Goal: Task Accomplishment & Management: Manage account settings

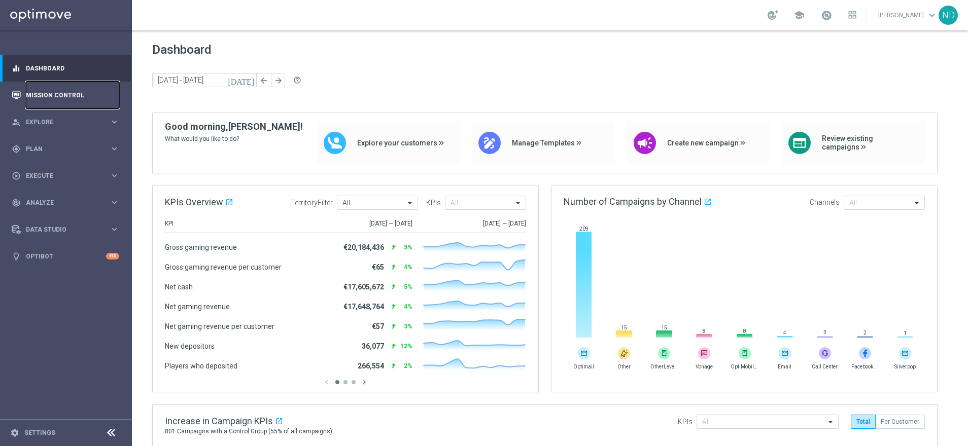
click at [55, 95] on link "Mission Control" at bounding box center [72, 95] width 93 height 27
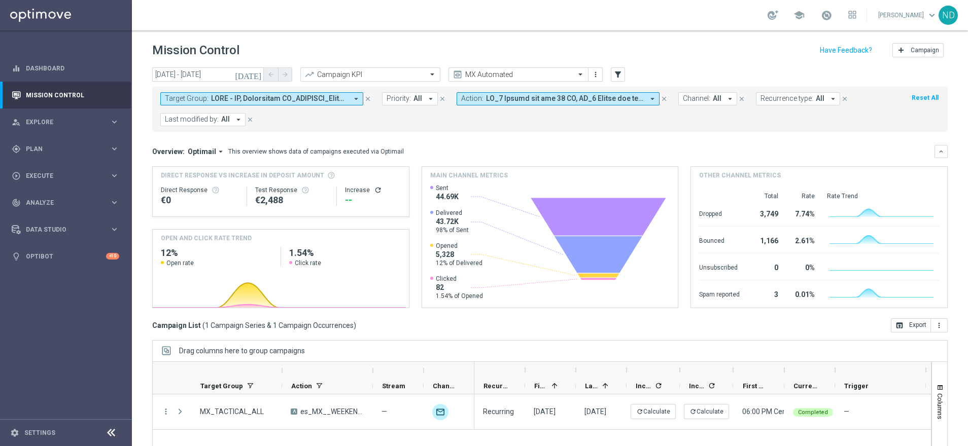
click at [256, 73] on icon "[DATE]" at bounding box center [248, 74] width 27 height 9
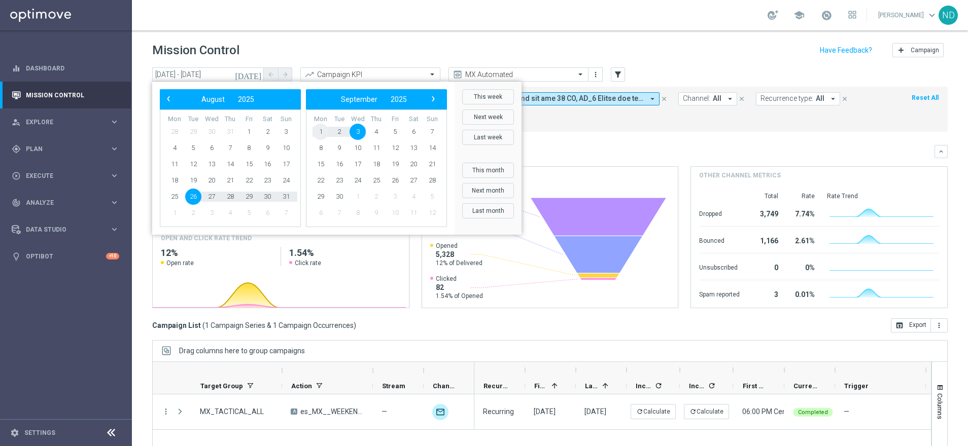
click at [319, 132] on span "1" at bounding box center [320, 132] width 16 height 16
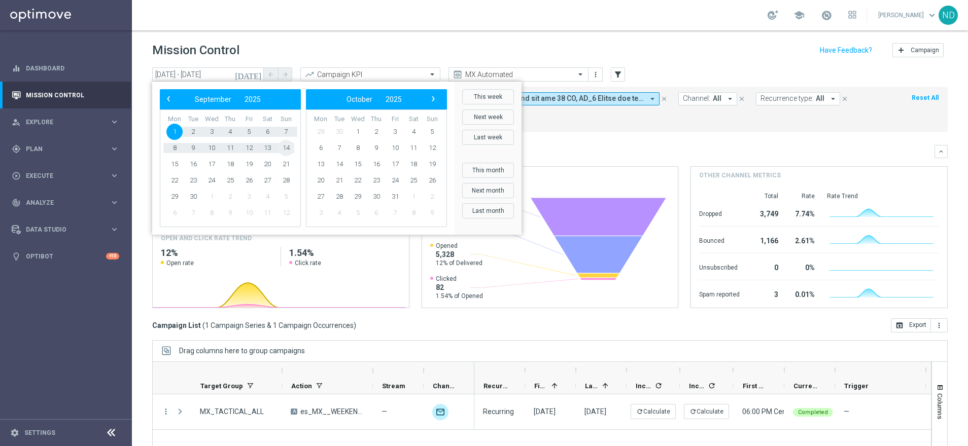
click at [290, 148] on span "14" at bounding box center [286, 148] width 16 height 16
type input "[DATE] - [DATE]"
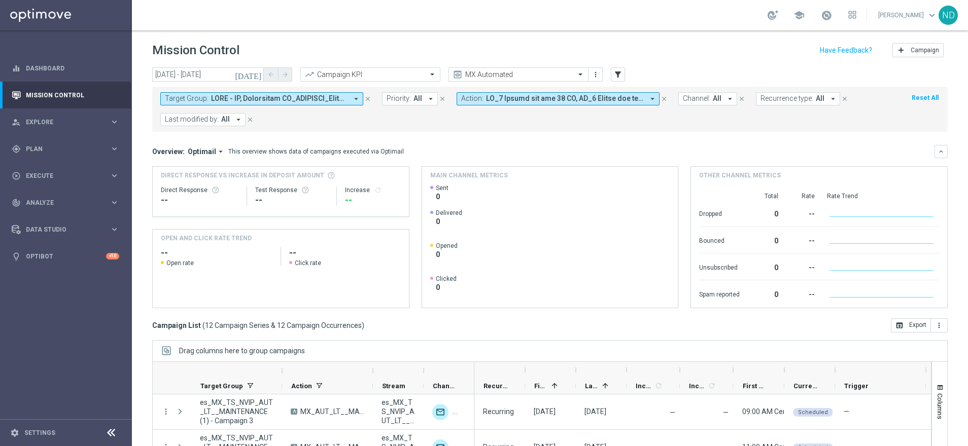
click at [648, 100] on icon "arrow_drop_down" at bounding box center [652, 98] width 9 height 9
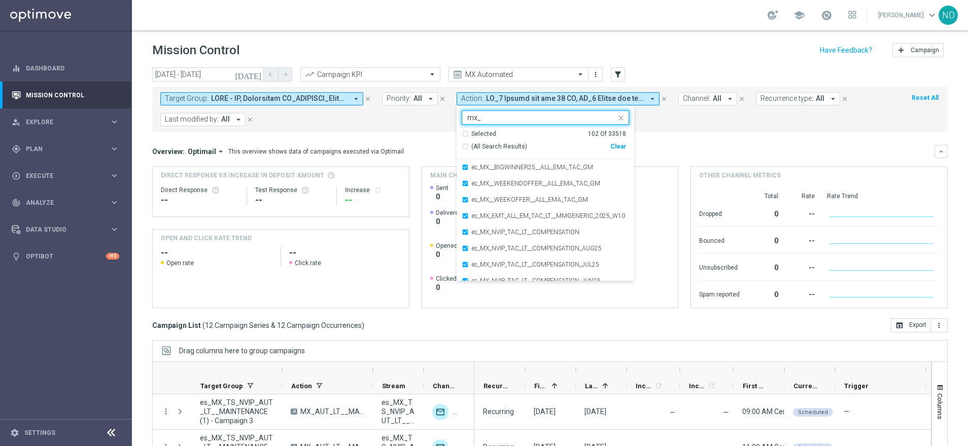
click at [463, 146] on div "(All Search Results)" at bounding box center [536, 147] width 149 height 9
type input "mx_"
click at [702, 140] on mini-dashboard "Overview: Optimail arrow_drop_down This overview shows data of campaigns execut…" at bounding box center [549, 225] width 795 height 187
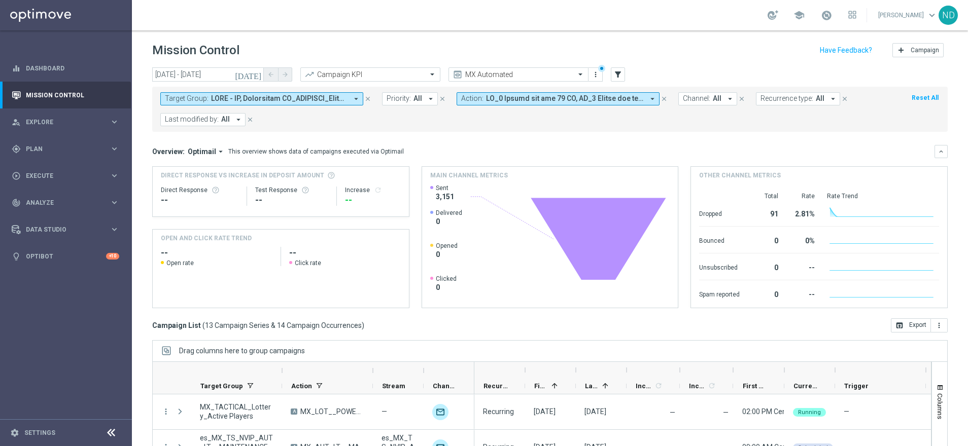
click at [369, 98] on icon "close" at bounding box center [367, 98] width 7 height 7
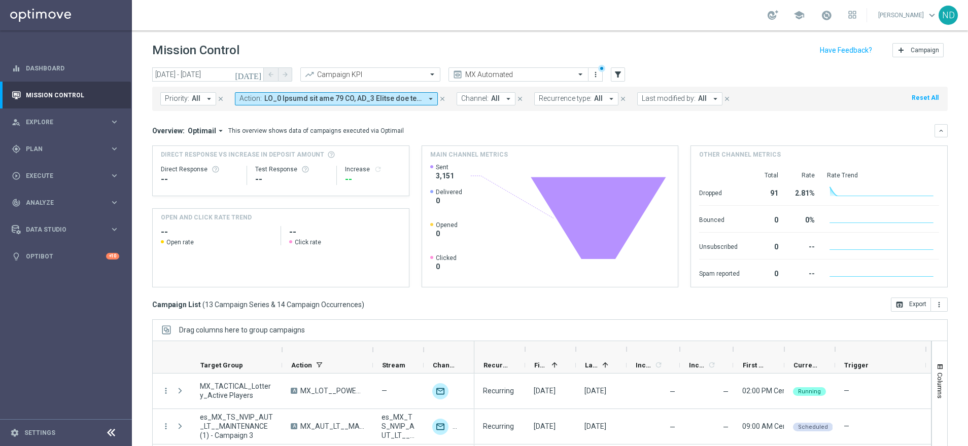
click at [429, 96] on icon "arrow_drop_down" at bounding box center [430, 98] width 9 height 9
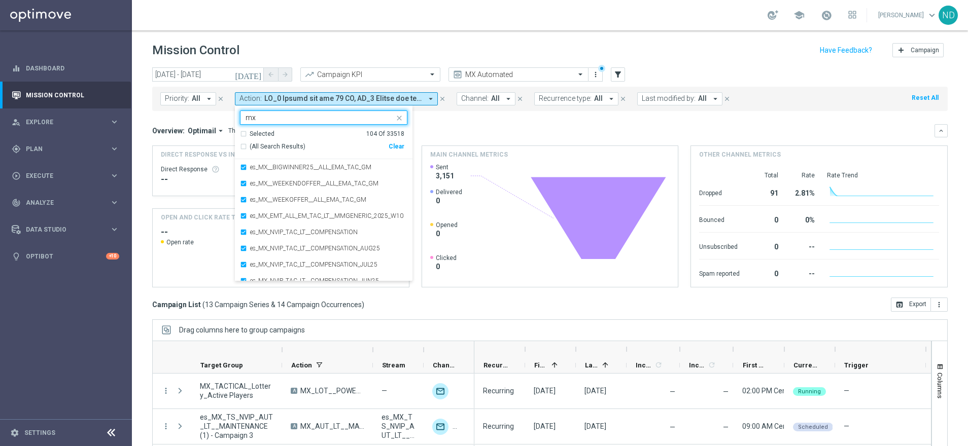
click at [240, 146] on div "(All Search Results)" at bounding box center [314, 147] width 149 height 9
type input "mx"
click at [459, 129] on div "Overview: Optimail arrow_drop_down This overview shows data of campaigns execut…" at bounding box center [543, 130] width 782 height 9
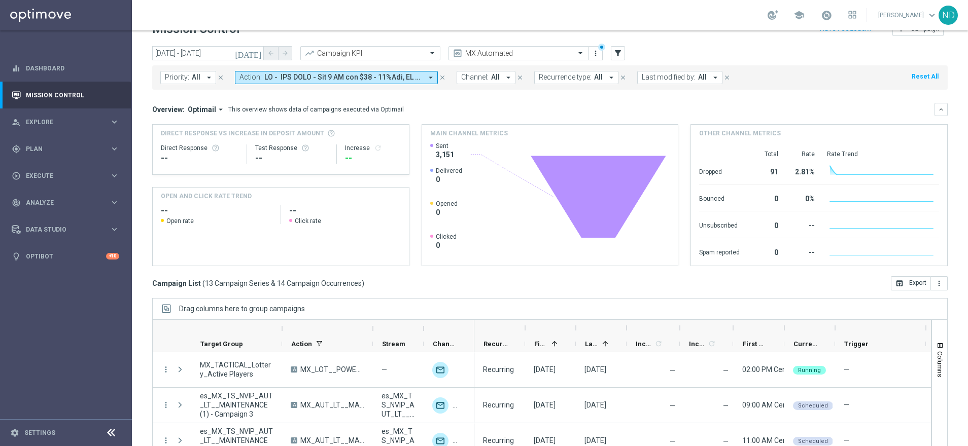
scroll to position [60, 0]
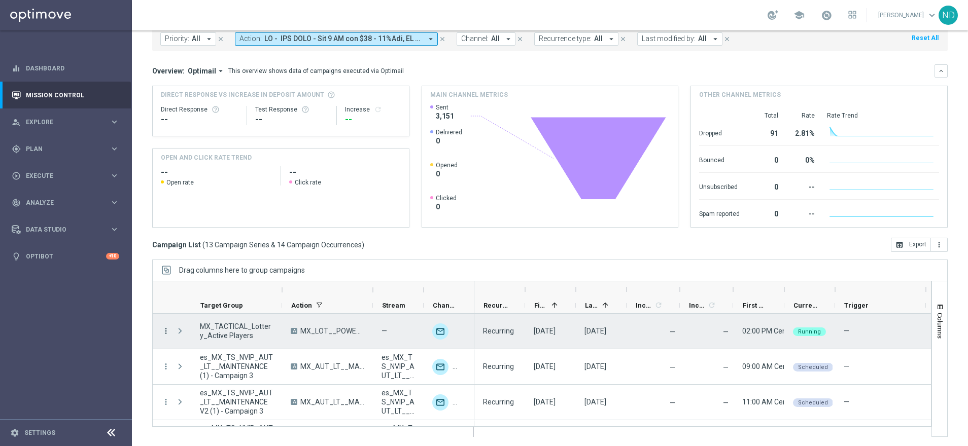
click at [164, 330] on icon "more_vert" at bounding box center [165, 331] width 9 height 9
click at [201, 314] on span "Delete" at bounding box center [194, 314] width 19 height 7
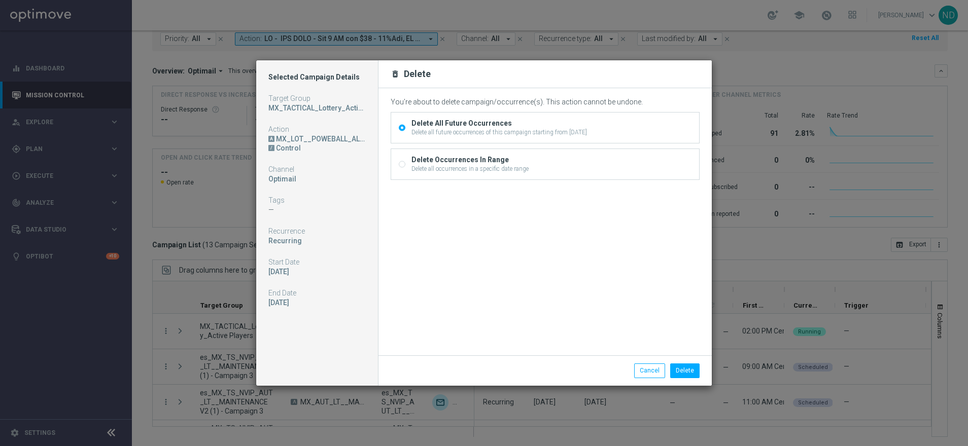
click at [403, 164] on input "Delete Occurrences In Range Delete all occurrences in a specific date range" at bounding box center [402, 165] width 7 height 7
radio input "true"
radio input "false"
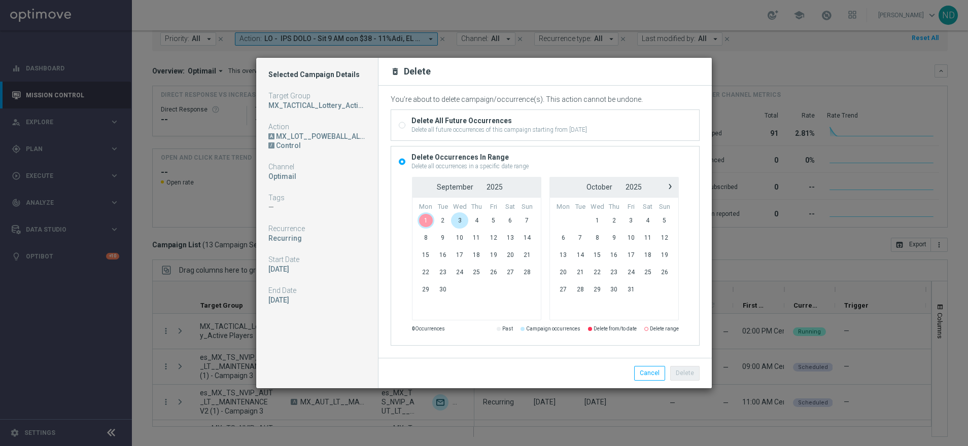
click at [422, 221] on span "1" at bounding box center [425, 221] width 17 height 16
click at [530, 238] on span "14" at bounding box center [526, 238] width 17 height 16
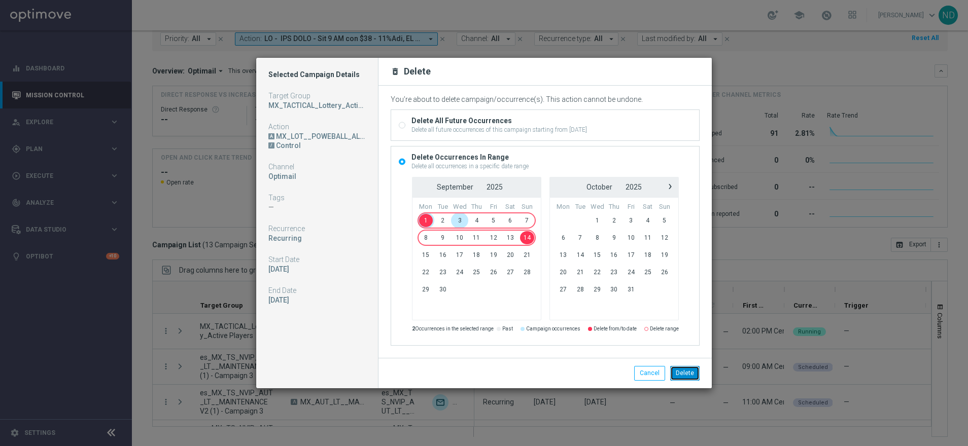
click at [686, 371] on button "Delete" at bounding box center [684, 373] width 29 height 14
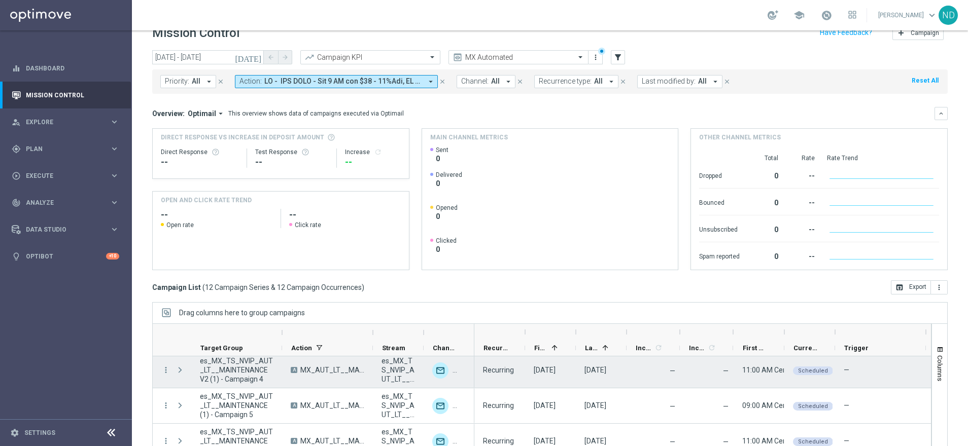
scroll to position [0, 0]
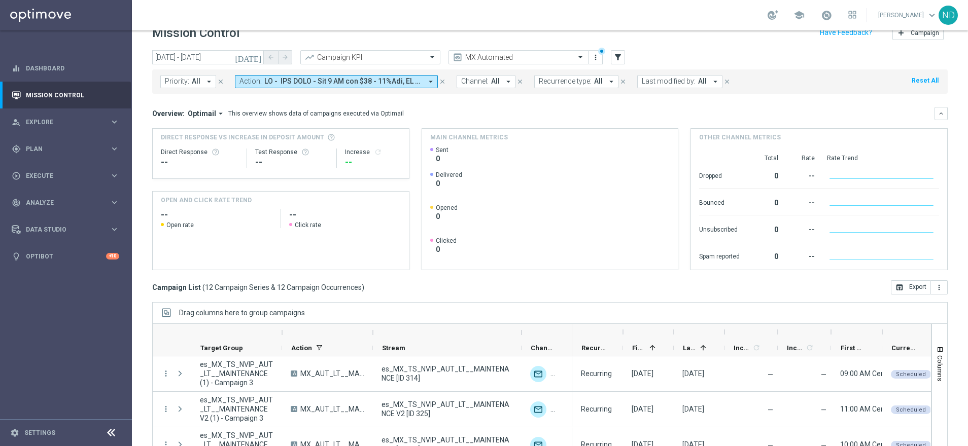
drag, startPoint x: 423, startPoint y: 332, endPoint x: 526, endPoint y: 331, distance: 103.5
click at [523, 331] on div at bounding box center [521, 333] width 4 height 16
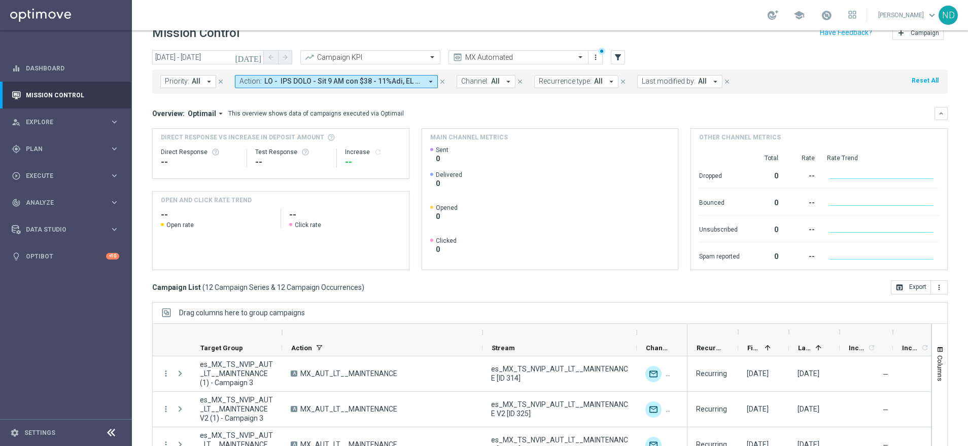
drag, startPoint x: 371, startPoint y: 331, endPoint x: 488, endPoint y: 338, distance: 116.9
click at [484, 338] on div at bounding box center [482, 333] width 4 height 16
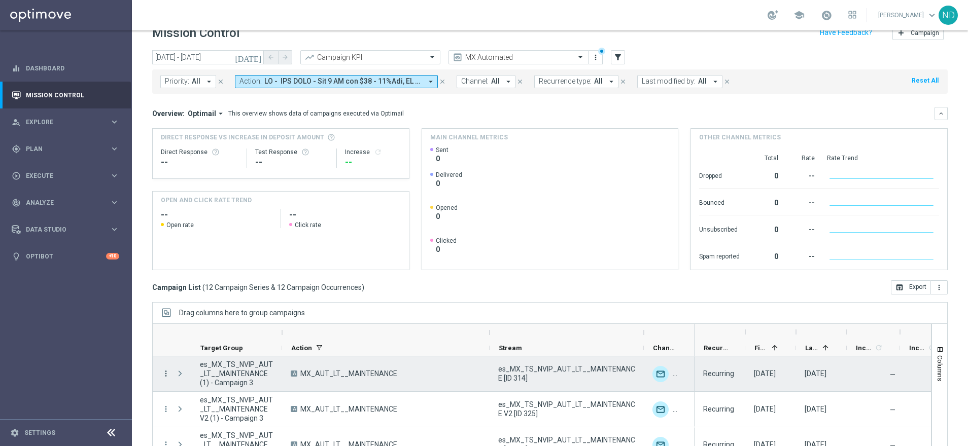
click at [163, 375] on icon "more_vert" at bounding box center [165, 373] width 9 height 9
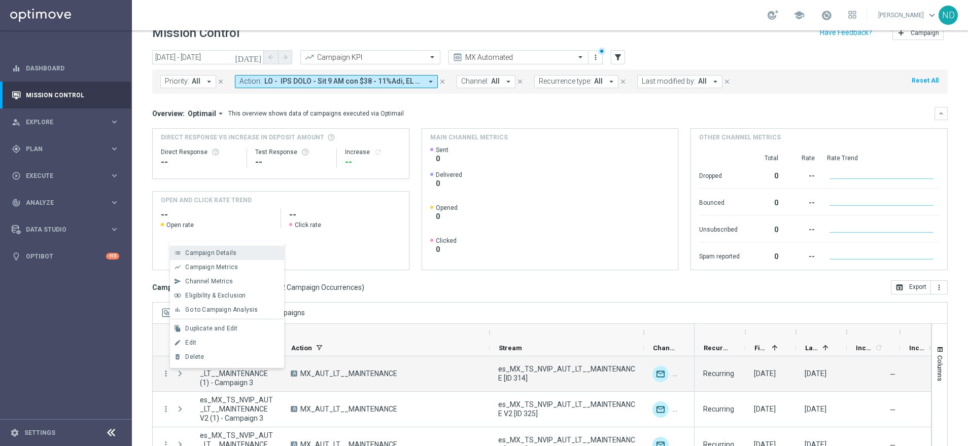
click at [222, 255] on span "Campaign Details" at bounding box center [210, 253] width 51 height 7
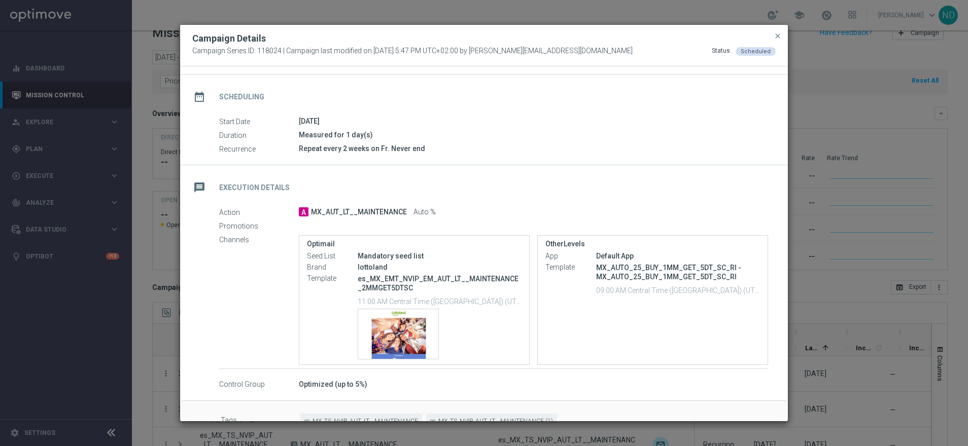
scroll to position [74, 0]
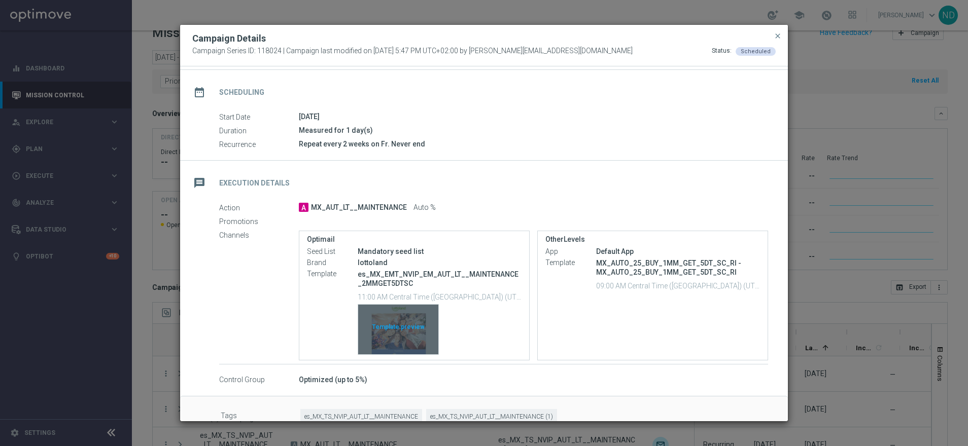
click at [401, 325] on div "Template preview" at bounding box center [398, 330] width 80 height 50
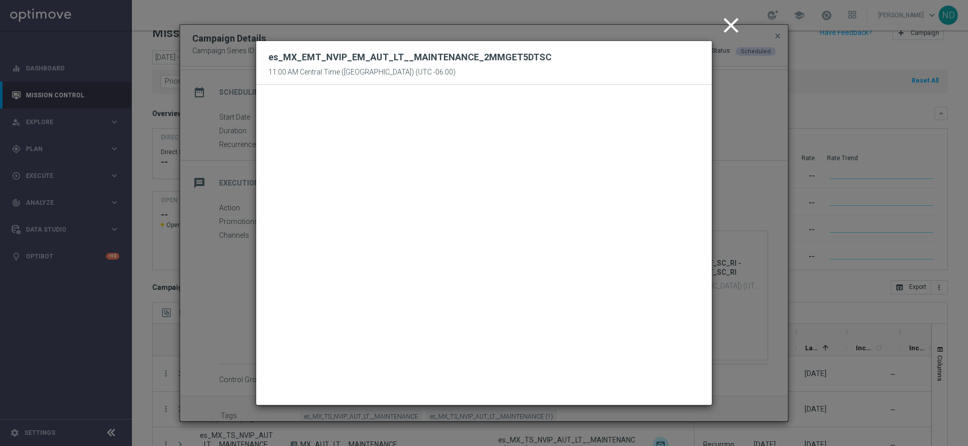
click at [725, 23] on icon "close" at bounding box center [730, 25] width 25 height 25
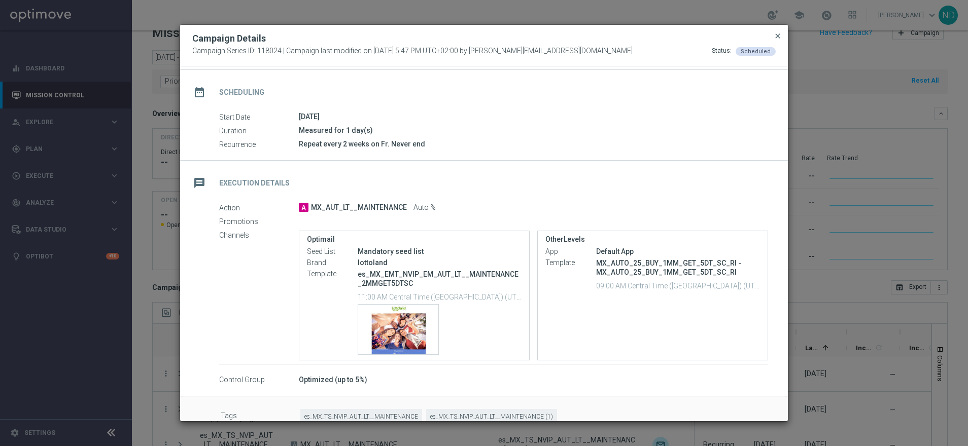
click at [778, 37] on span "close" at bounding box center [778, 36] width 8 height 8
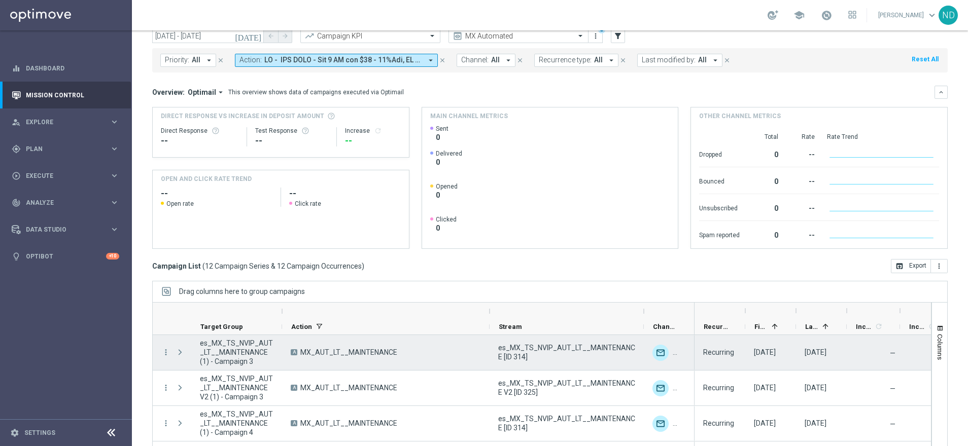
scroll to position [45, 0]
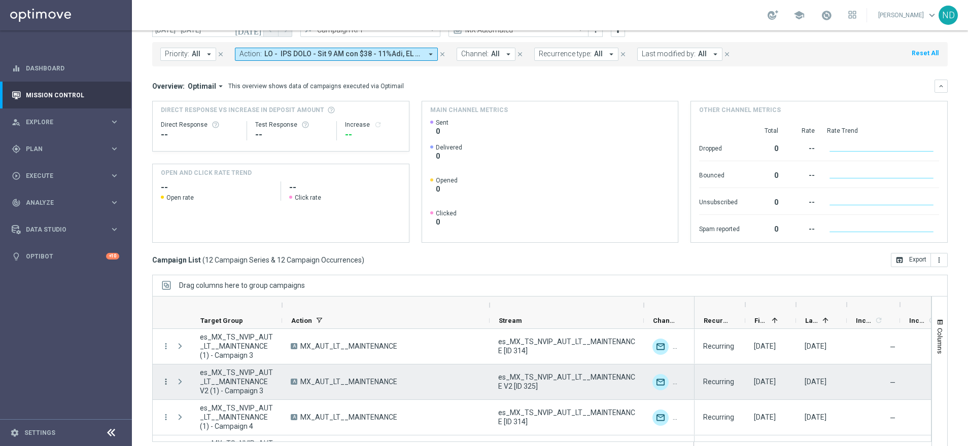
click at [166, 383] on icon "more_vert" at bounding box center [165, 381] width 9 height 9
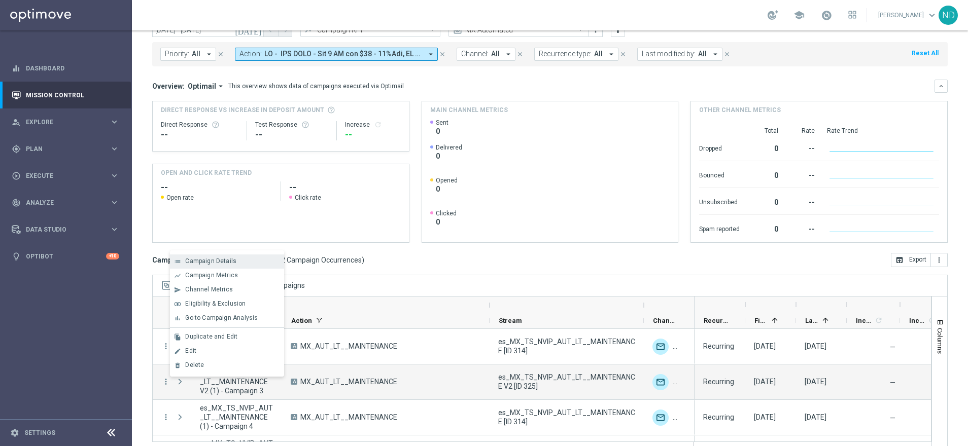
click at [220, 263] on span "Campaign Details" at bounding box center [210, 261] width 51 height 7
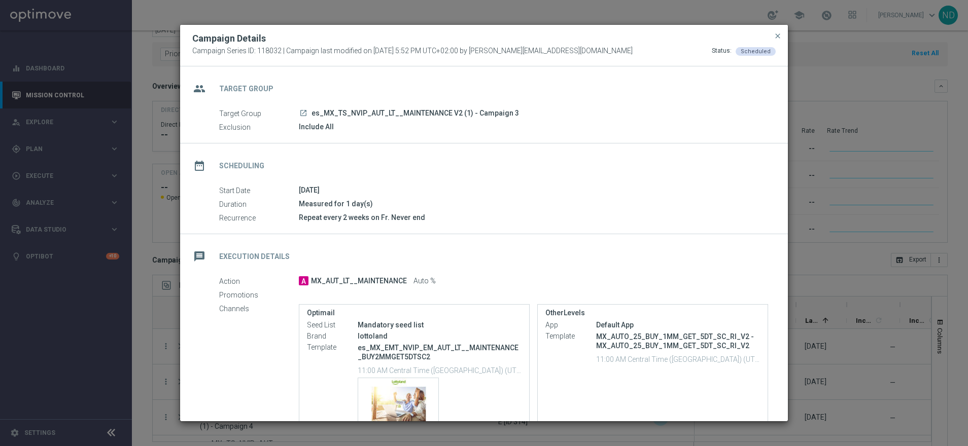
scroll to position [91, 0]
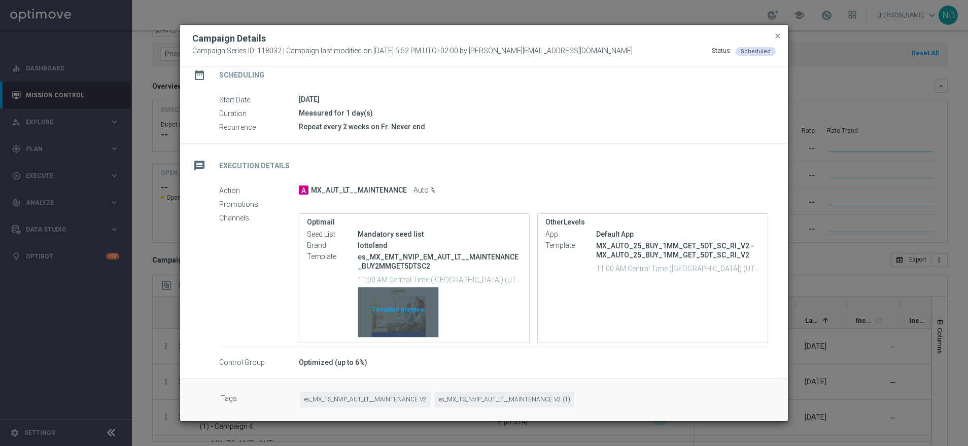
click at [406, 314] on div "Template preview" at bounding box center [398, 313] width 80 height 50
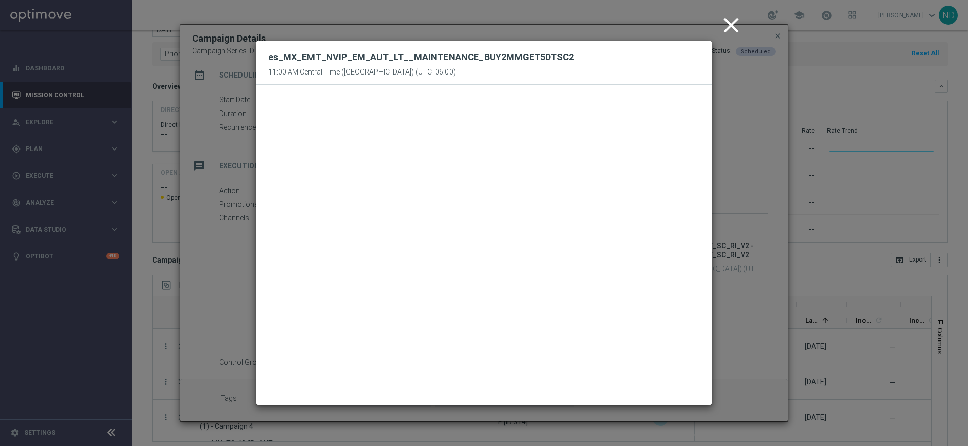
click at [737, 23] on icon "close" at bounding box center [730, 25] width 25 height 25
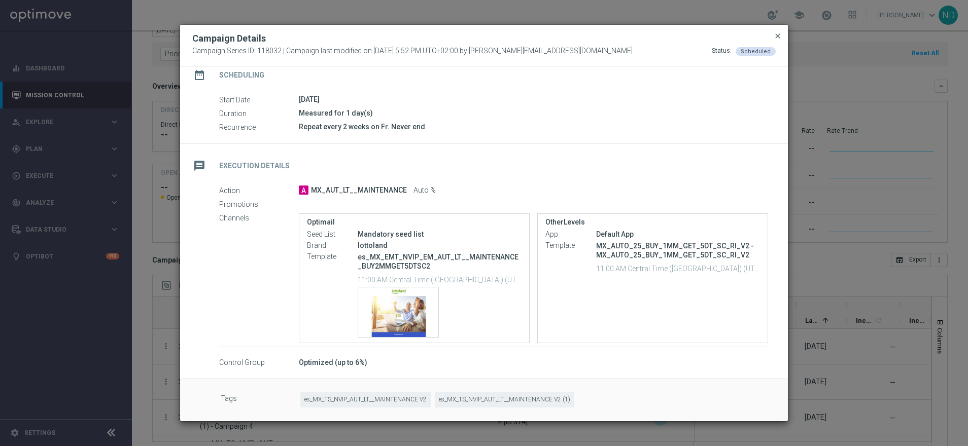
click at [777, 36] on span "close" at bounding box center [778, 36] width 8 height 8
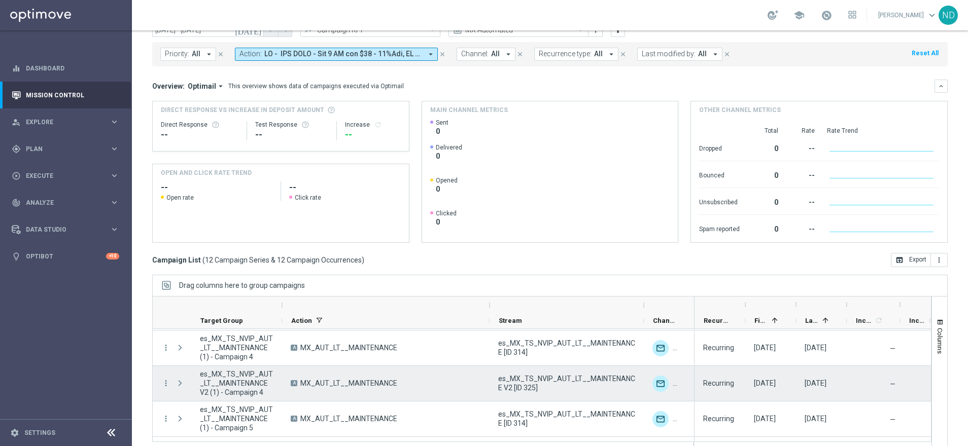
scroll to position [71, 0]
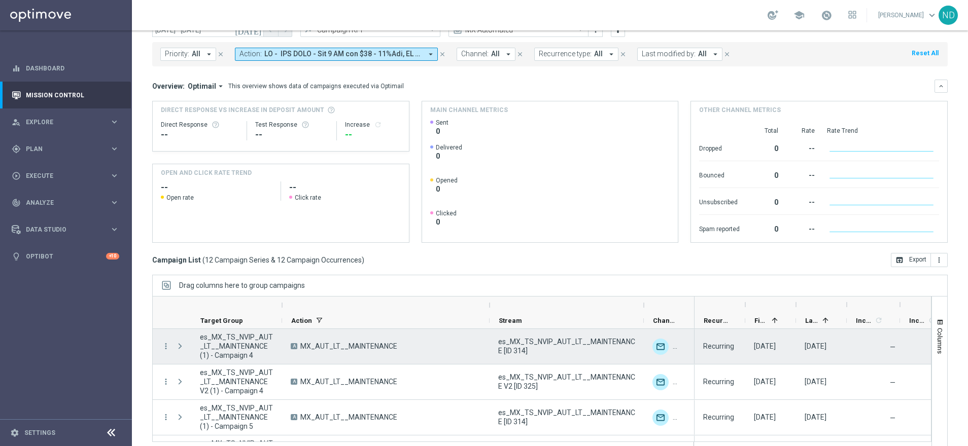
click at [160, 347] on div "more_vert" at bounding box center [162, 346] width 18 height 35
click at [166, 346] on icon "more_vert" at bounding box center [165, 346] width 9 height 9
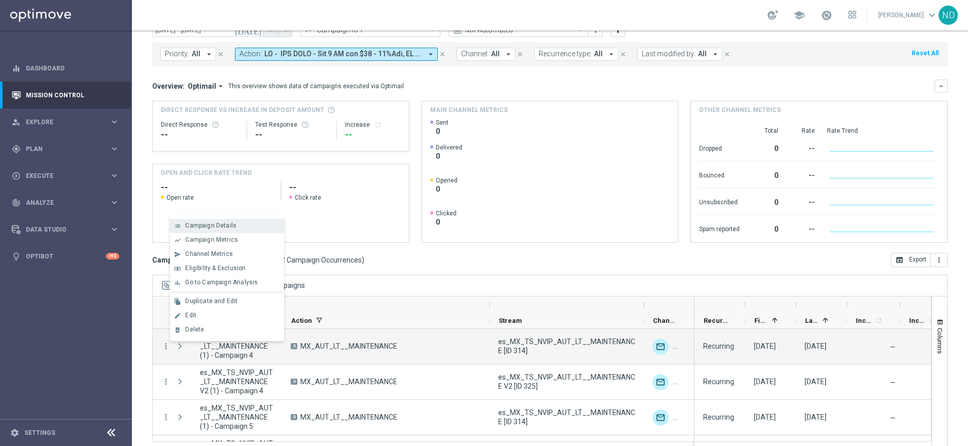
click at [246, 222] on div "list Campaign Details" at bounding box center [227, 226] width 114 height 14
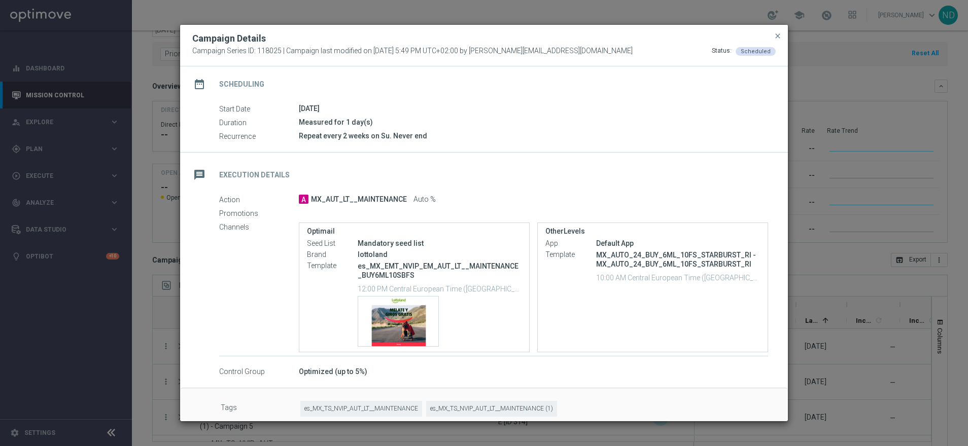
scroll to position [91, 0]
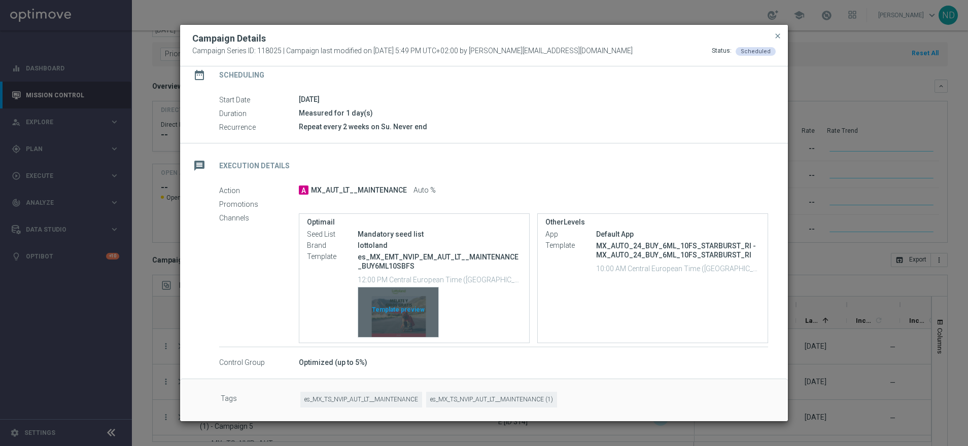
click at [400, 320] on div "Template preview" at bounding box center [398, 313] width 80 height 50
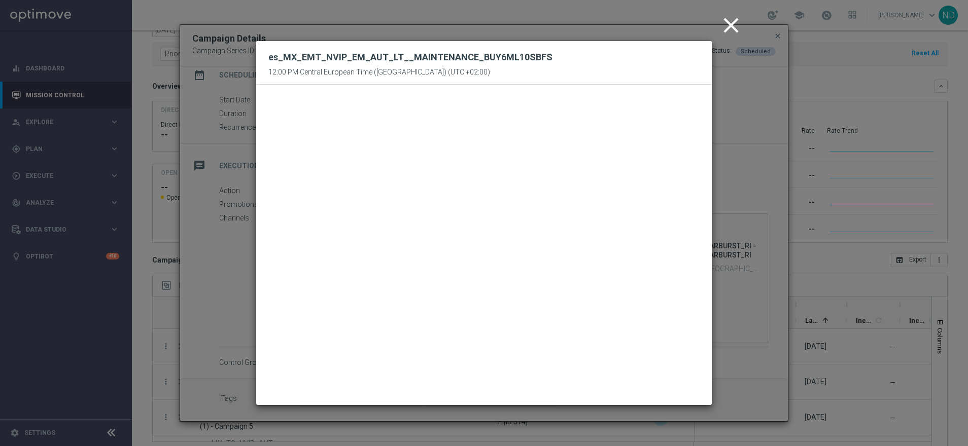
click at [729, 27] on icon "close" at bounding box center [730, 25] width 25 height 25
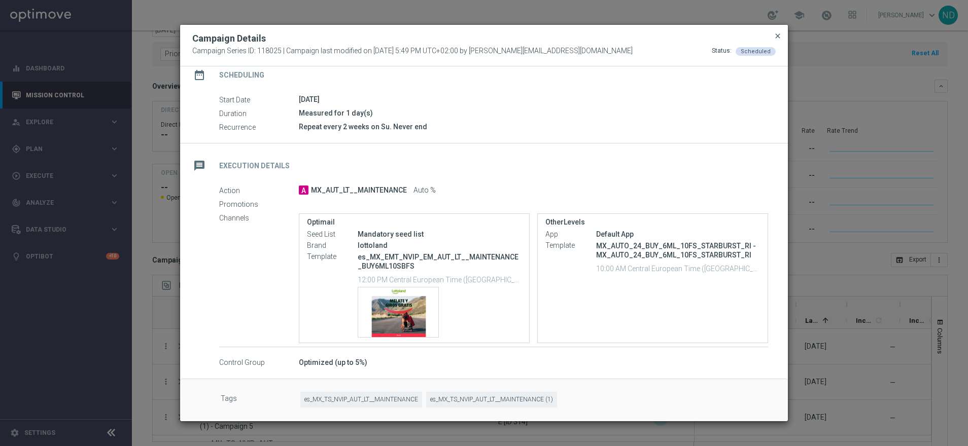
click at [776, 34] on span "close" at bounding box center [778, 36] width 8 height 8
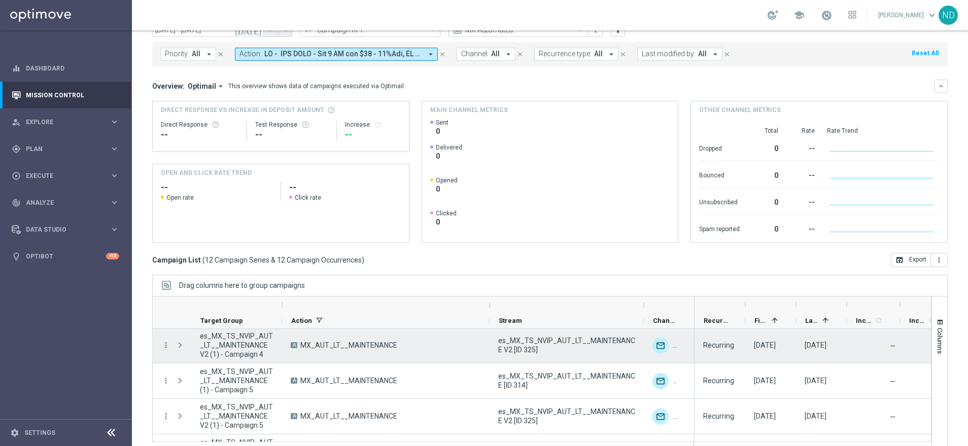
scroll to position [104, 0]
click at [164, 350] on icon "more_vert" at bounding box center [165, 348] width 9 height 9
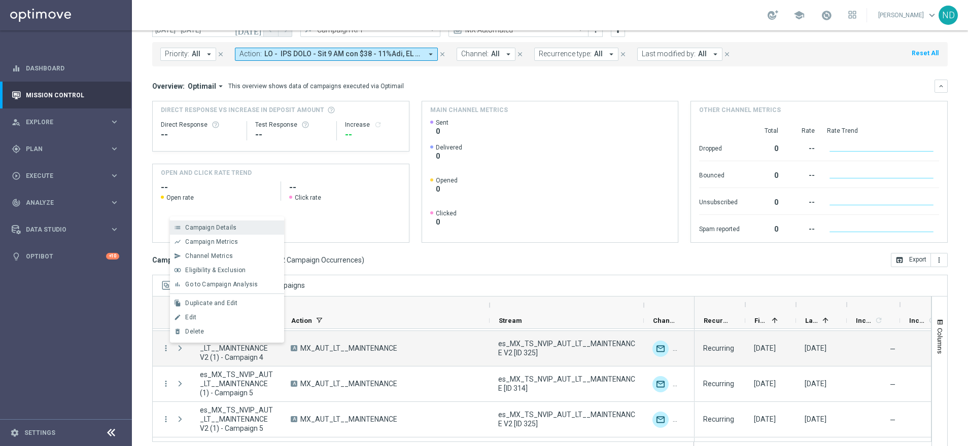
click at [219, 227] on span "Campaign Details" at bounding box center [210, 227] width 51 height 7
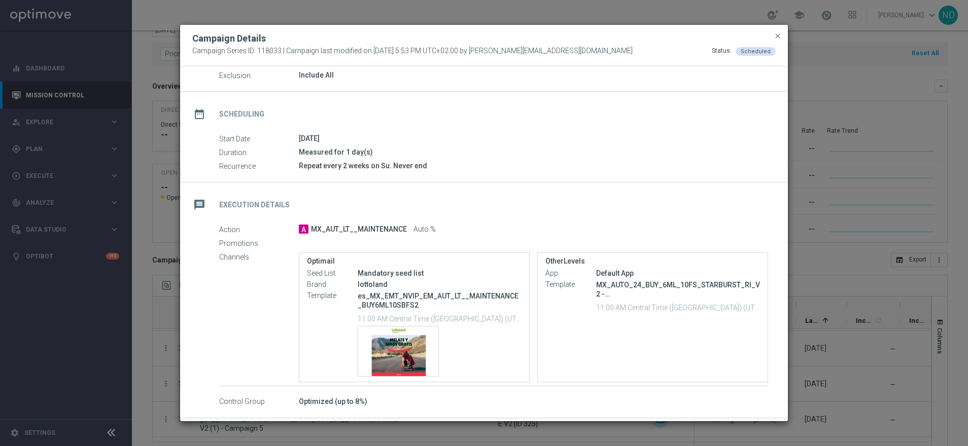
scroll to position [91, 0]
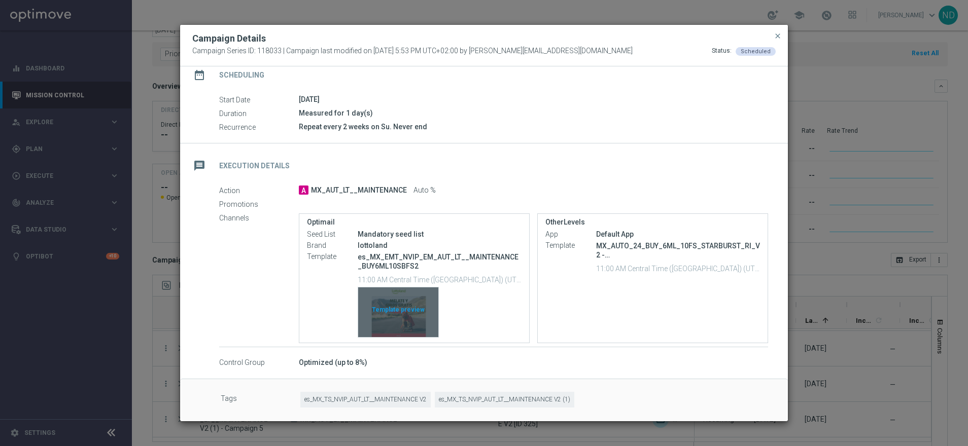
click at [399, 313] on div "Template preview" at bounding box center [398, 313] width 80 height 50
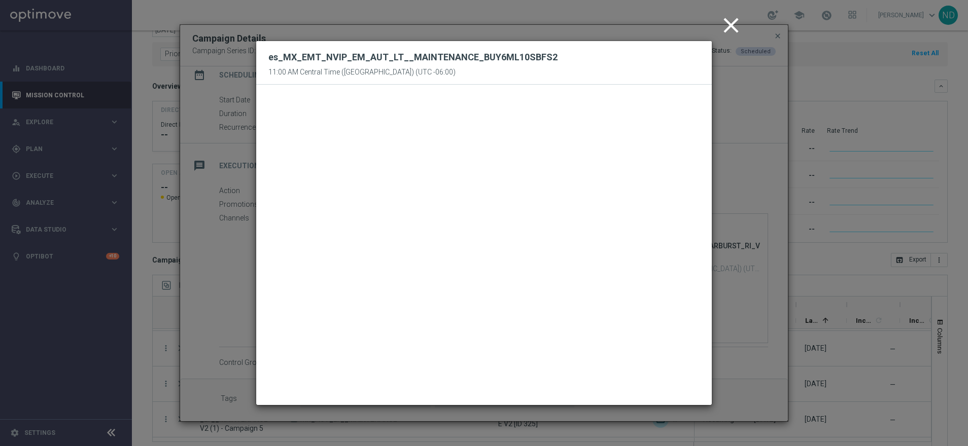
click at [728, 23] on icon "close" at bounding box center [730, 25] width 25 height 25
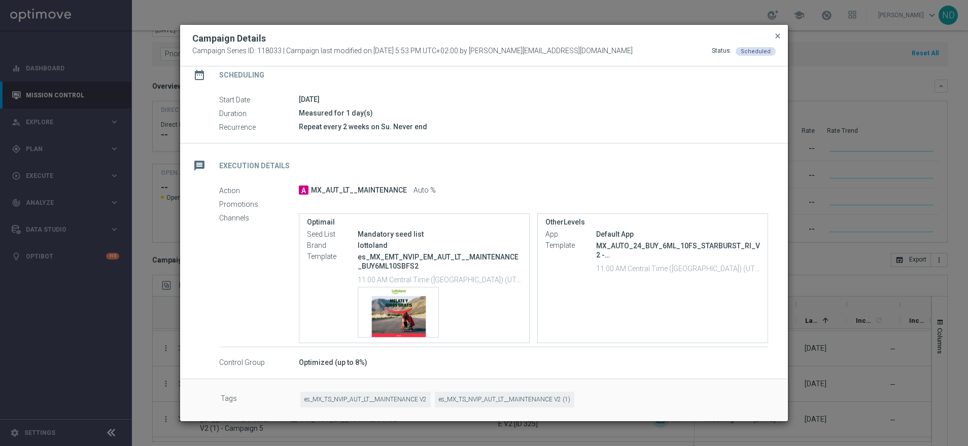
click at [781, 37] on span "close" at bounding box center [778, 36] width 8 height 8
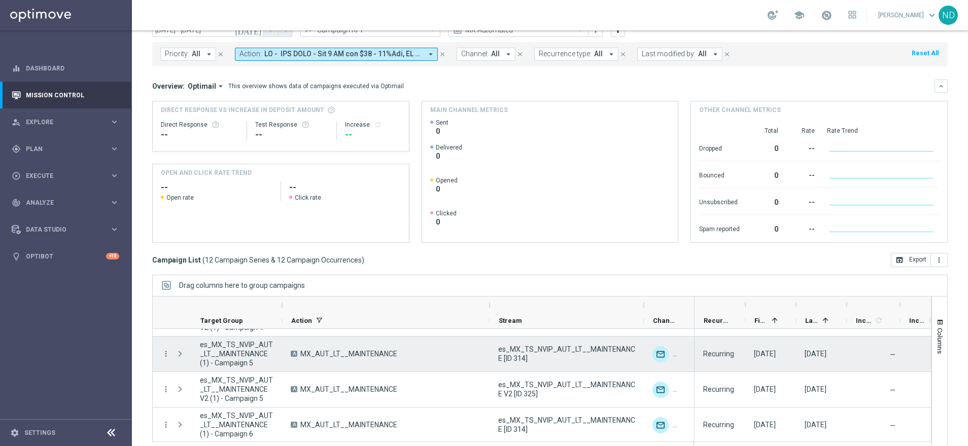
scroll to position [137, 0]
click at [164, 351] on icon "more_vert" at bounding box center [165, 351] width 9 height 9
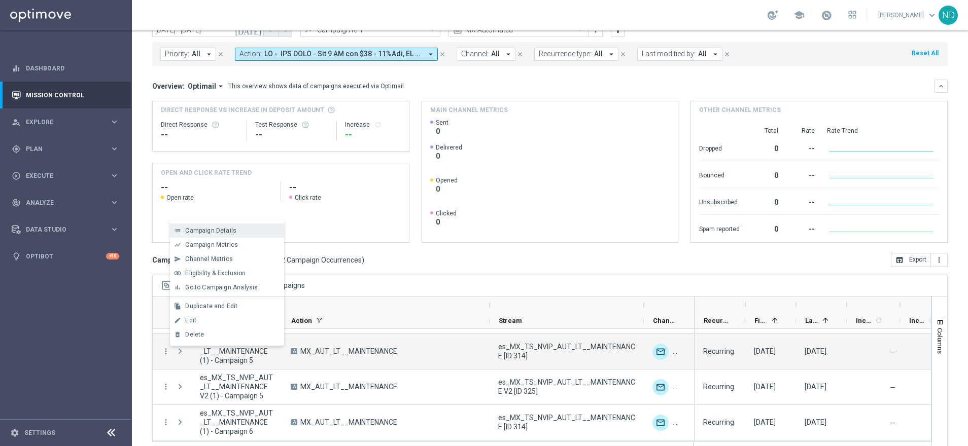
click at [231, 230] on span "Campaign Details" at bounding box center [210, 230] width 51 height 7
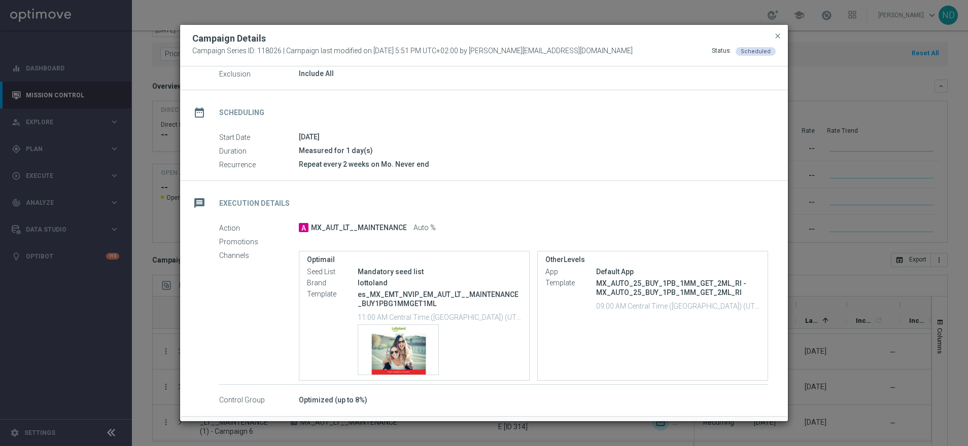
scroll to position [91, 0]
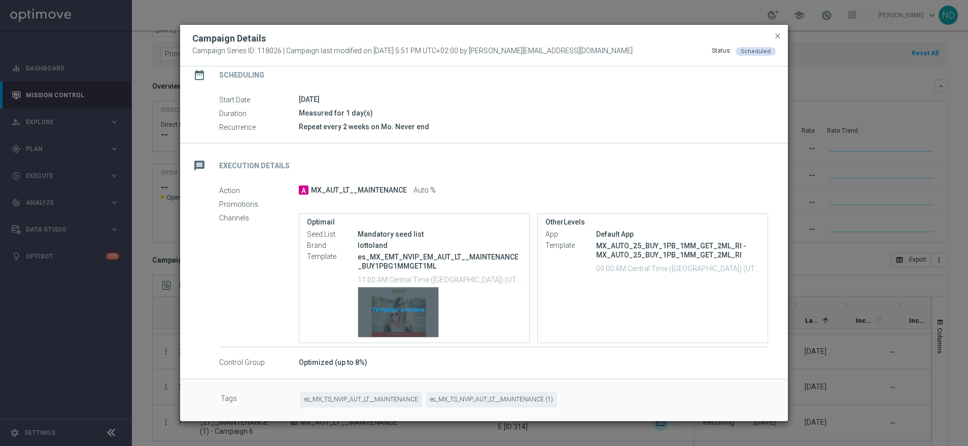
click at [406, 329] on div "Template preview" at bounding box center [398, 313] width 80 height 50
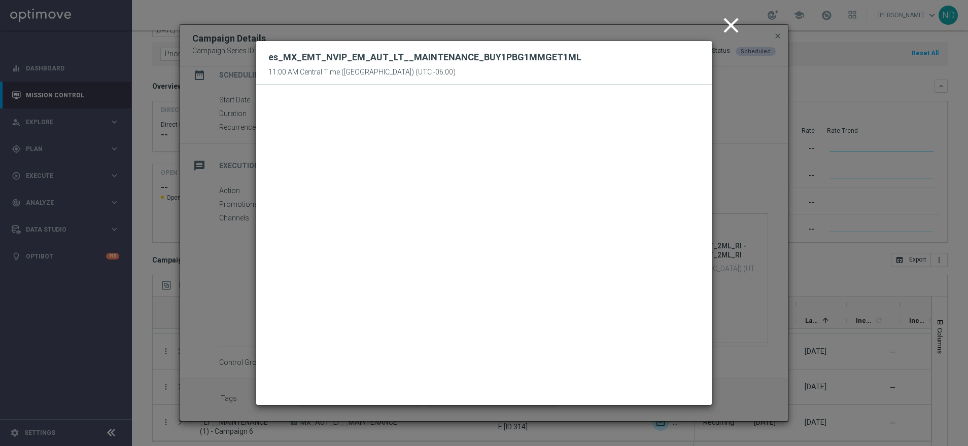
click at [728, 24] on icon "close" at bounding box center [730, 25] width 25 height 25
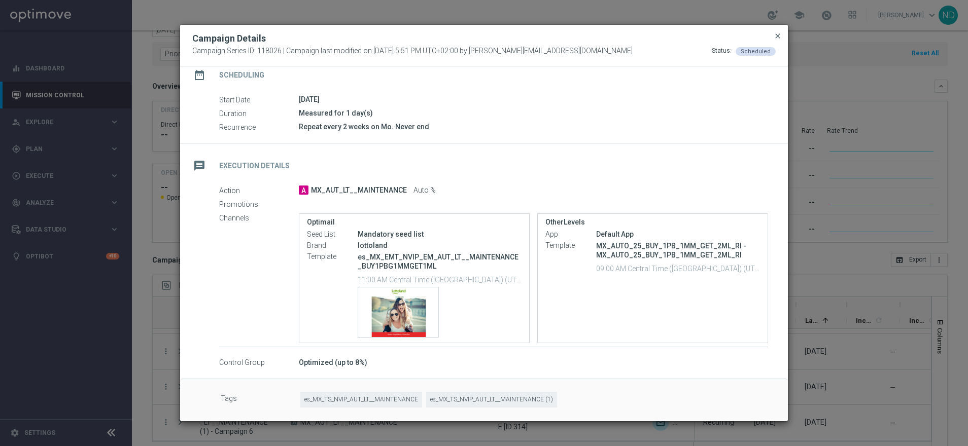
click at [774, 37] on span "close" at bounding box center [778, 36] width 8 height 8
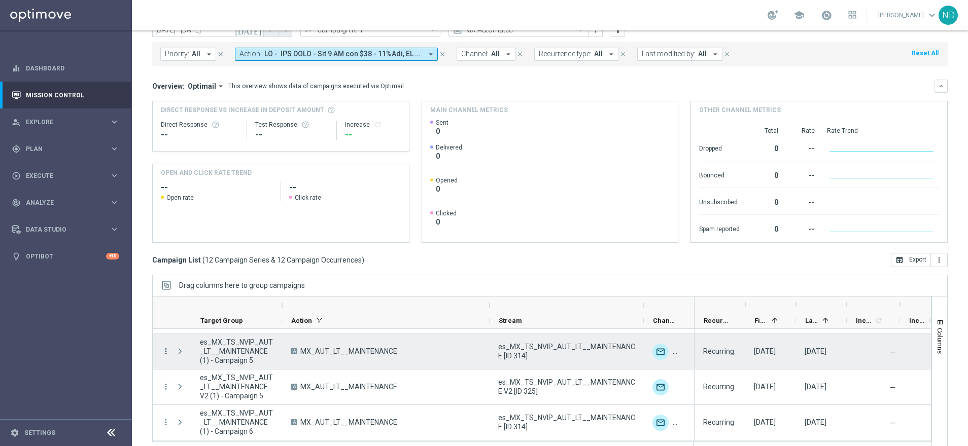
click at [165, 351] on icon "more_vert" at bounding box center [165, 351] width 9 height 9
click at [214, 330] on div "delete_forever [GEOGRAPHIC_DATA]" at bounding box center [227, 335] width 114 height 14
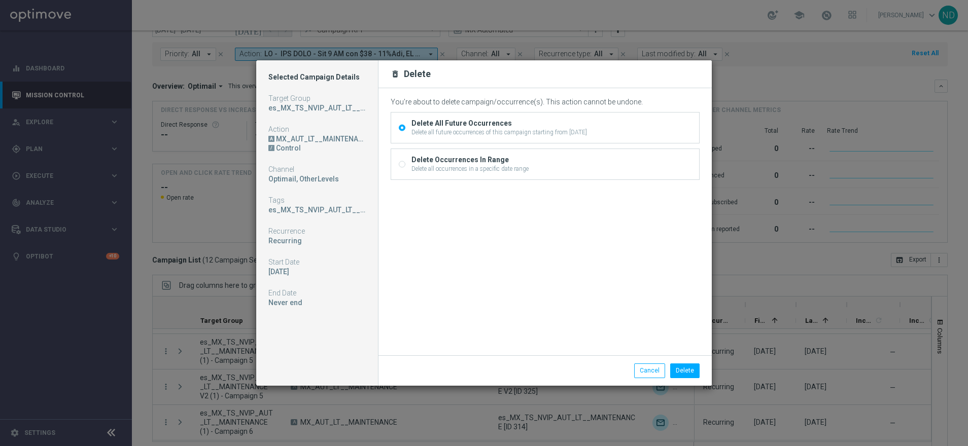
click at [467, 160] on div "Delete Occurrences In Range" at bounding box center [469, 159] width 117 height 9
click at [405, 162] on input "Delete Occurrences In Range Delete all occurrences in a specific date range" at bounding box center [402, 165] width 7 height 7
radio input "true"
radio input "false"
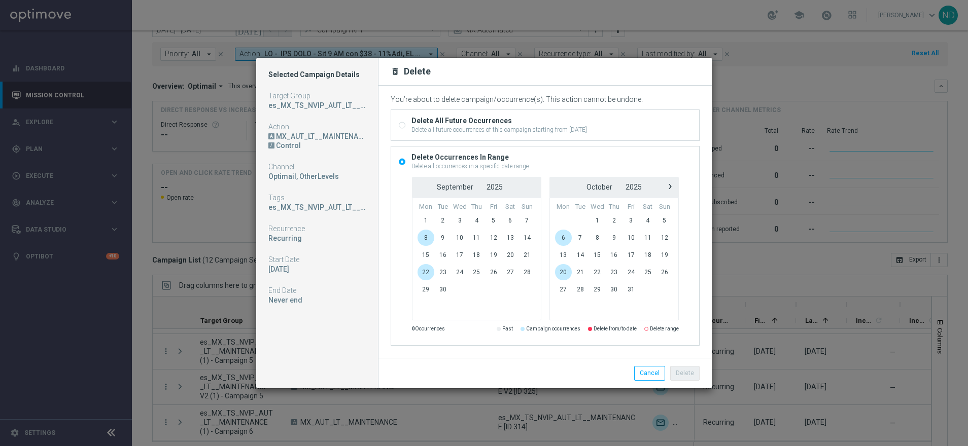
click at [424, 219] on span "1" at bounding box center [425, 221] width 17 height 16
click at [530, 237] on span "14" at bounding box center [526, 238] width 17 height 16
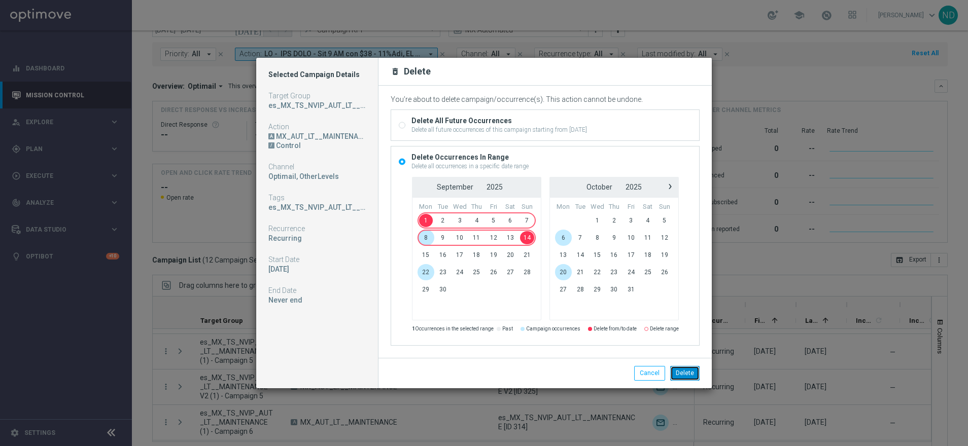
click at [685, 375] on button "Delete" at bounding box center [684, 373] width 29 height 14
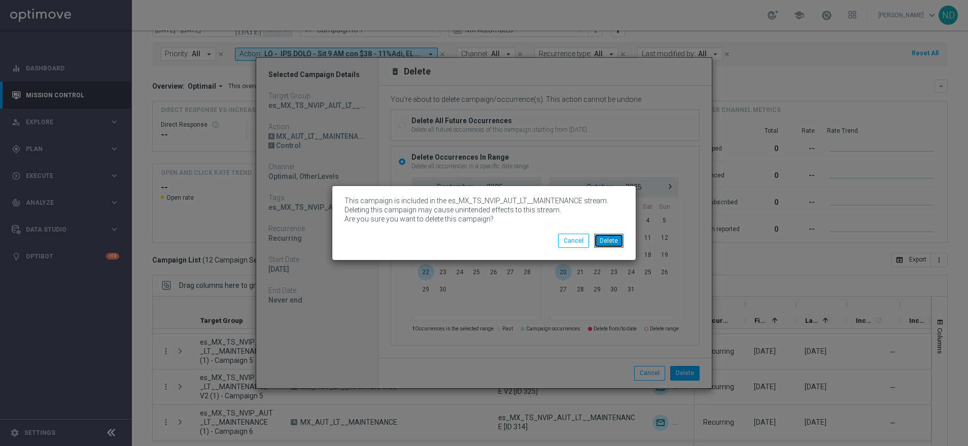
click at [611, 240] on button "Delete" at bounding box center [608, 241] width 29 height 14
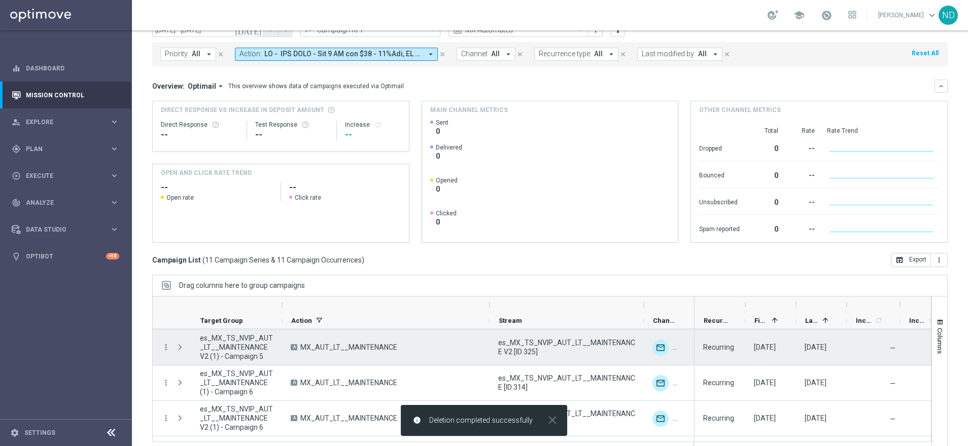
scroll to position [144, 0]
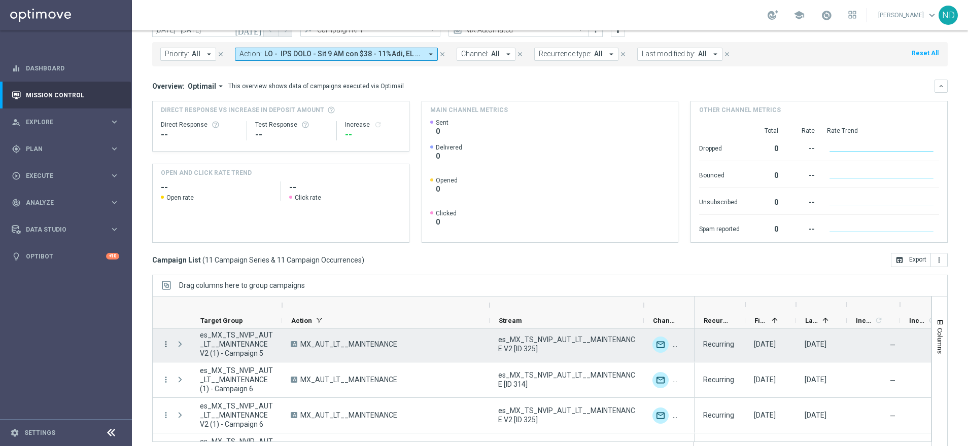
click at [164, 345] on icon "more_vert" at bounding box center [165, 344] width 9 height 9
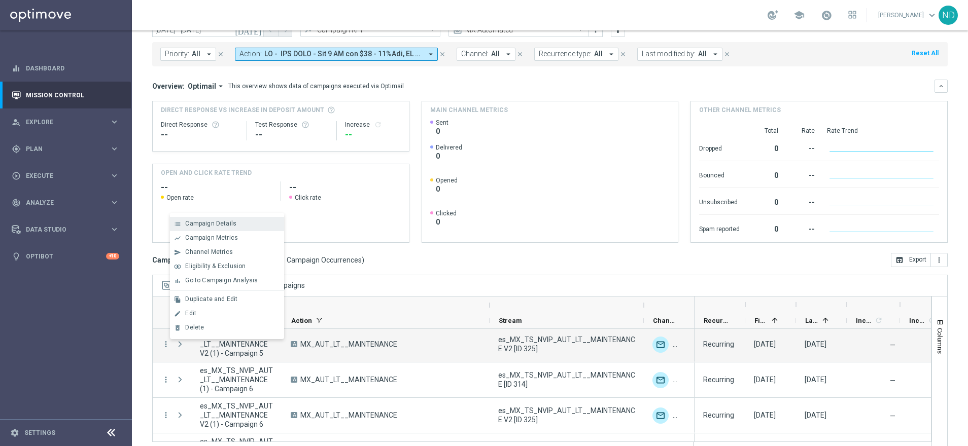
click at [218, 226] on span "Campaign Details" at bounding box center [210, 223] width 51 height 7
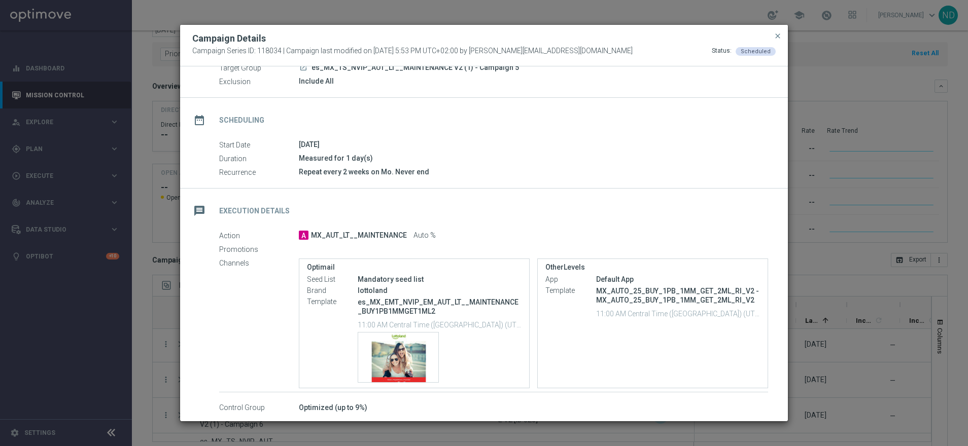
scroll to position [55, 0]
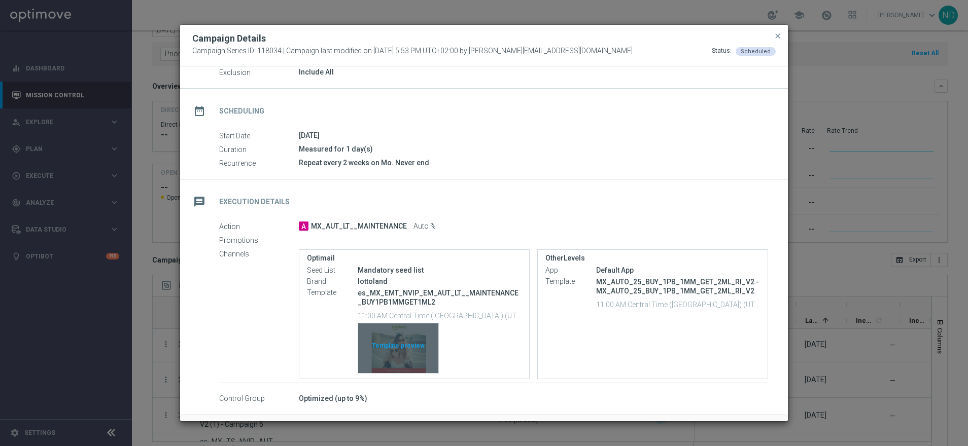
click at [409, 349] on div "Template preview" at bounding box center [398, 349] width 80 height 50
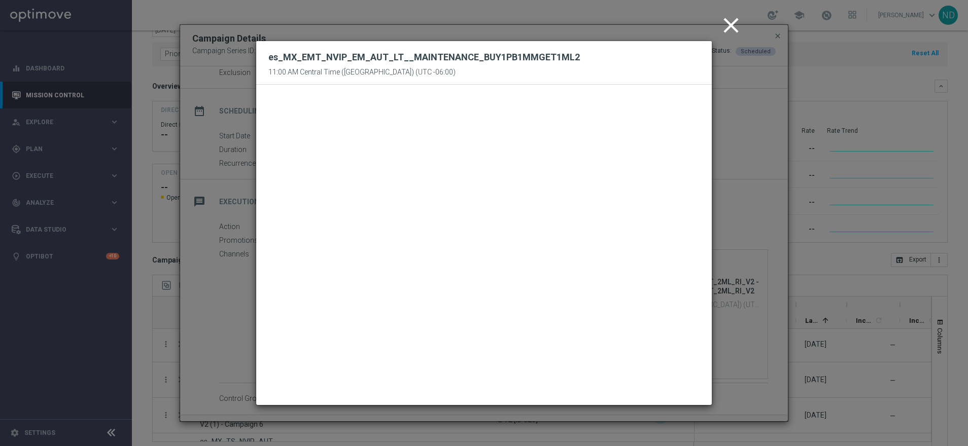
click at [735, 22] on icon "close" at bounding box center [730, 25] width 25 height 25
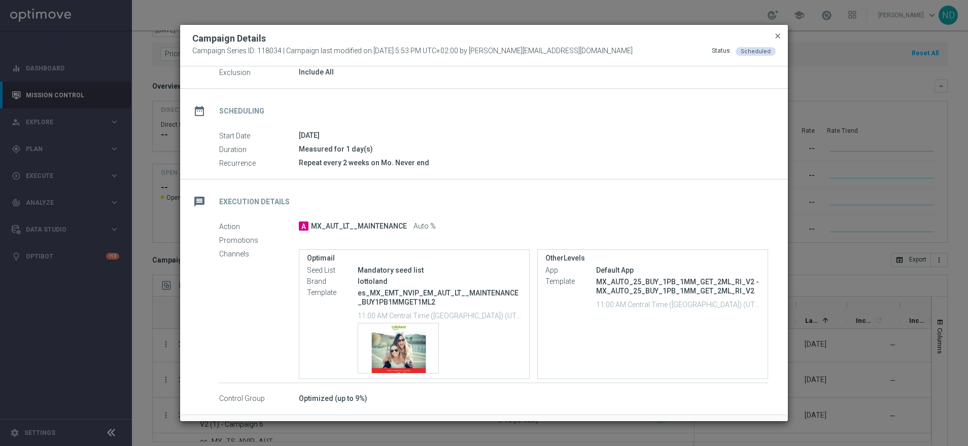
click at [779, 35] on span "close" at bounding box center [778, 36] width 8 height 8
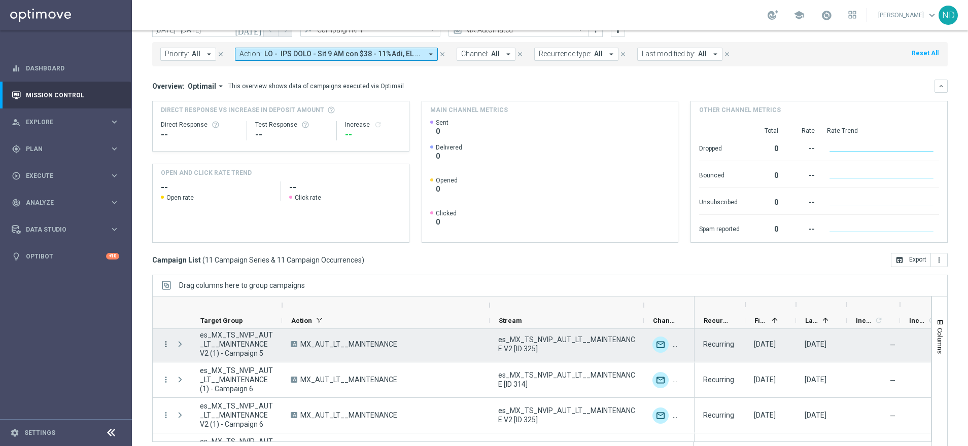
click at [165, 344] on icon "more_vert" at bounding box center [165, 344] width 9 height 9
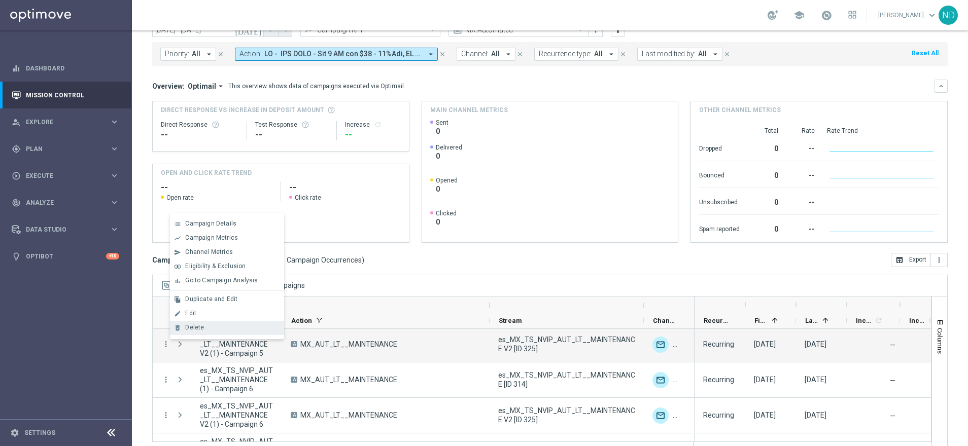
click at [231, 323] on div "delete_forever [GEOGRAPHIC_DATA]" at bounding box center [227, 328] width 114 height 14
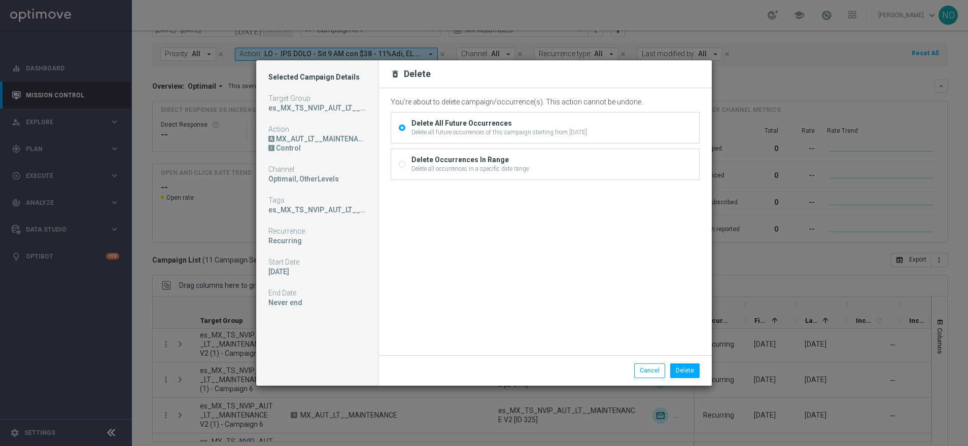
click at [489, 155] on div "Delete Occurrences In Range" at bounding box center [469, 159] width 117 height 9
click at [405, 162] on input "Delete Occurrences In Range Delete all occurrences in a specific date range" at bounding box center [402, 165] width 7 height 7
radio input "true"
radio input "false"
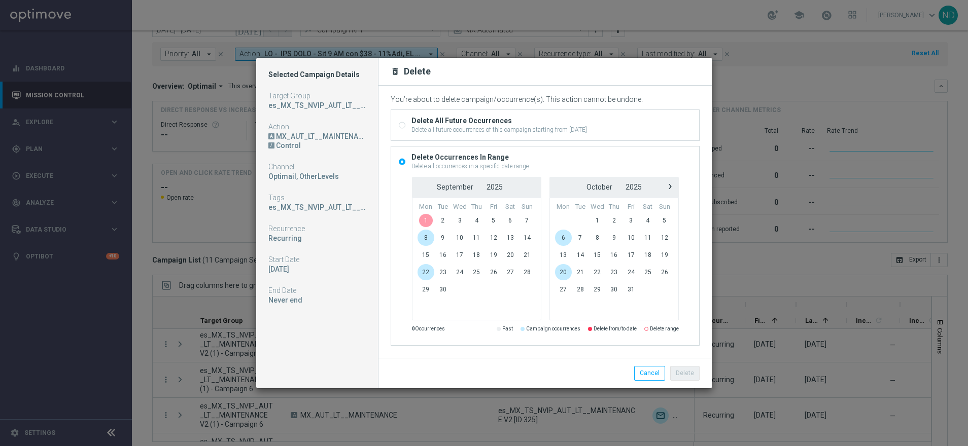
click at [421, 221] on span "1" at bounding box center [425, 221] width 17 height 16
click at [526, 241] on span "14" at bounding box center [526, 238] width 17 height 16
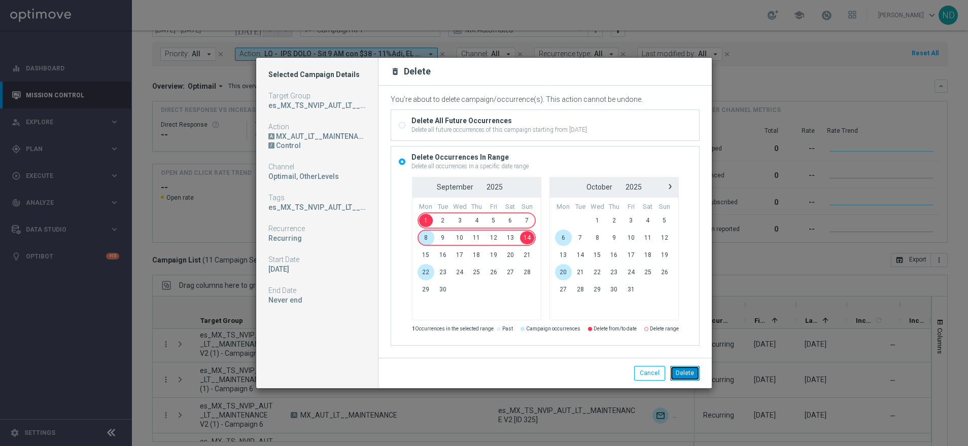
click at [692, 371] on button "Delete" at bounding box center [684, 373] width 29 height 14
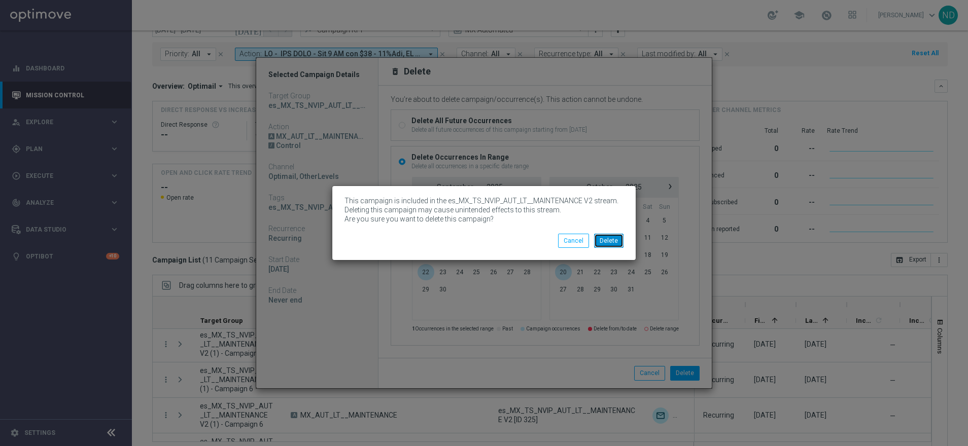
click at [618, 242] on button "Delete" at bounding box center [608, 241] width 29 height 14
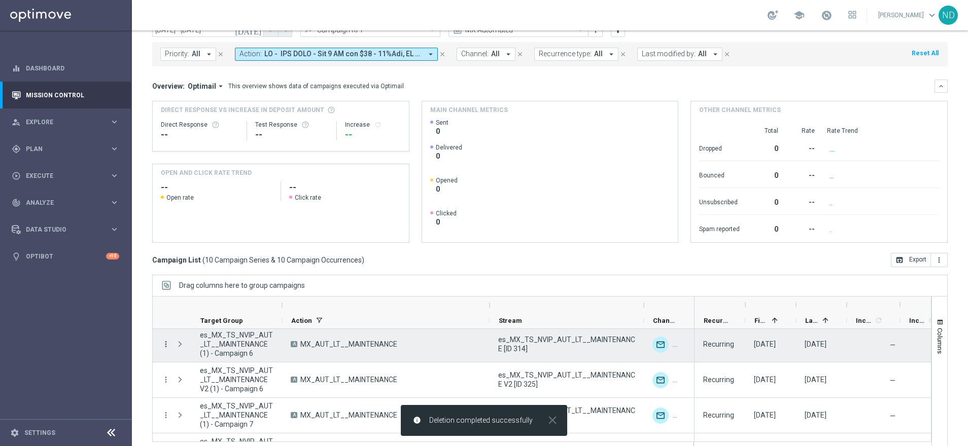
click at [163, 344] on icon "more_vert" at bounding box center [165, 344] width 9 height 9
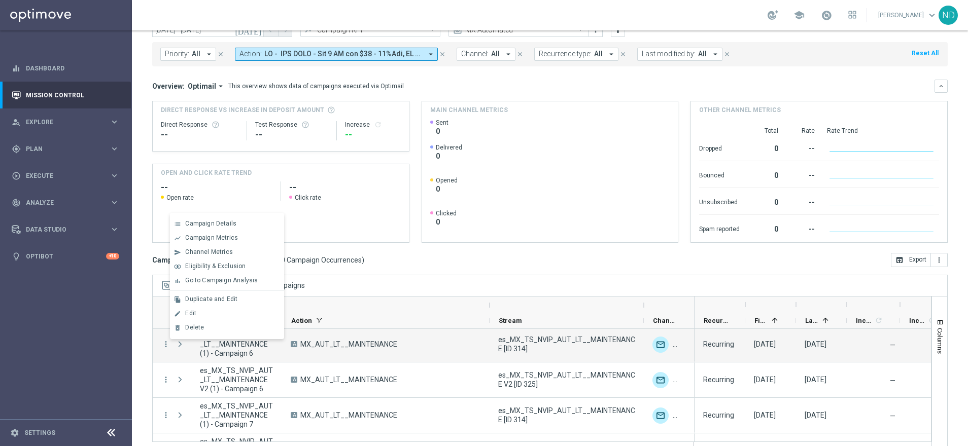
click at [390, 251] on mini-dashboard "Overview: Optimail arrow_drop_down This overview shows data of campaigns execut…" at bounding box center [549, 159] width 795 height 187
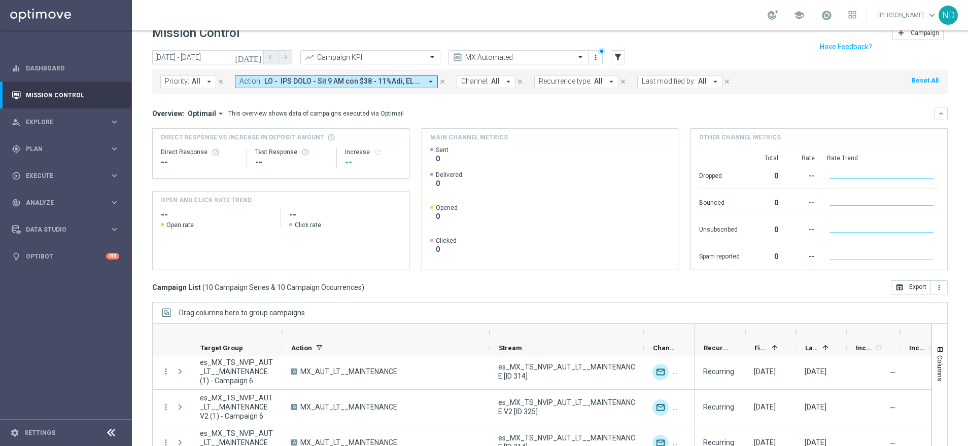
scroll to position [0, 0]
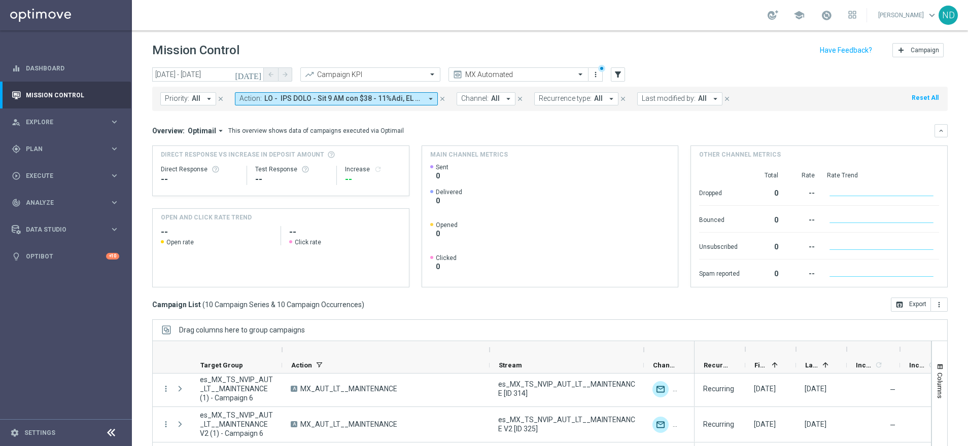
click at [255, 77] on icon "[DATE]" at bounding box center [248, 74] width 27 height 9
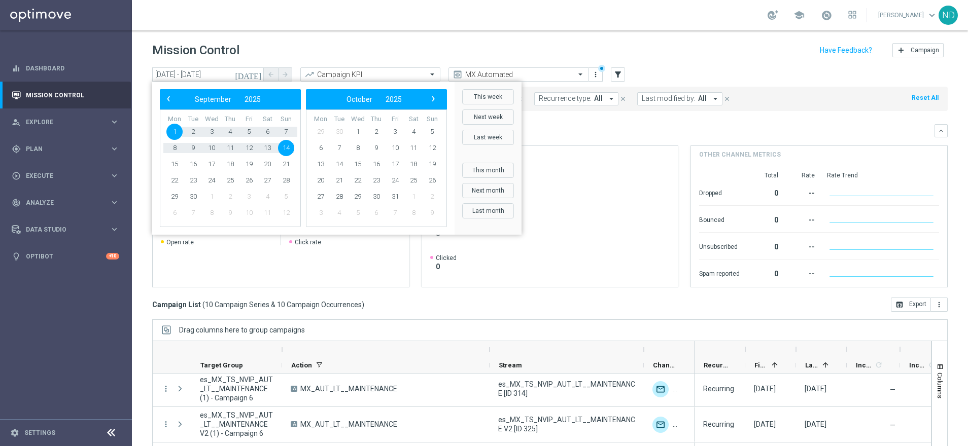
click at [173, 130] on span "1" at bounding box center [174, 132] width 16 height 16
click at [286, 135] on span "7" at bounding box center [286, 132] width 16 height 16
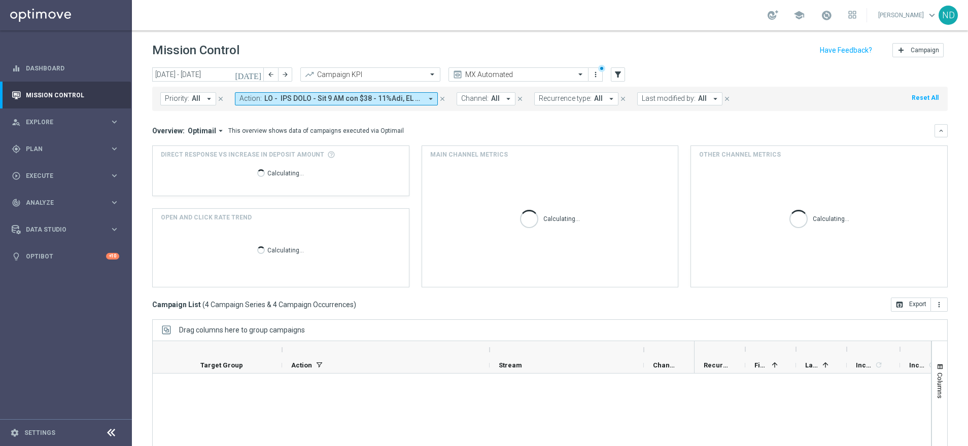
scroll to position [29, 0]
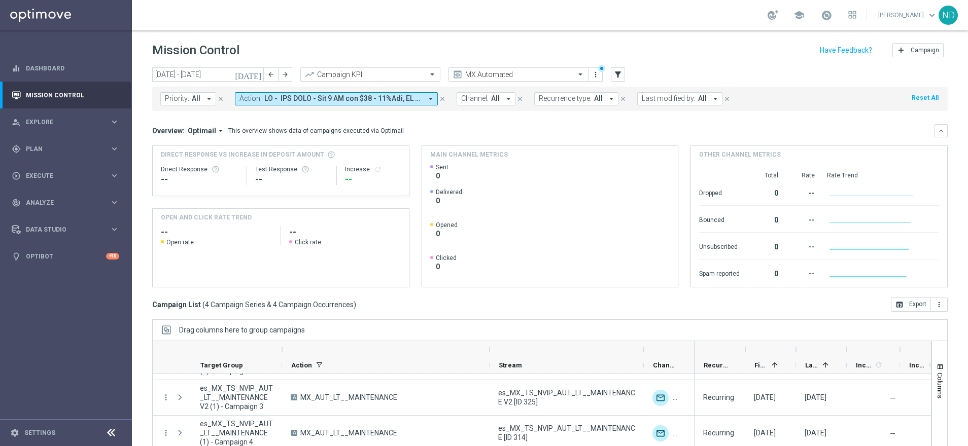
click at [431, 99] on icon "arrow_drop_down" at bounding box center [430, 98] width 9 height 9
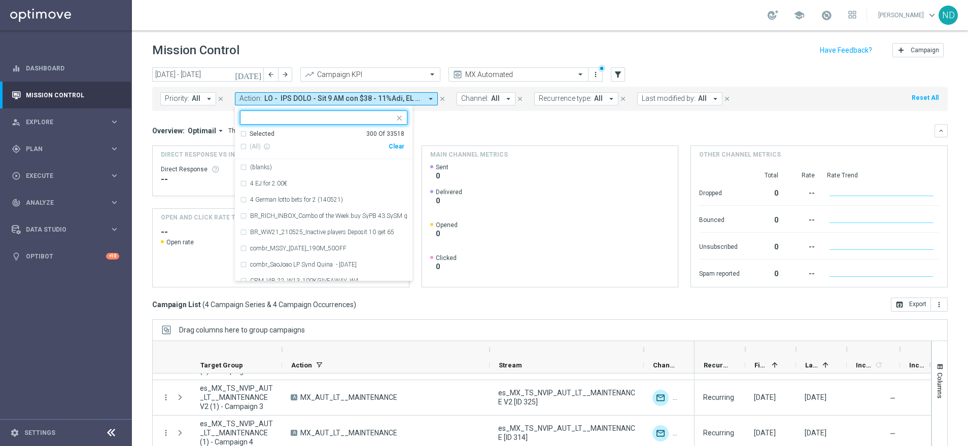
click at [431, 99] on icon "arrow_drop_down" at bounding box center [430, 98] width 9 height 9
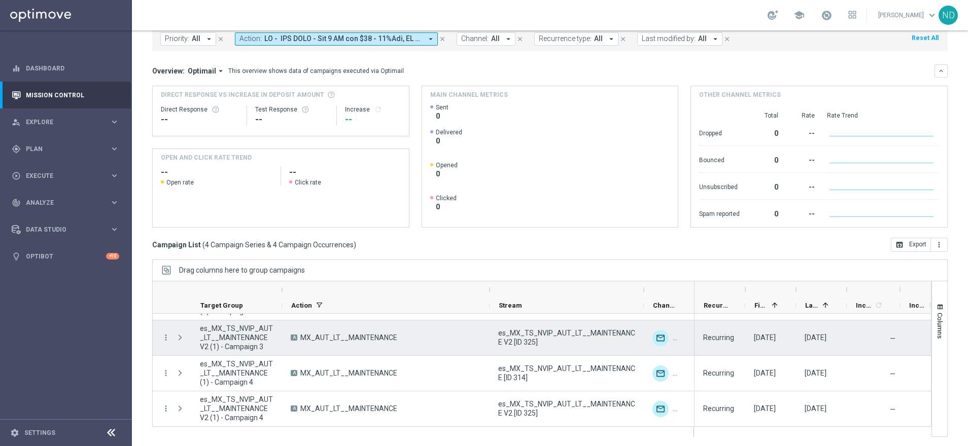
scroll to position [0, 0]
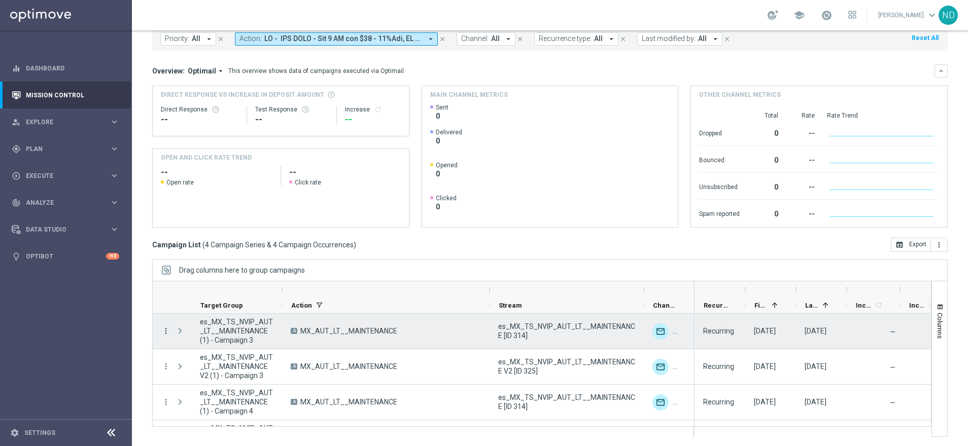
click at [165, 333] on icon "more_vert" at bounding box center [165, 331] width 9 height 9
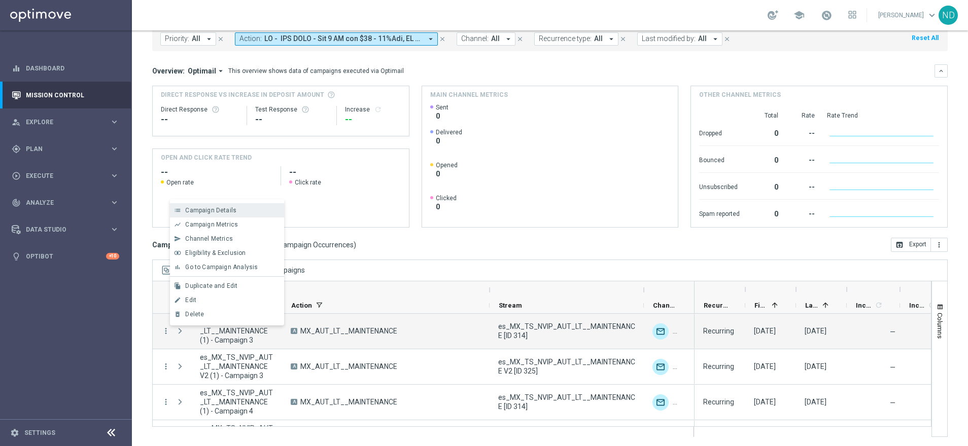
click at [253, 207] on div "Campaign Details" at bounding box center [232, 210] width 94 height 7
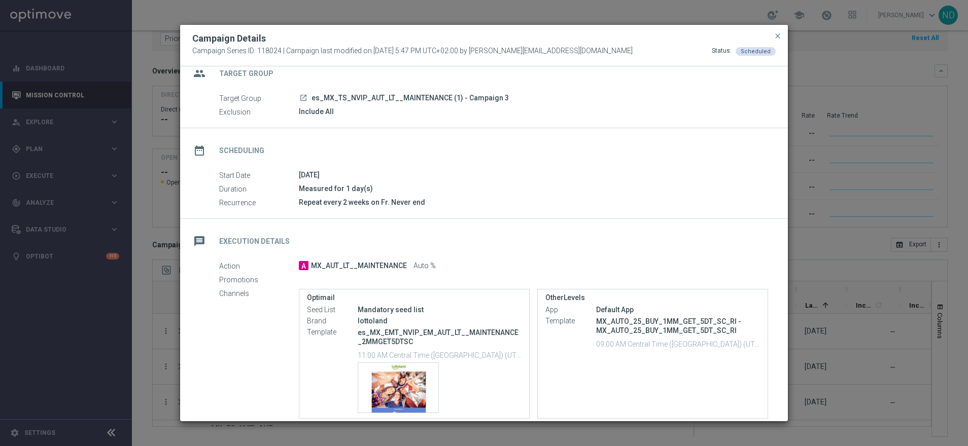
scroll to position [16, 0]
click at [407, 386] on div "Template preview" at bounding box center [398, 387] width 80 height 50
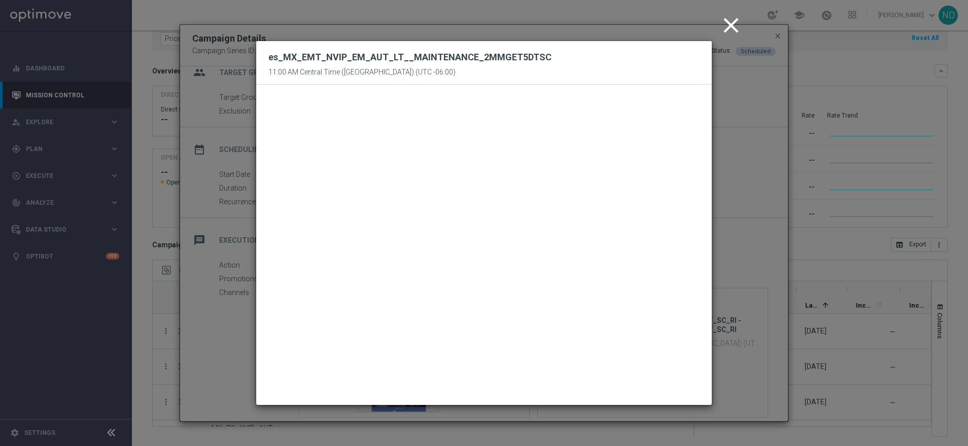
click at [732, 27] on icon "close" at bounding box center [730, 25] width 25 height 25
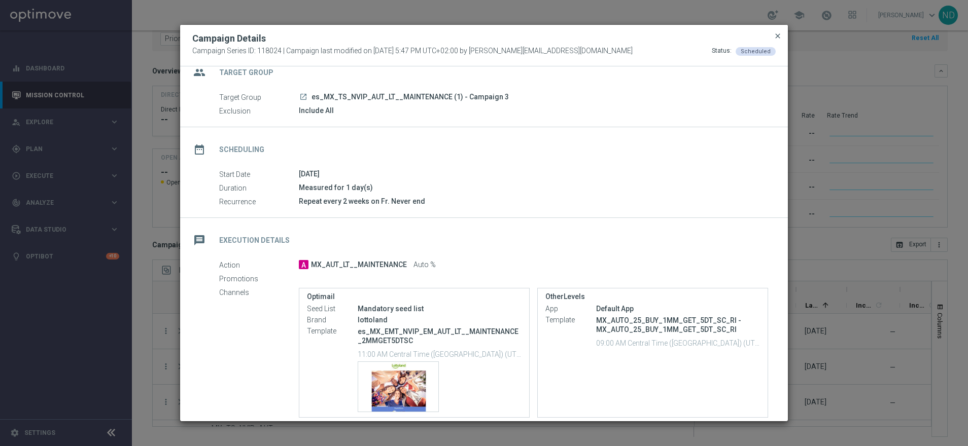
click at [778, 35] on span "close" at bounding box center [778, 36] width 8 height 8
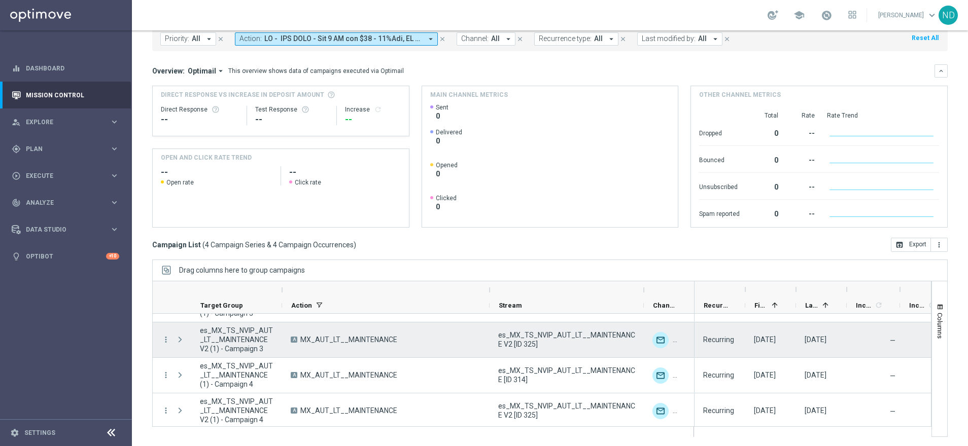
scroll to position [29, 0]
click at [164, 340] on icon "more_vert" at bounding box center [165, 337] width 9 height 9
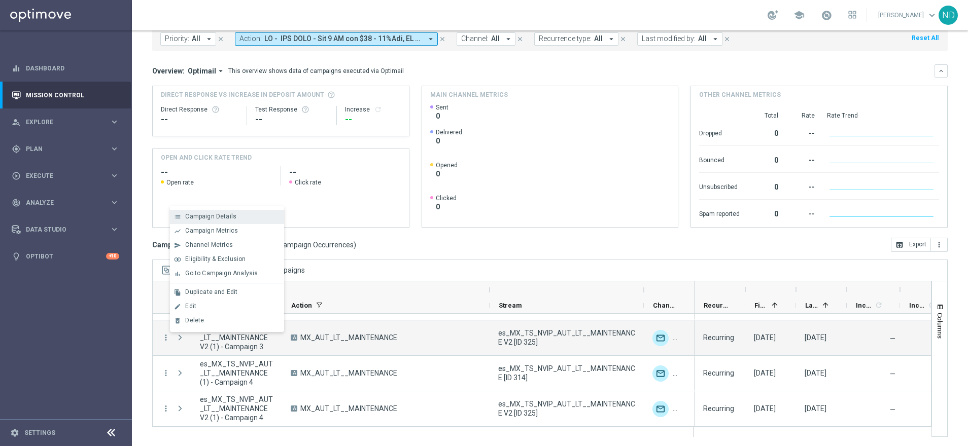
click at [209, 218] on span "Campaign Details" at bounding box center [210, 216] width 51 height 7
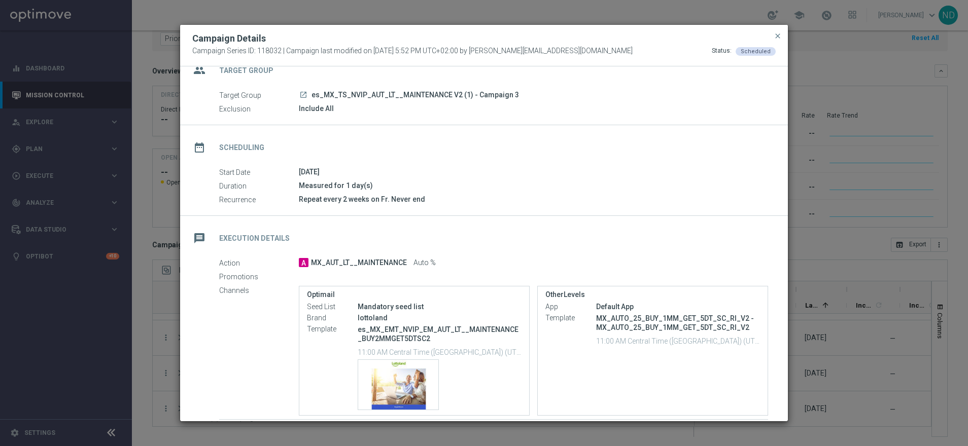
scroll to position [19, 0]
click at [781, 32] on span "close" at bounding box center [778, 36] width 8 height 8
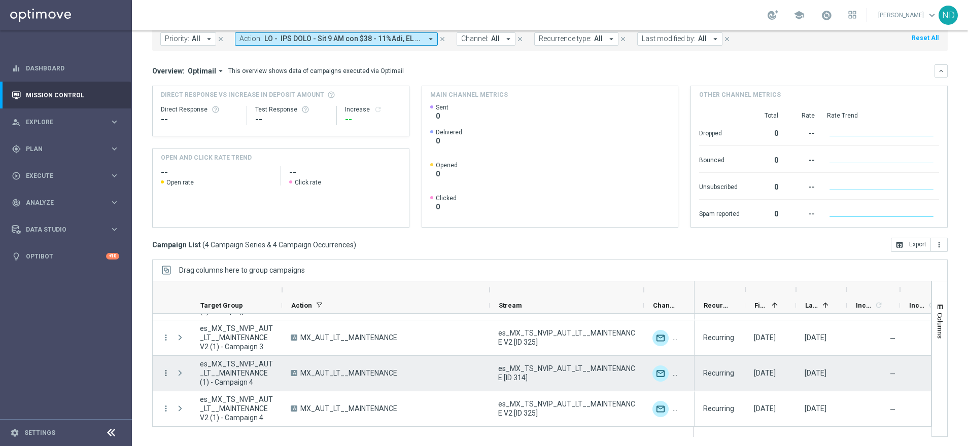
click at [166, 372] on icon "more_vert" at bounding box center [165, 373] width 9 height 9
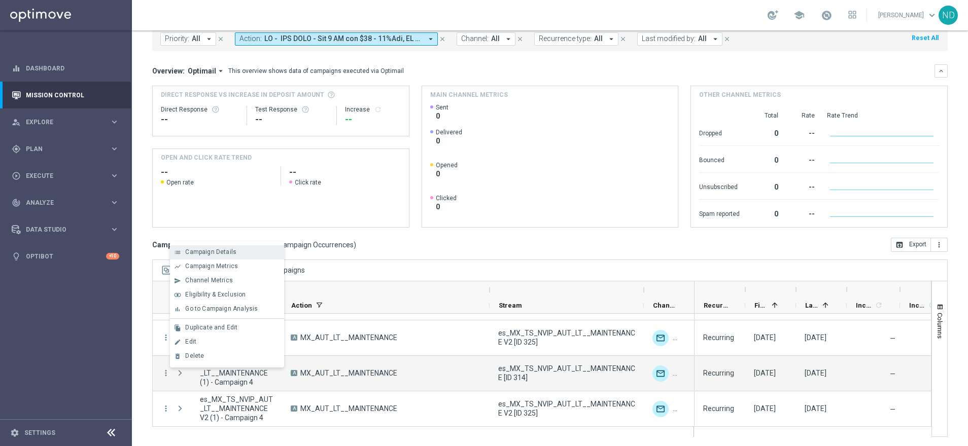
click at [210, 252] on span "Campaign Details" at bounding box center [210, 252] width 51 height 7
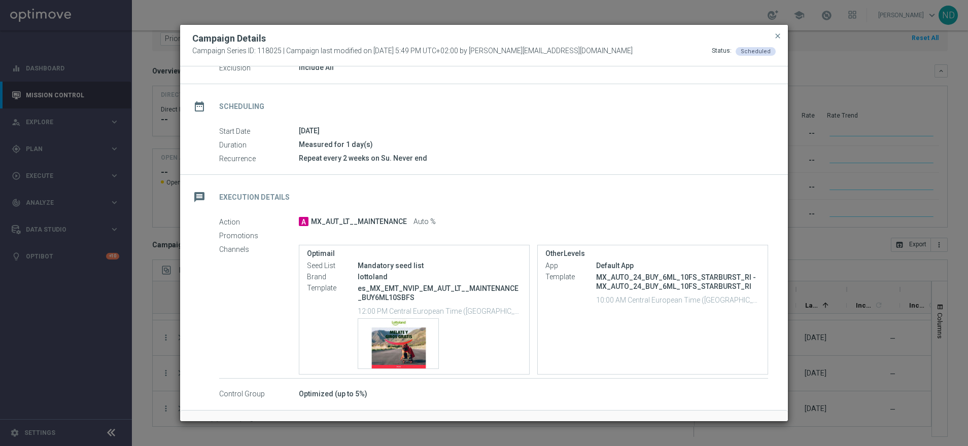
scroll to position [65, 0]
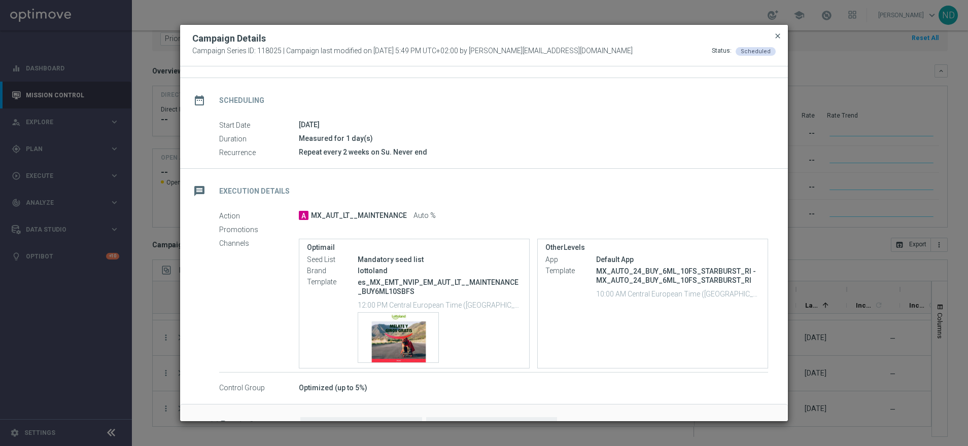
click at [779, 33] on span "close" at bounding box center [778, 36] width 8 height 8
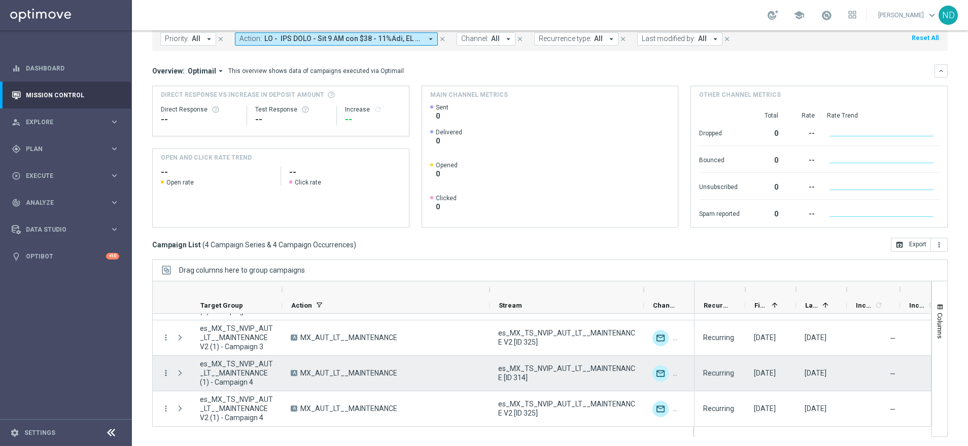
click at [165, 373] on icon "more_vert" at bounding box center [165, 373] width 9 height 9
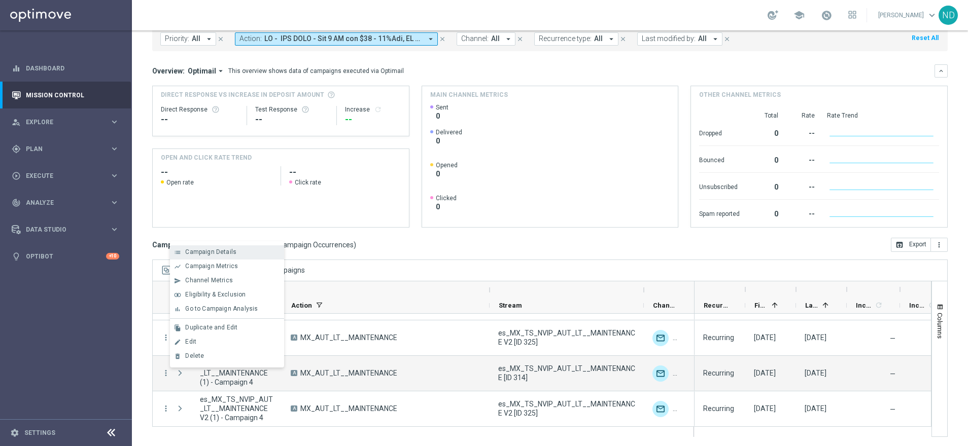
click at [225, 252] on span "Campaign Details" at bounding box center [210, 252] width 51 height 7
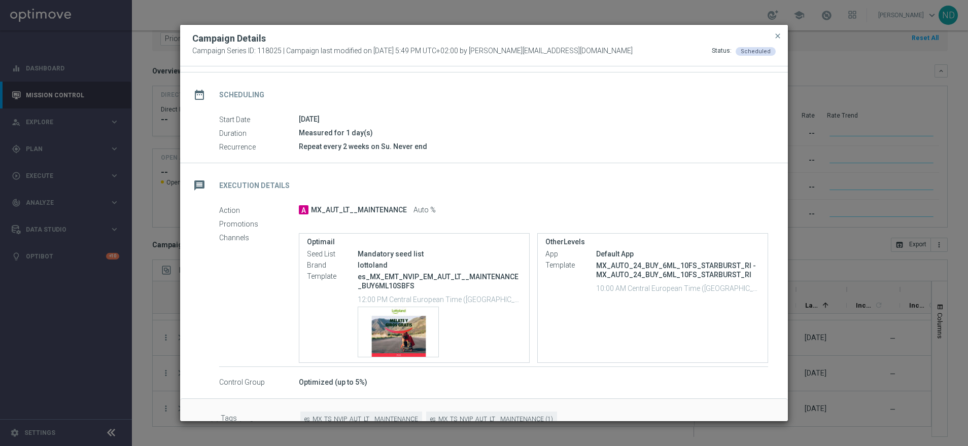
scroll to position [84, 0]
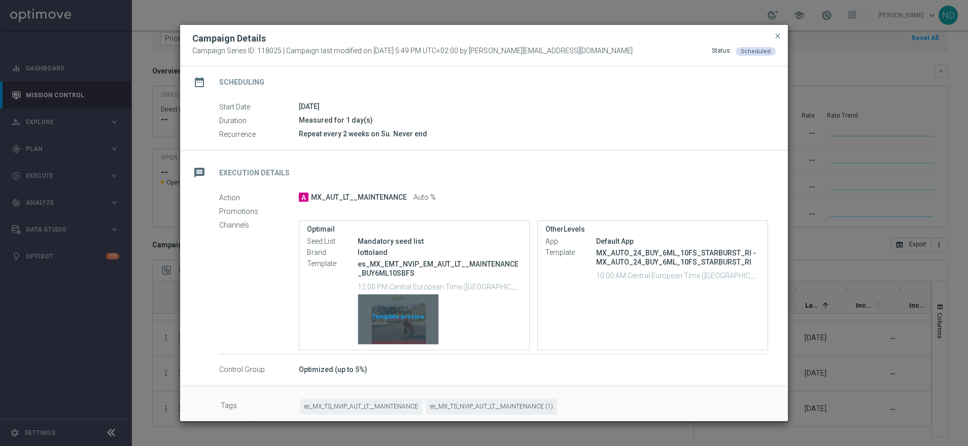
click at [411, 332] on div "Template preview" at bounding box center [398, 320] width 80 height 50
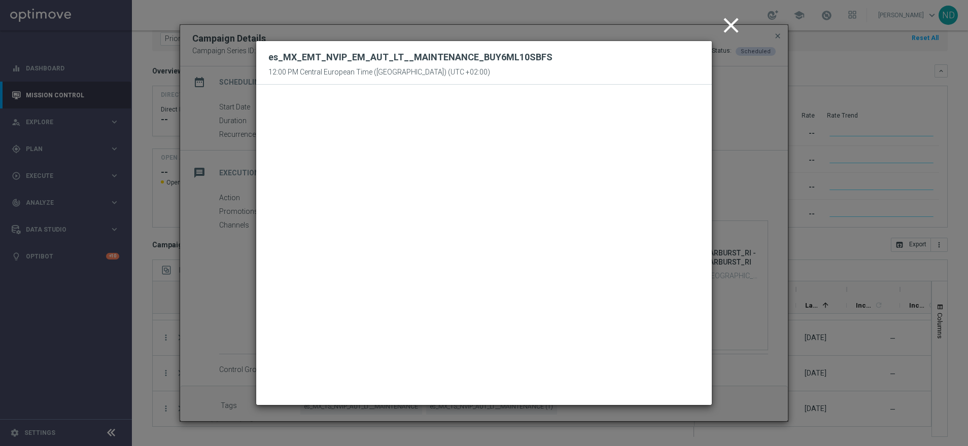
click at [735, 28] on icon "close" at bounding box center [730, 25] width 25 height 25
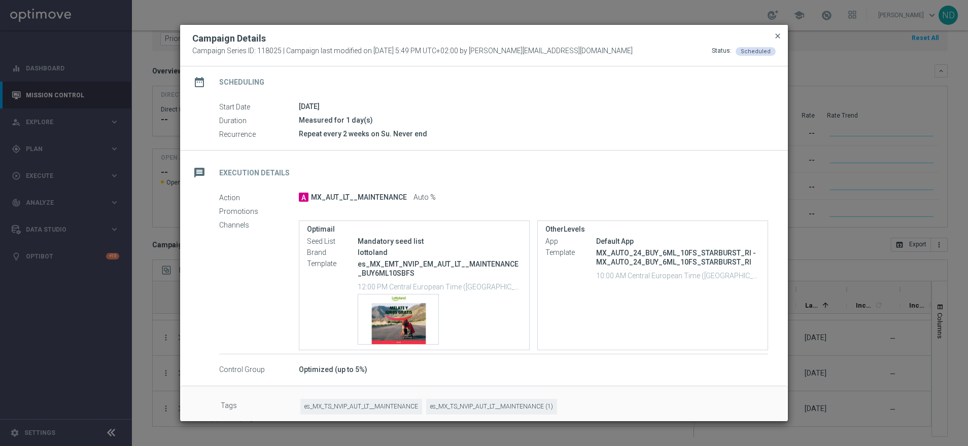
click at [779, 40] on span "close" at bounding box center [778, 36] width 8 height 8
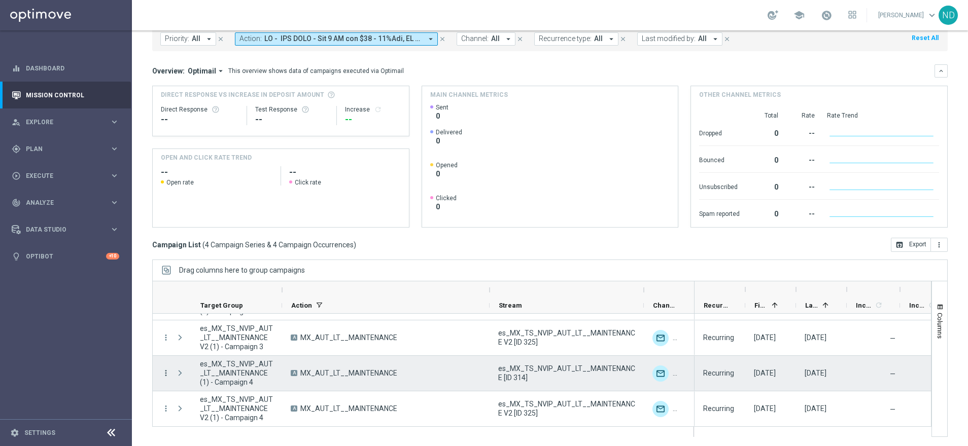
click at [165, 374] on icon "more_vert" at bounding box center [165, 373] width 9 height 9
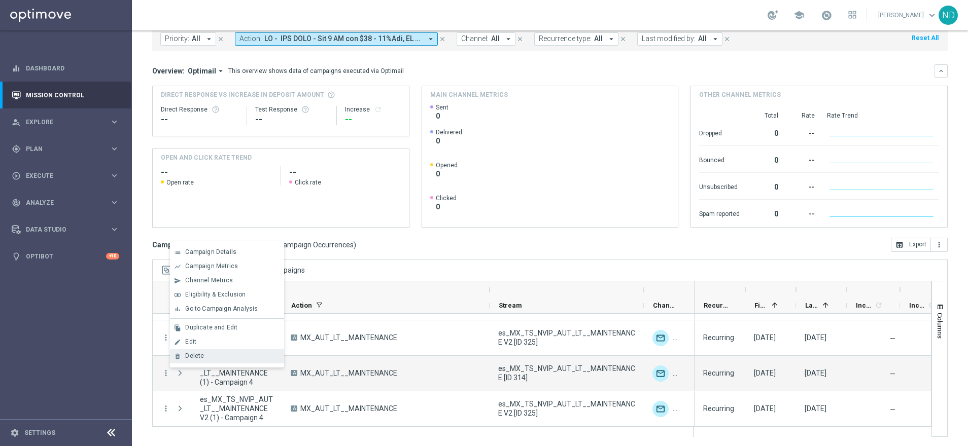
click at [214, 356] on div "Delete" at bounding box center [232, 356] width 94 height 7
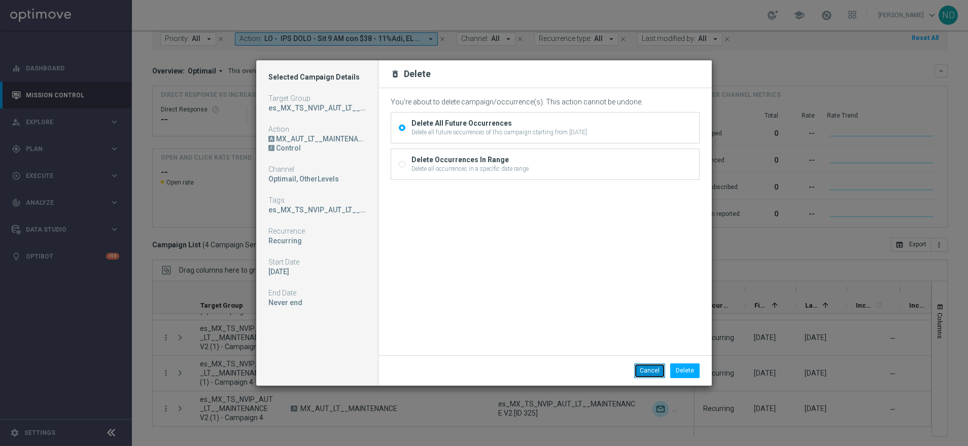
click at [655, 367] on button "Cancel" at bounding box center [649, 371] width 31 height 14
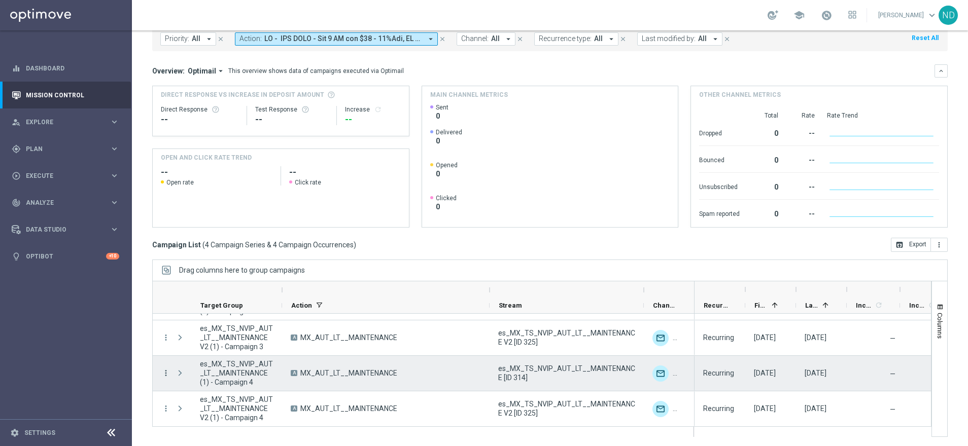
click at [164, 374] on icon "more_vert" at bounding box center [165, 373] width 9 height 9
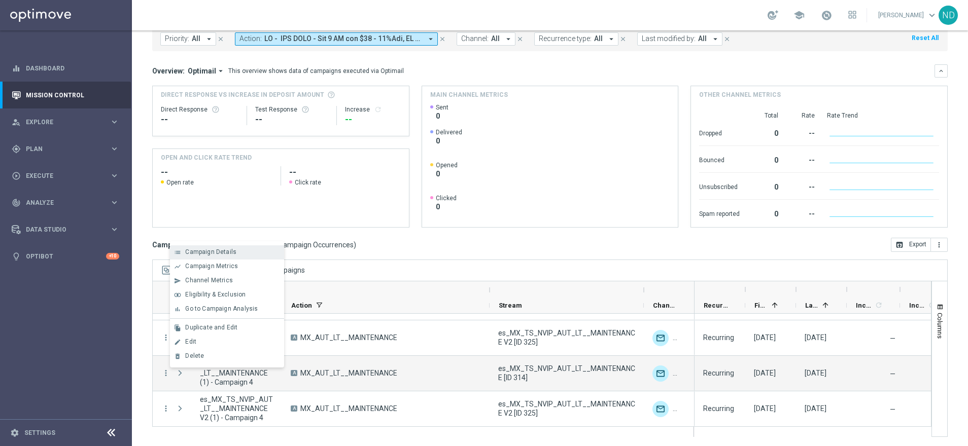
click at [242, 255] on div "Campaign Details" at bounding box center [232, 252] width 94 height 7
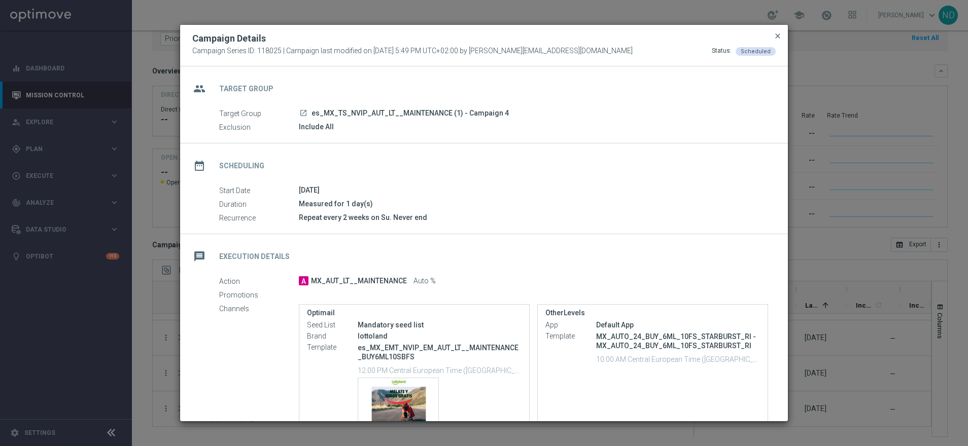
click at [779, 34] on span "close" at bounding box center [778, 36] width 8 height 8
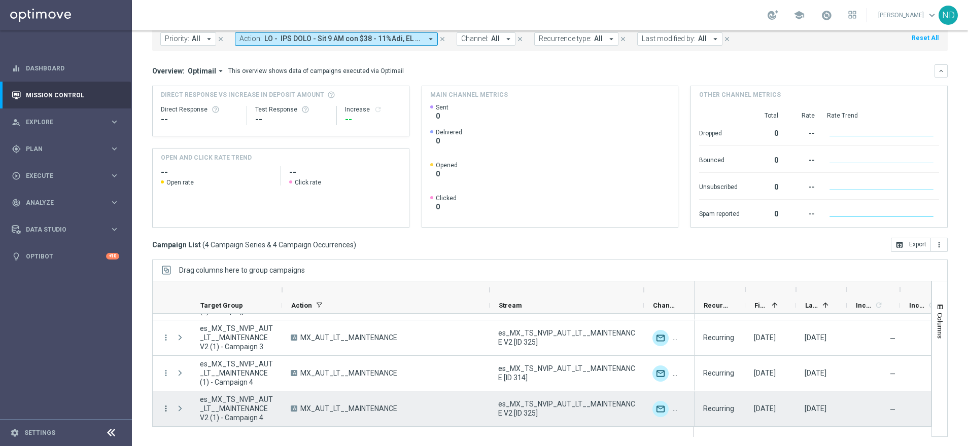
click at [164, 406] on icon "more_vert" at bounding box center [165, 408] width 9 height 9
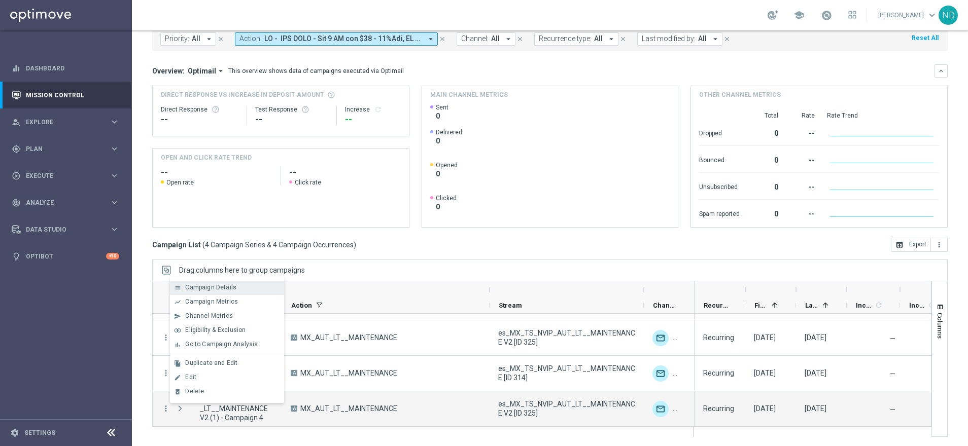
click at [231, 289] on span "Campaign Details" at bounding box center [210, 287] width 51 height 7
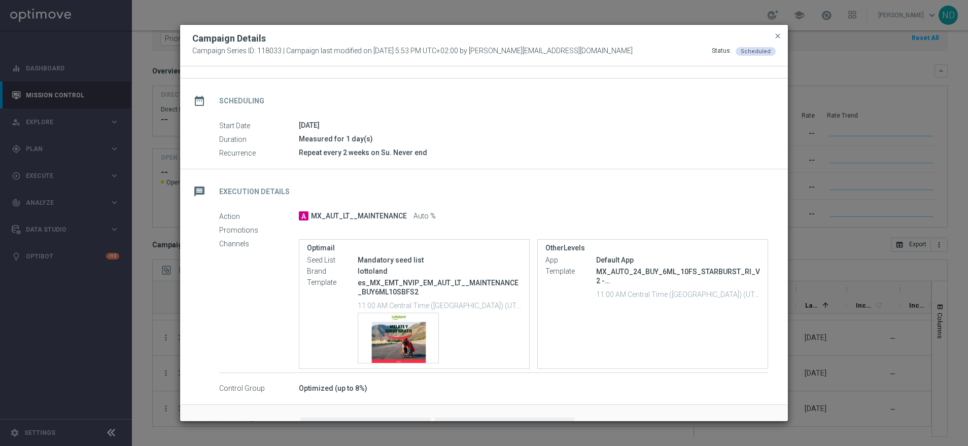
scroll to position [68, 0]
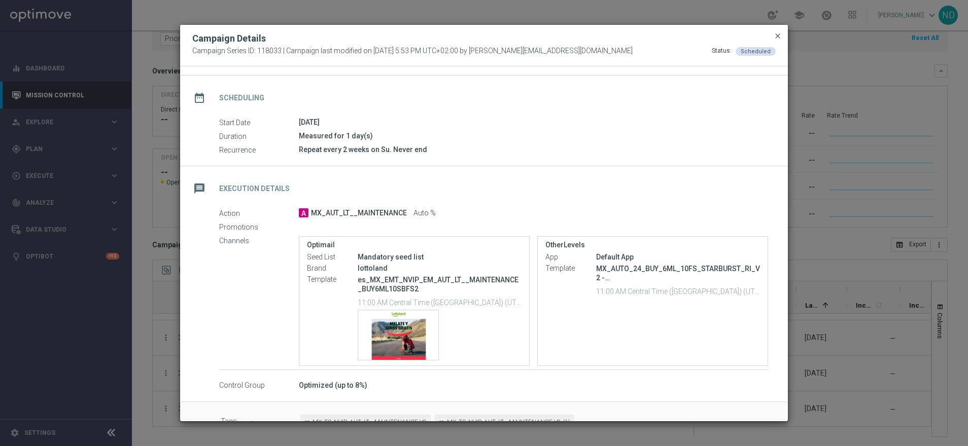
click at [776, 39] on span "close" at bounding box center [778, 36] width 8 height 8
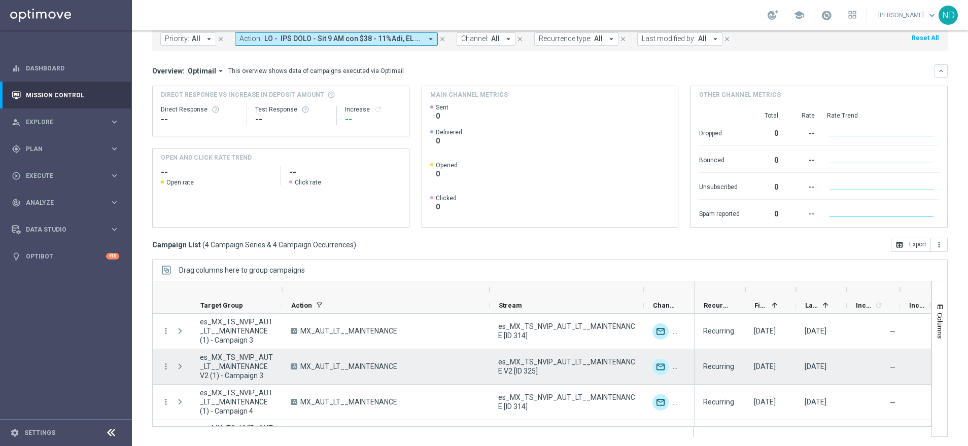
scroll to position [0, 0]
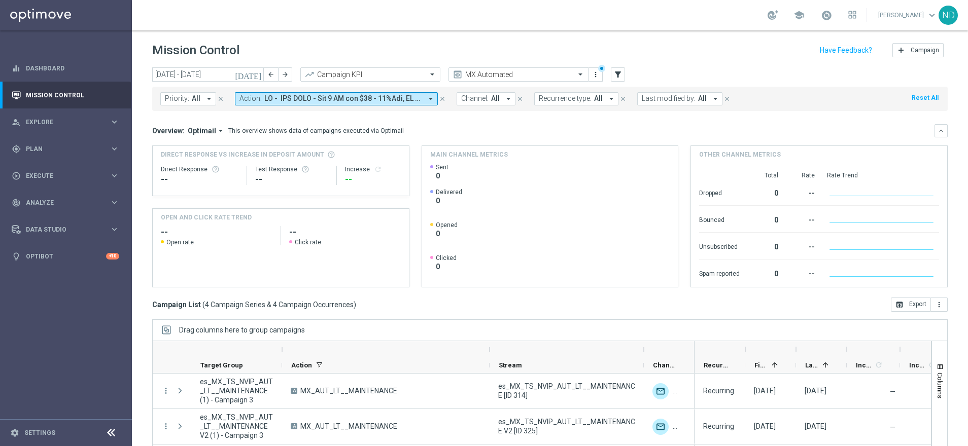
click at [257, 77] on icon "[DATE]" at bounding box center [248, 74] width 27 height 9
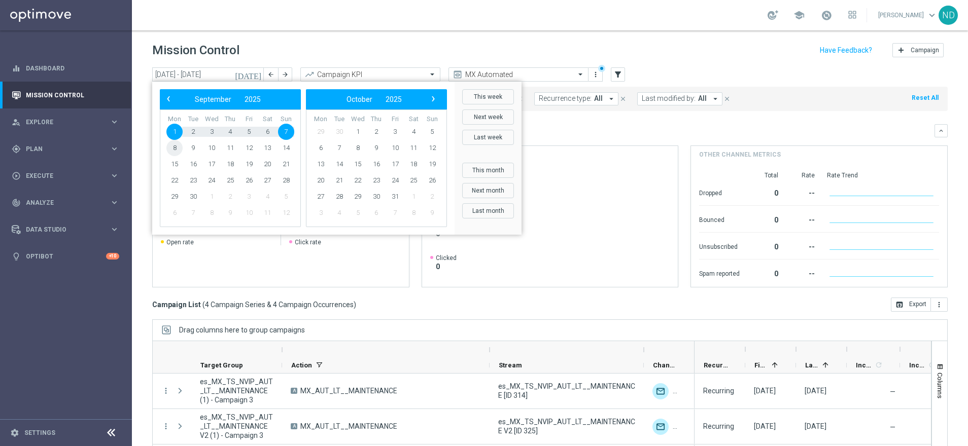
click at [174, 146] on span "8" at bounding box center [174, 148] width 16 height 16
click at [287, 148] on span "14" at bounding box center [286, 148] width 16 height 16
type input "[DATE] - [DATE]"
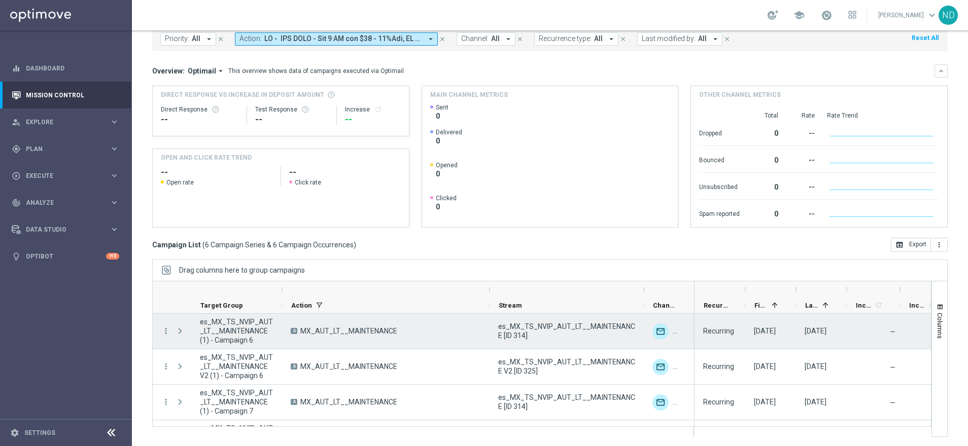
scroll to position [31, 0]
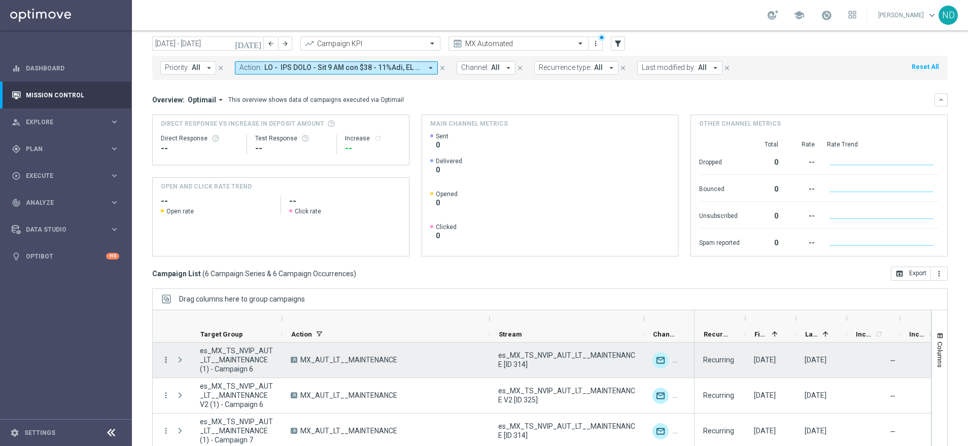
click at [162, 362] on icon "more_vert" at bounding box center [165, 360] width 9 height 9
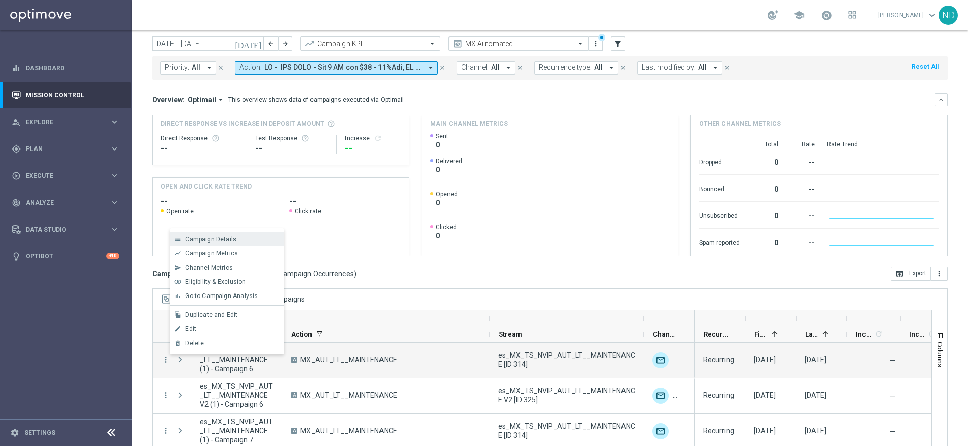
click at [231, 243] on div "list Campaign Details" at bounding box center [227, 239] width 114 height 14
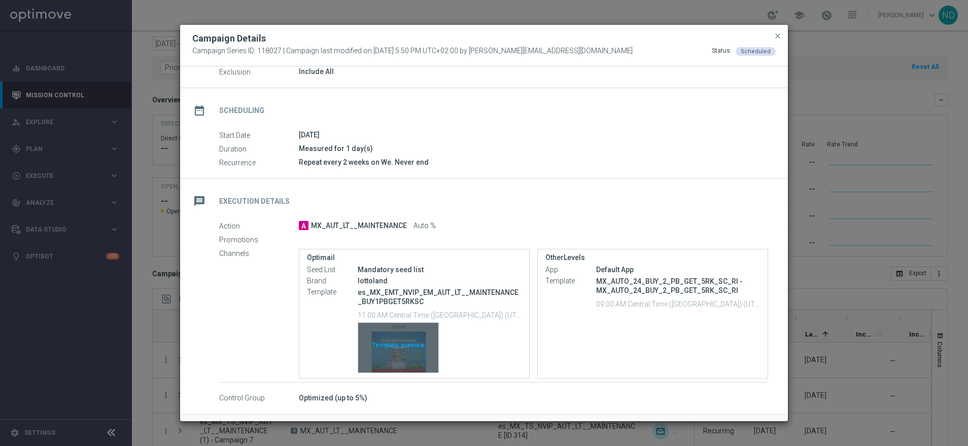
scroll to position [60, 0]
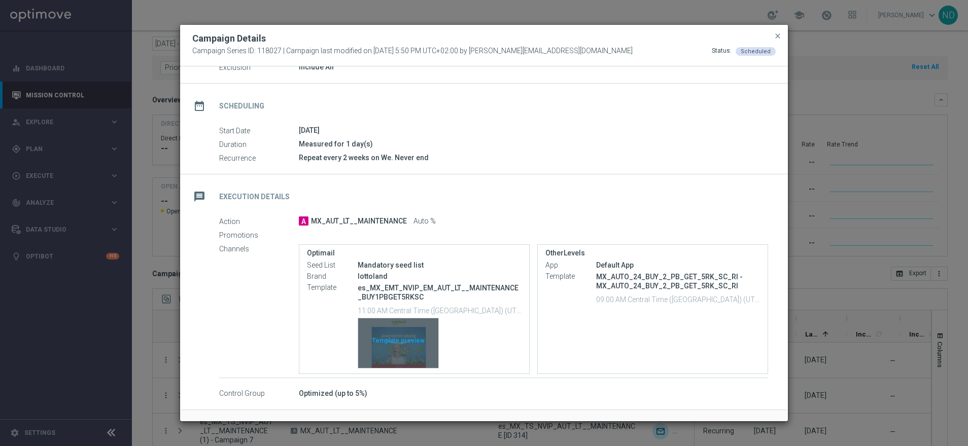
click at [401, 347] on div "Template preview" at bounding box center [398, 344] width 80 height 50
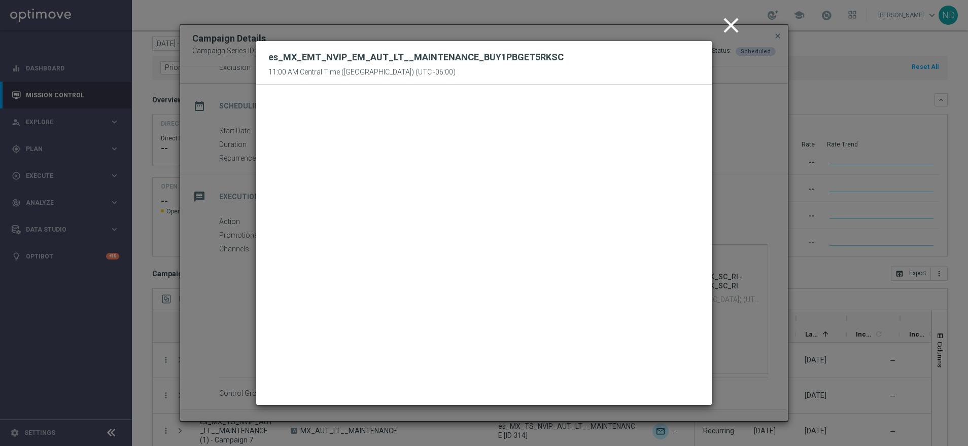
click at [730, 29] on icon "close" at bounding box center [730, 25] width 25 height 25
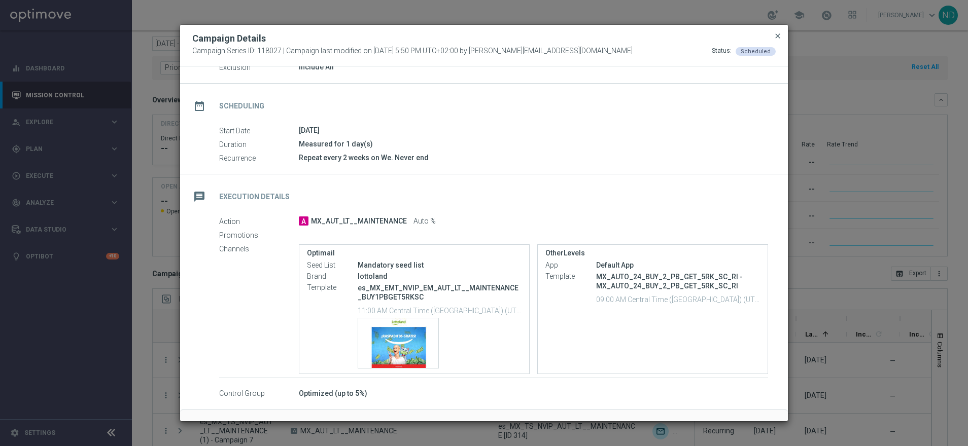
click at [779, 34] on span "close" at bounding box center [778, 36] width 8 height 8
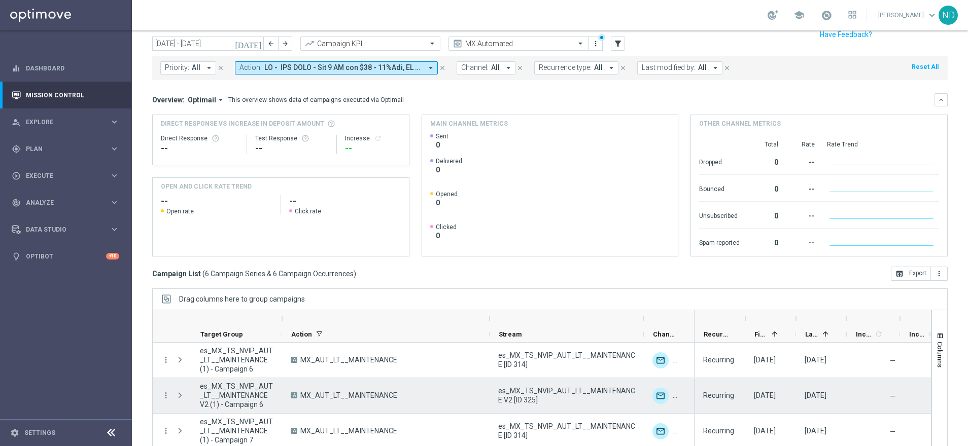
scroll to position [9, 0]
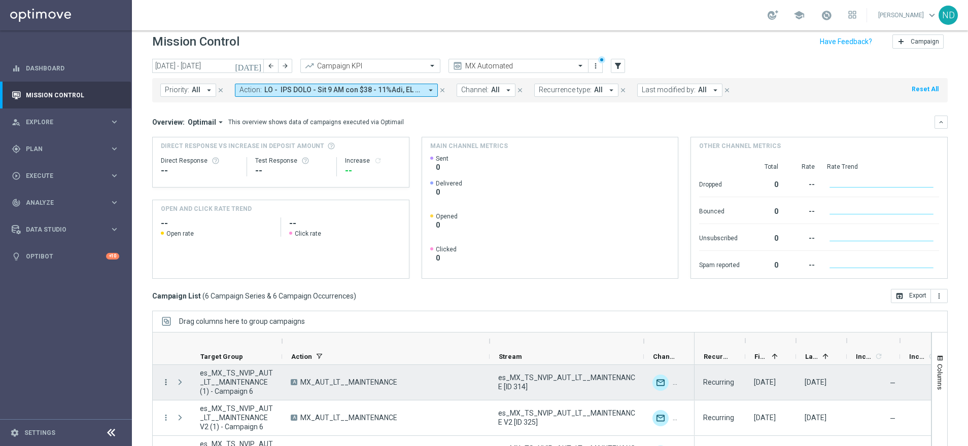
click at [165, 382] on icon "more_vert" at bounding box center [165, 382] width 9 height 9
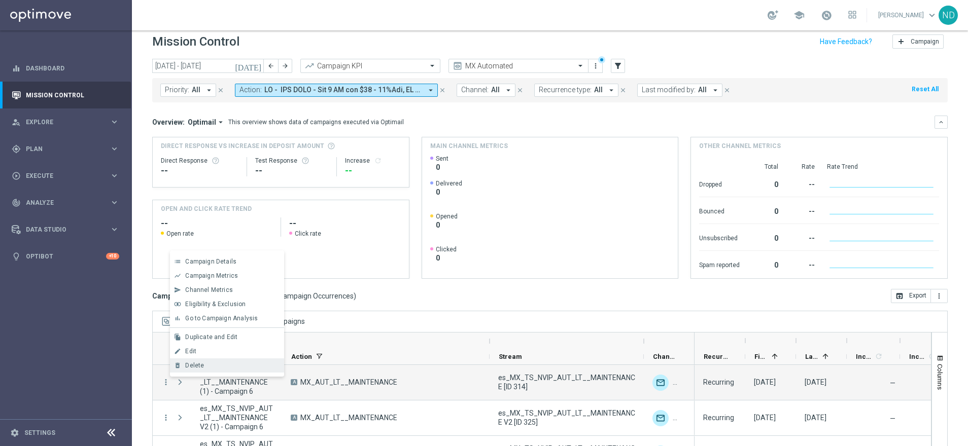
click at [207, 361] on div "delete_forever [GEOGRAPHIC_DATA]" at bounding box center [227, 366] width 114 height 14
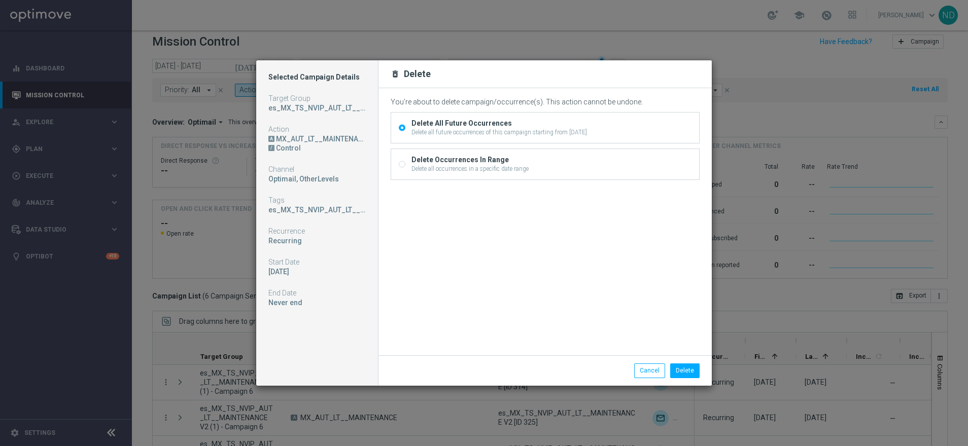
click at [479, 159] on div "Delete Occurrences In Range" at bounding box center [469, 159] width 117 height 9
click at [405, 162] on input "Delete Occurrences In Range Delete all occurrences in a specific date range" at bounding box center [402, 165] width 7 height 7
radio input "true"
radio input "false"
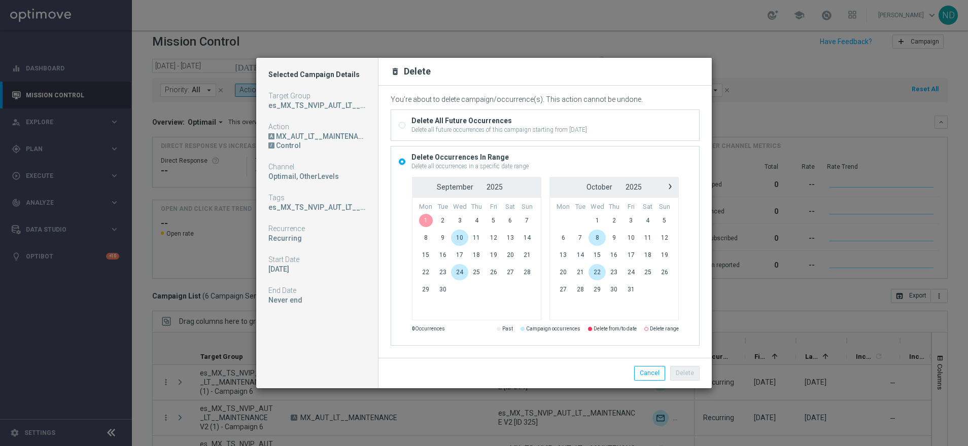
click at [422, 222] on span "1" at bounding box center [425, 221] width 17 height 16
click at [525, 241] on span "14" at bounding box center [526, 238] width 17 height 16
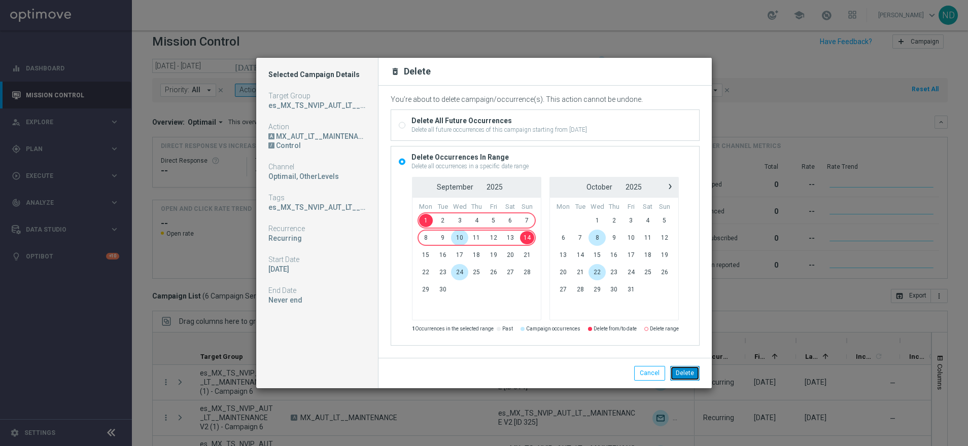
click at [686, 373] on button "Delete" at bounding box center [684, 373] width 29 height 14
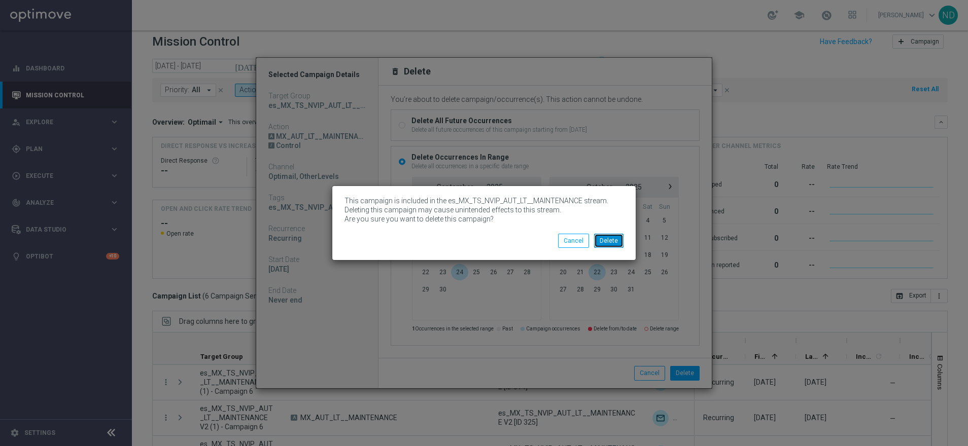
click at [615, 242] on button "Delete" at bounding box center [608, 241] width 29 height 14
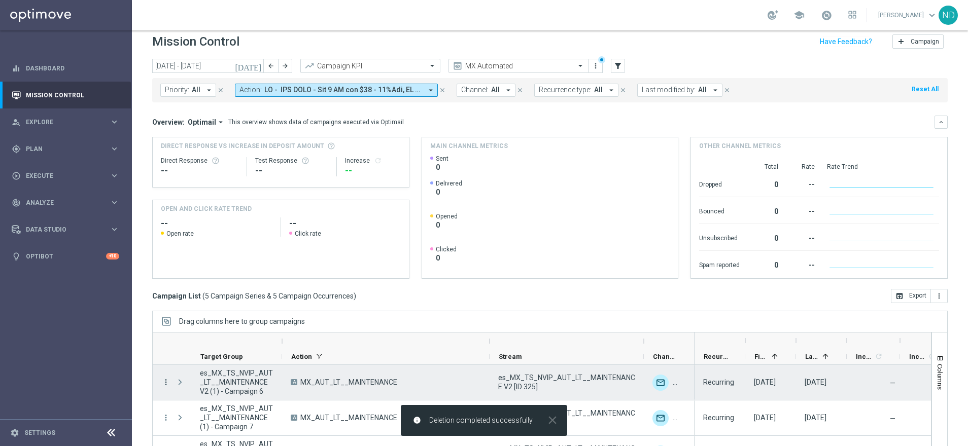
click at [163, 381] on icon "more_vert" at bounding box center [165, 382] width 9 height 9
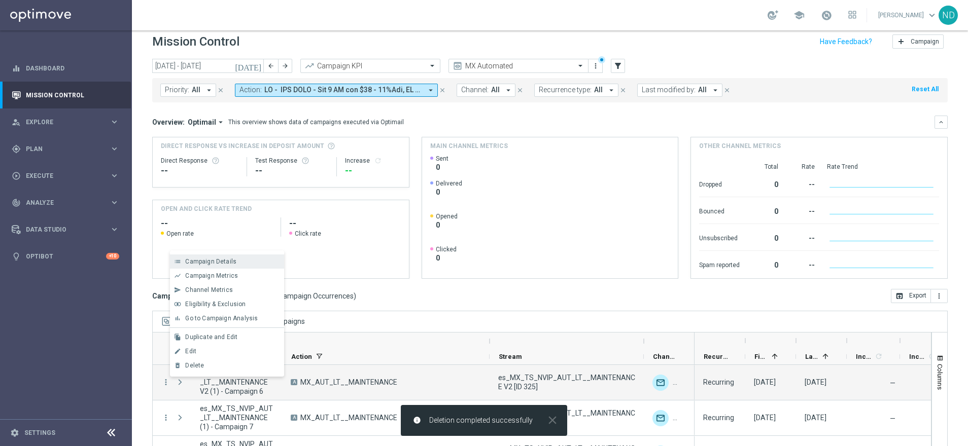
click at [229, 263] on span "Campaign Details" at bounding box center [210, 261] width 51 height 7
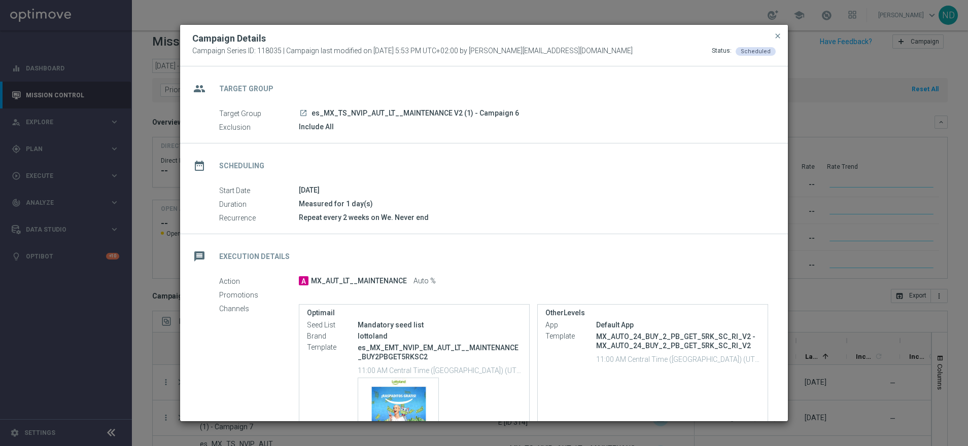
scroll to position [91, 0]
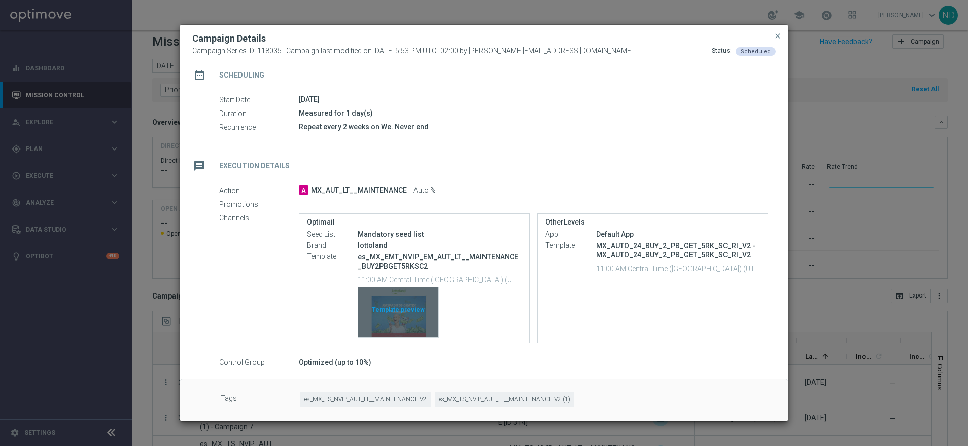
click at [406, 322] on div "Template preview" at bounding box center [398, 313] width 80 height 50
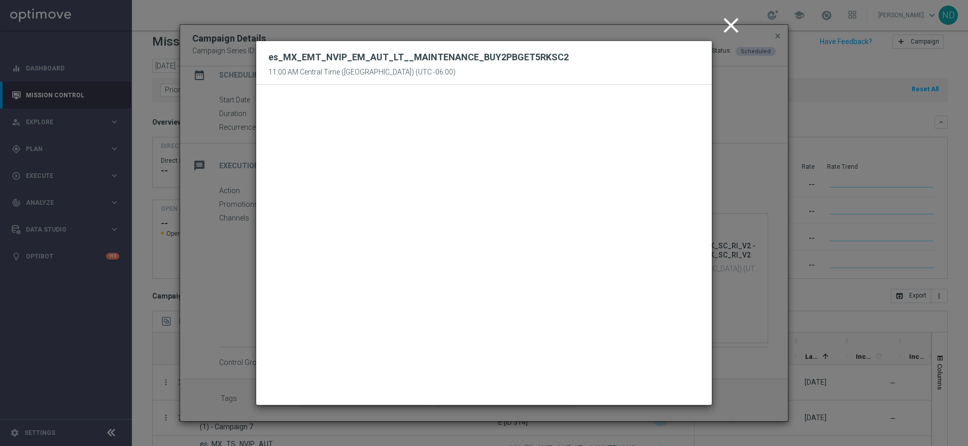
click at [725, 25] on icon "close" at bounding box center [730, 25] width 25 height 25
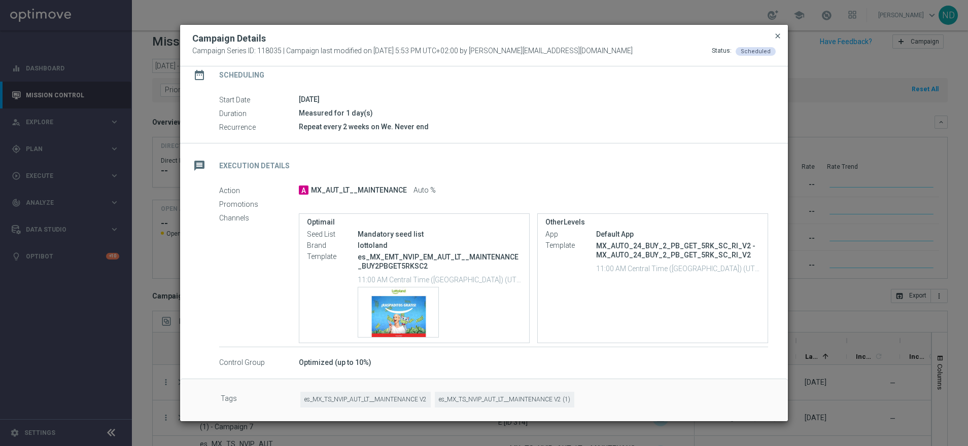
click at [776, 38] on span "close" at bounding box center [778, 36] width 8 height 8
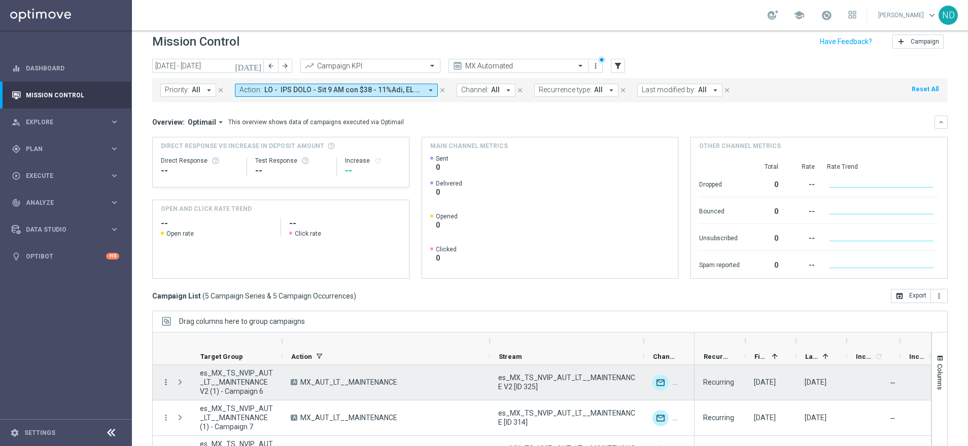
click at [166, 382] on icon "more_vert" at bounding box center [165, 382] width 9 height 9
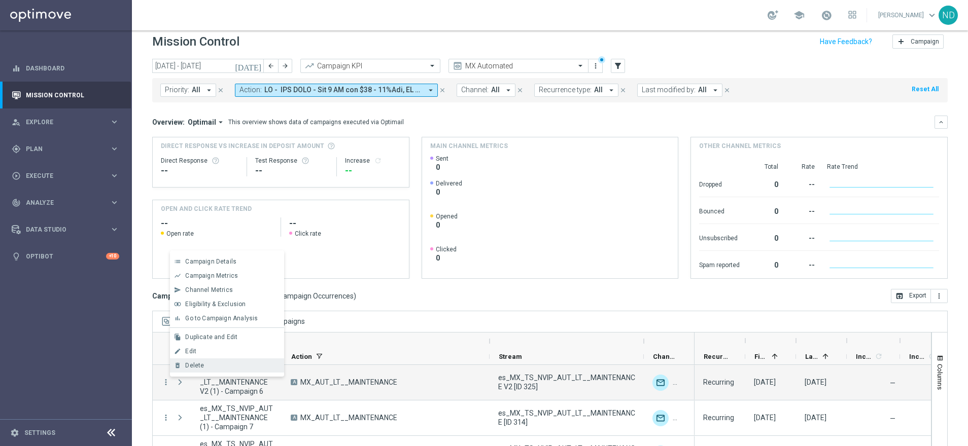
click at [212, 365] on div "Delete" at bounding box center [232, 365] width 94 height 7
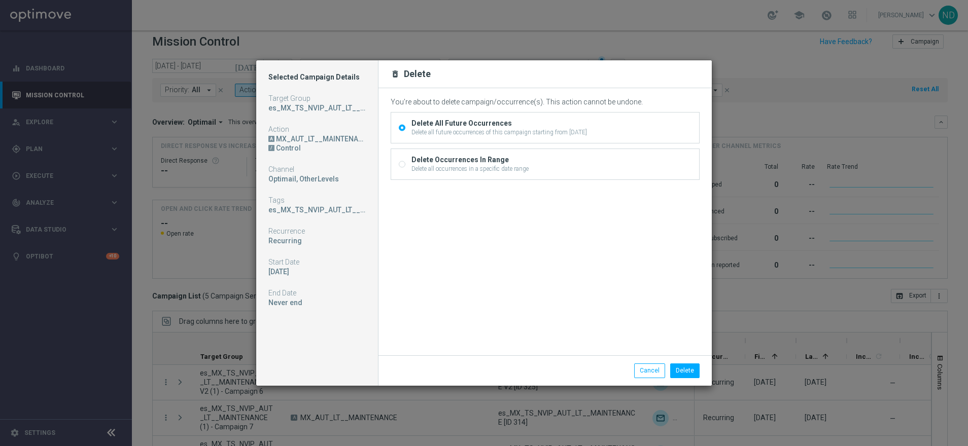
click at [442, 156] on div "Delete Occurrences In Range" at bounding box center [469, 159] width 117 height 9
click at [405, 162] on input "Delete Occurrences In Range Delete all occurrences in a specific date range" at bounding box center [402, 165] width 7 height 7
radio input "true"
radio input "false"
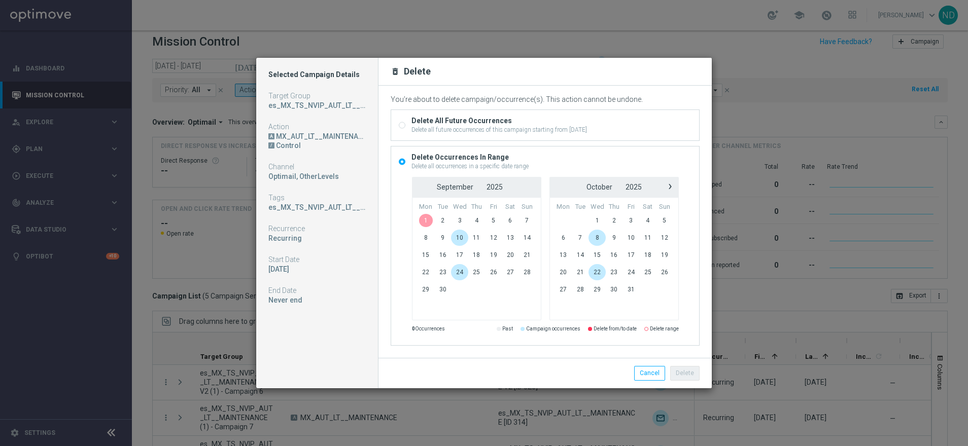
click at [425, 217] on span "1" at bounding box center [425, 221] width 17 height 16
click at [529, 238] on span "14" at bounding box center [526, 238] width 17 height 16
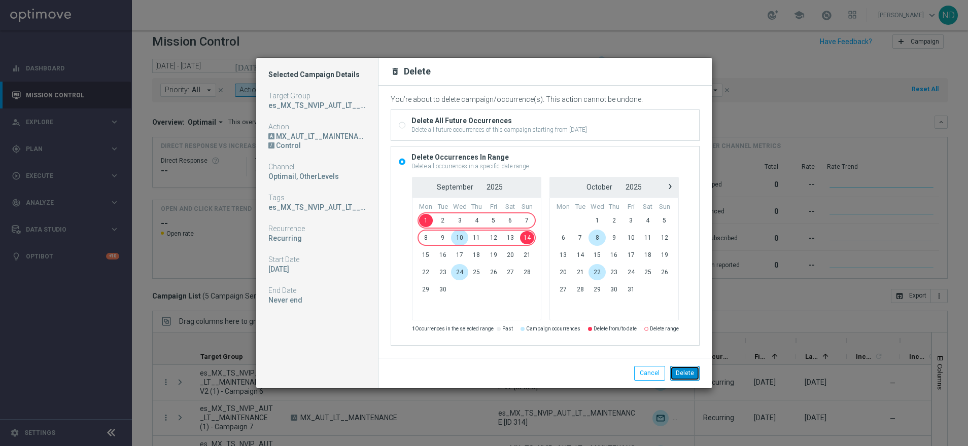
click at [690, 371] on button "Delete" at bounding box center [684, 373] width 29 height 14
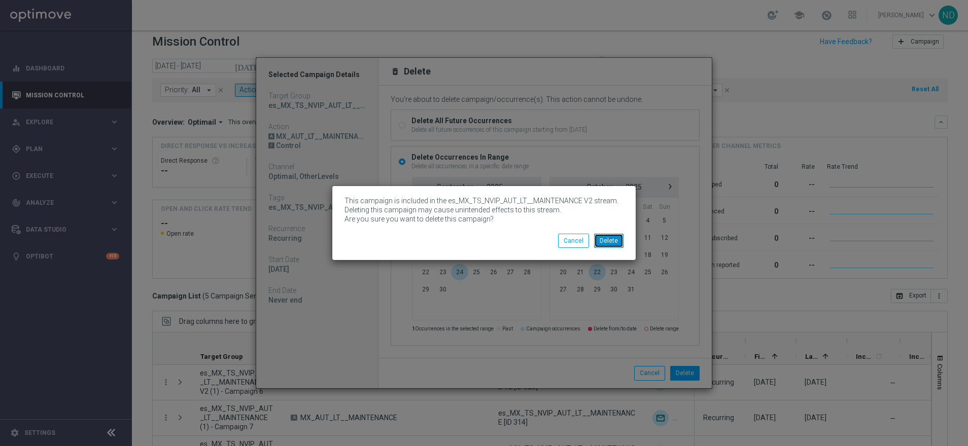
click at [615, 242] on button "Delete" at bounding box center [608, 241] width 29 height 14
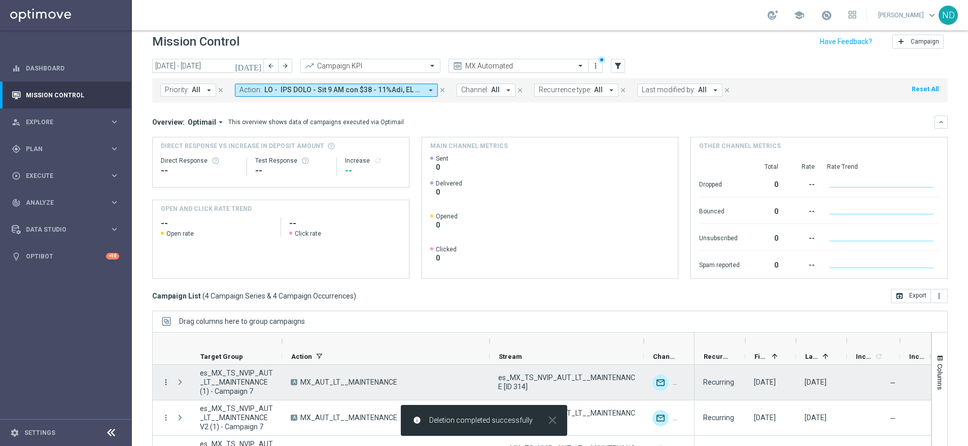
click at [163, 383] on icon "more_vert" at bounding box center [165, 382] width 9 height 9
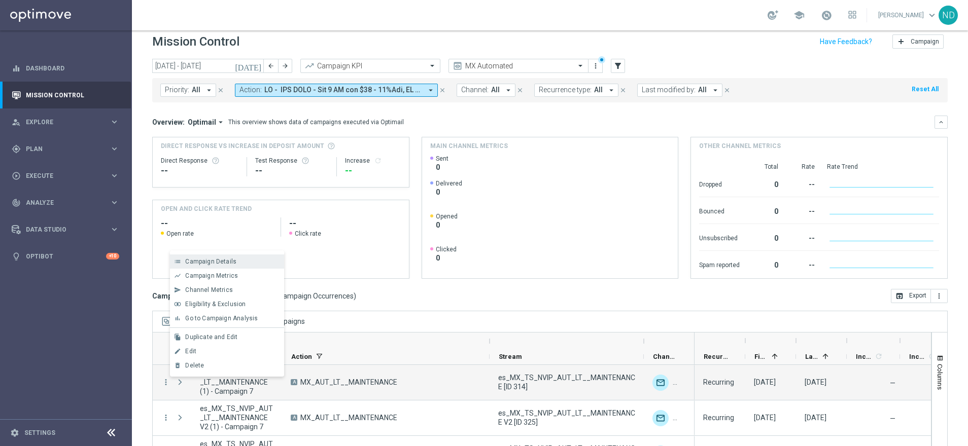
click at [231, 263] on span "Campaign Details" at bounding box center [210, 261] width 51 height 7
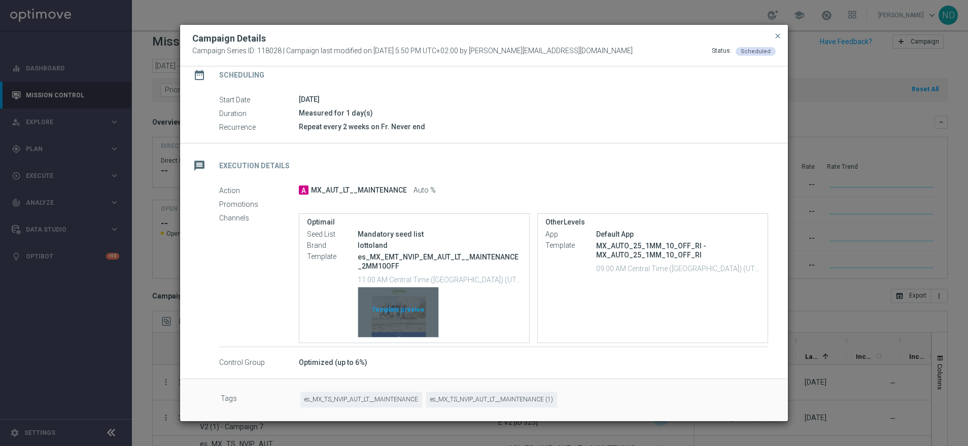
click at [407, 312] on div "Template preview" at bounding box center [398, 313] width 80 height 50
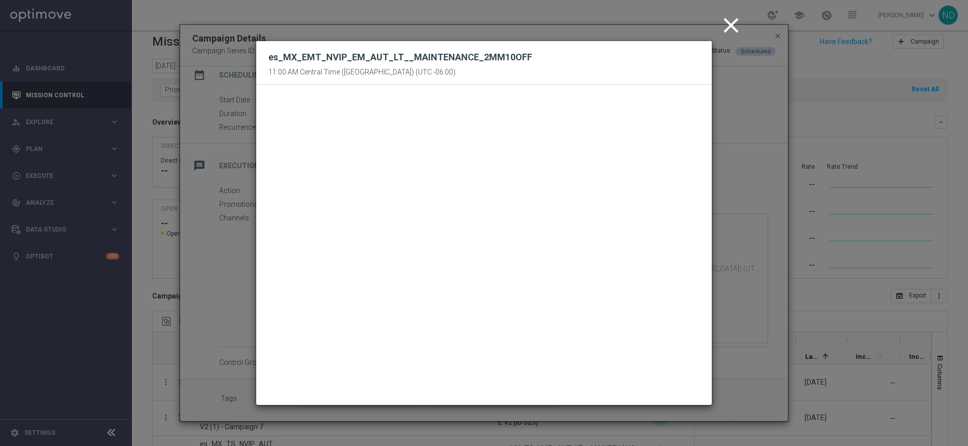
click at [737, 26] on icon "close" at bounding box center [730, 25] width 25 height 25
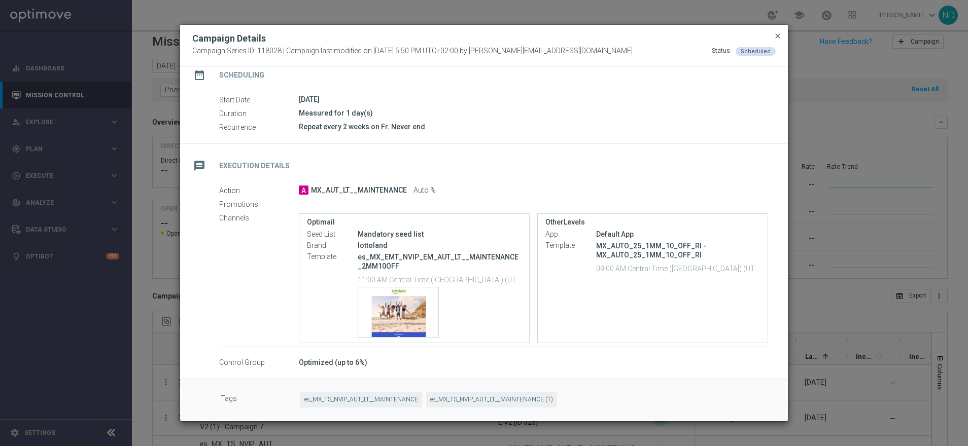
click at [776, 38] on span "close" at bounding box center [778, 36] width 8 height 8
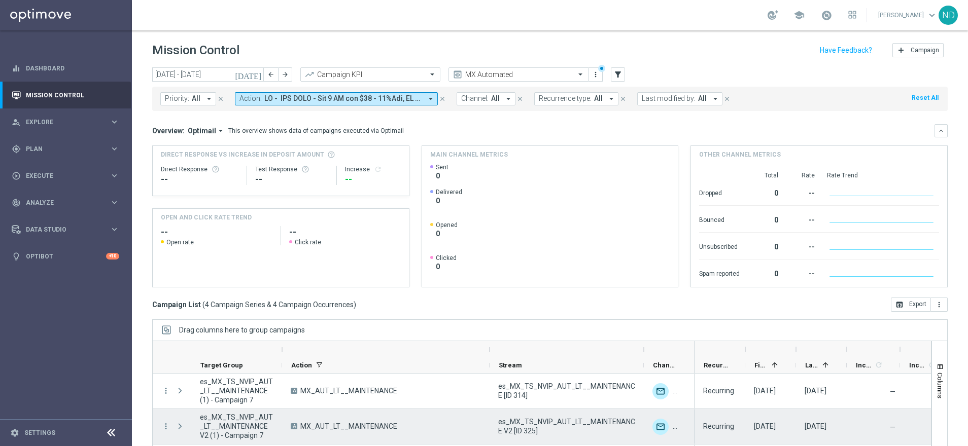
scroll to position [29, 0]
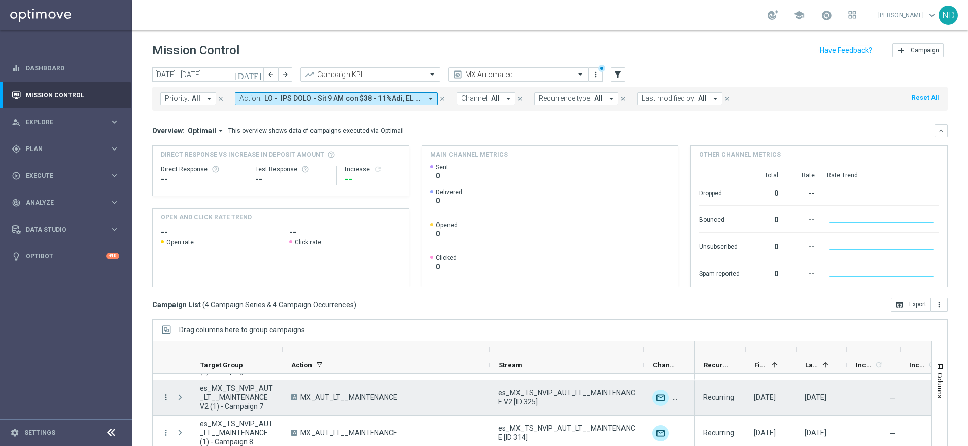
click at [166, 397] on icon "more_vert" at bounding box center [165, 397] width 9 height 9
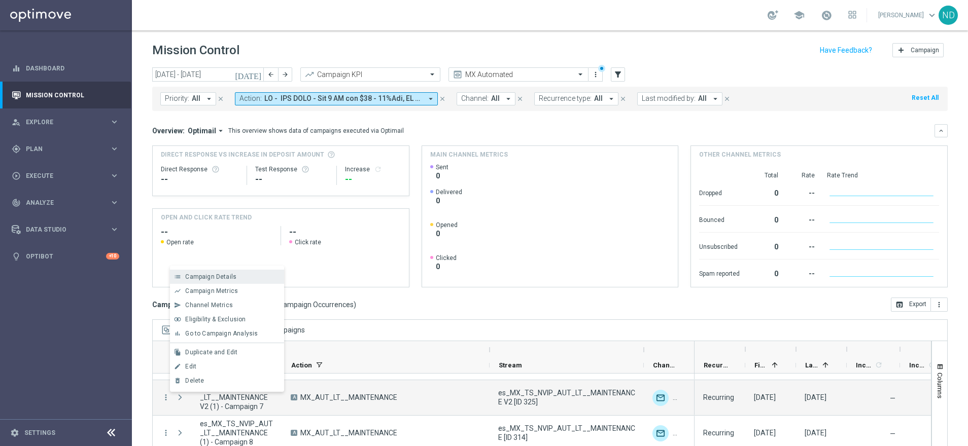
click at [238, 279] on div "Campaign Details" at bounding box center [232, 276] width 94 height 7
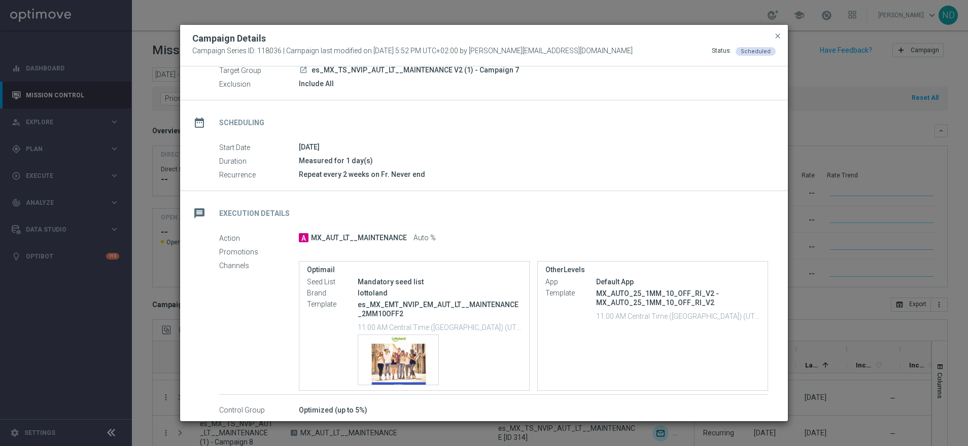
scroll to position [63, 0]
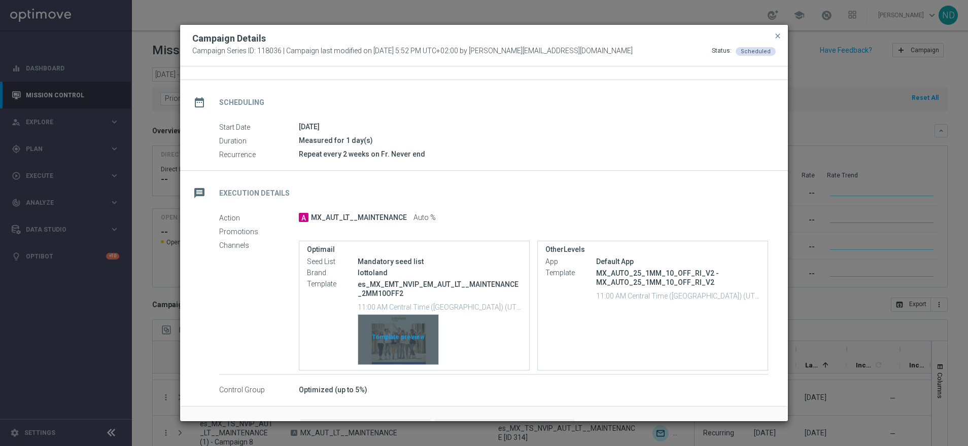
click at [408, 331] on div "Template preview" at bounding box center [398, 340] width 80 height 50
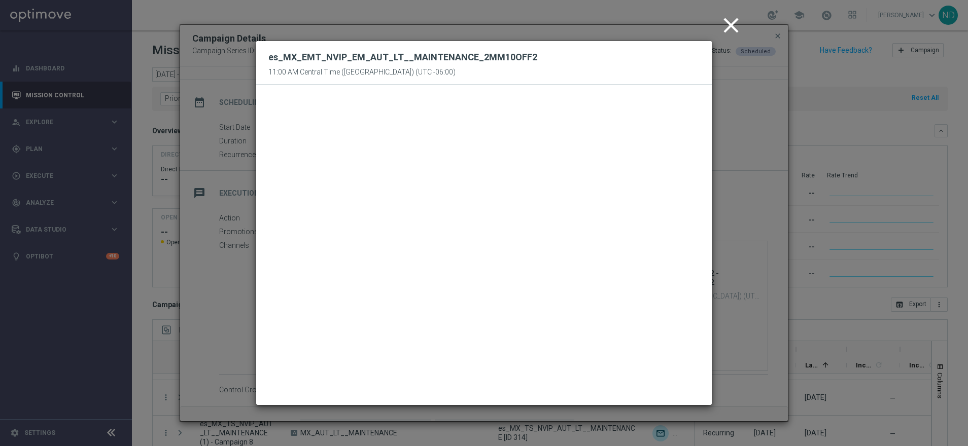
click at [730, 30] on icon "close" at bounding box center [730, 25] width 25 height 25
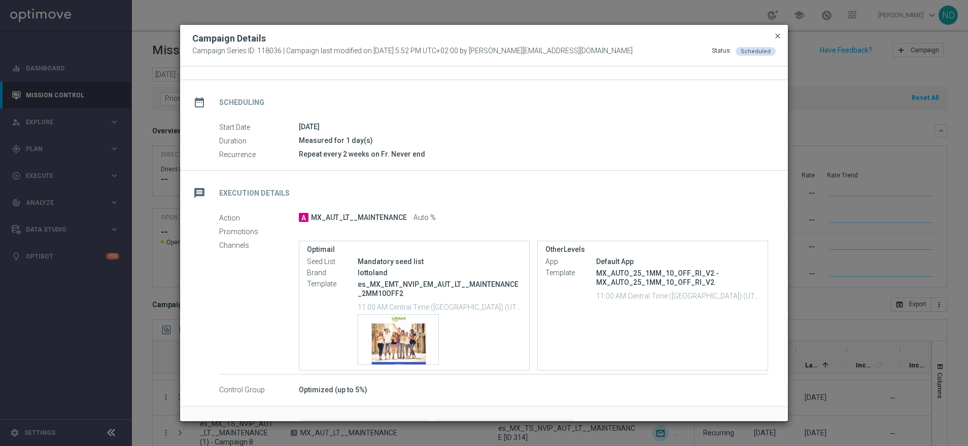
click at [781, 34] on span "close" at bounding box center [778, 36] width 8 height 8
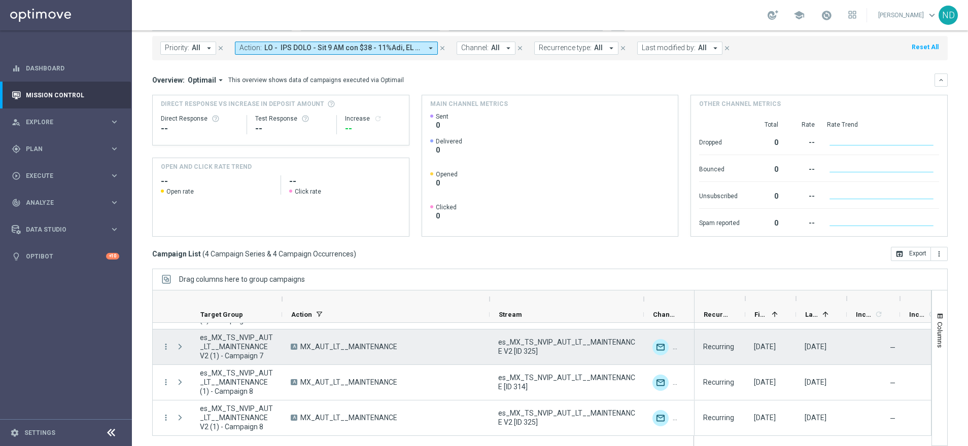
scroll to position [55, 0]
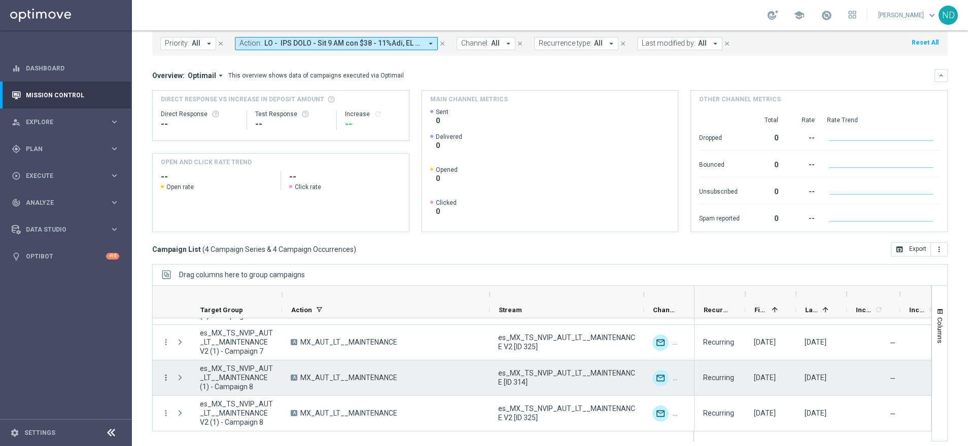
click at [164, 379] on icon "more_vert" at bounding box center [165, 377] width 9 height 9
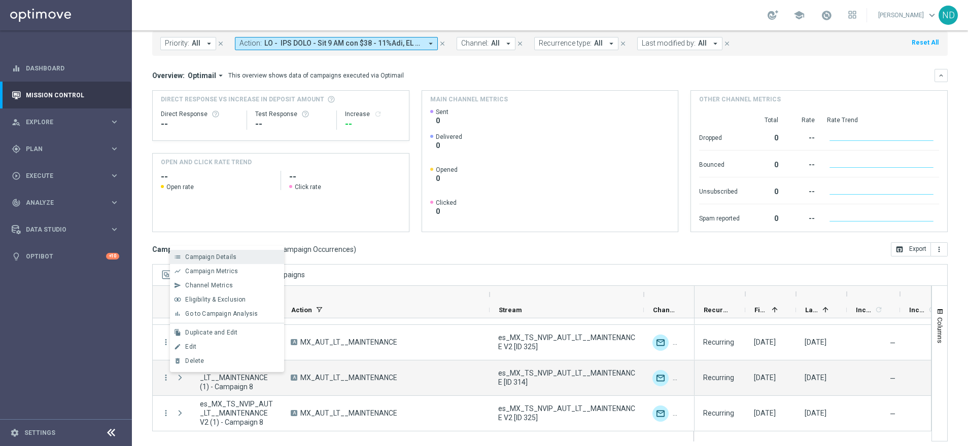
click at [220, 260] on span "Campaign Details" at bounding box center [210, 257] width 51 height 7
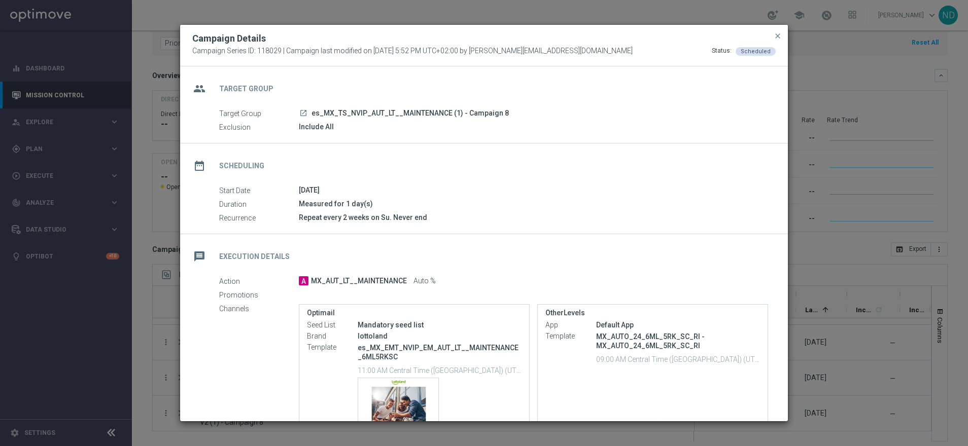
scroll to position [91, 0]
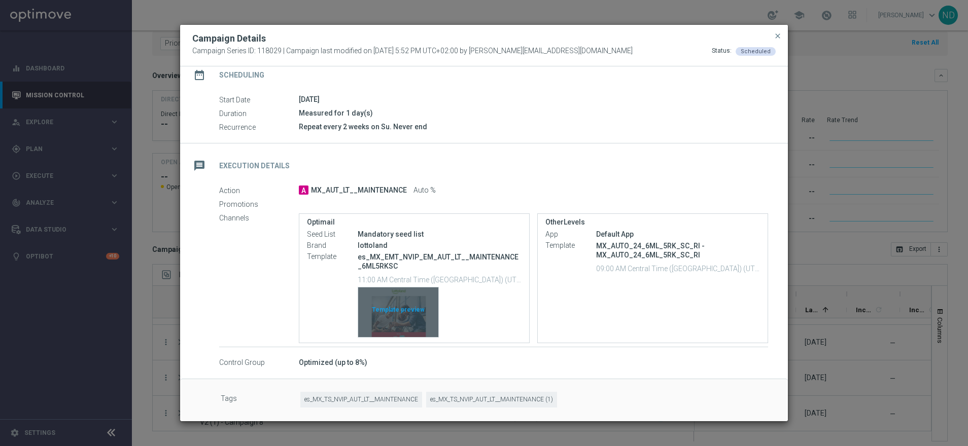
click at [399, 316] on div "Template preview" at bounding box center [398, 313] width 80 height 50
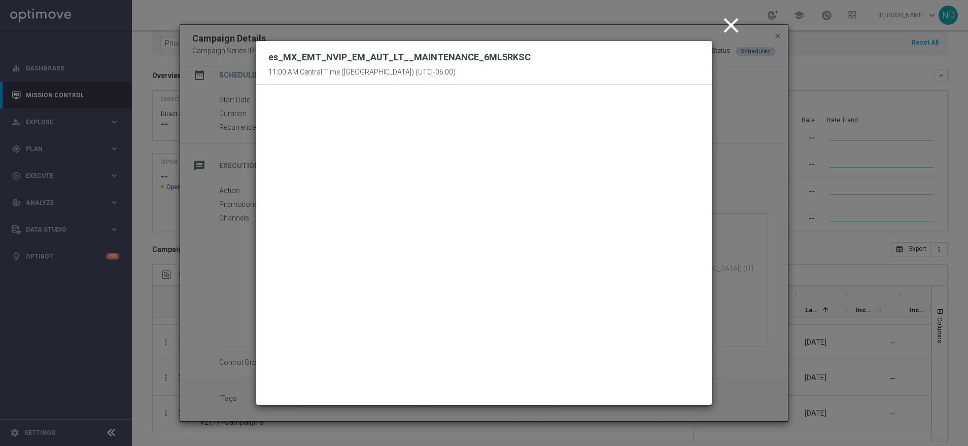
click at [734, 24] on icon "close" at bounding box center [730, 25] width 25 height 25
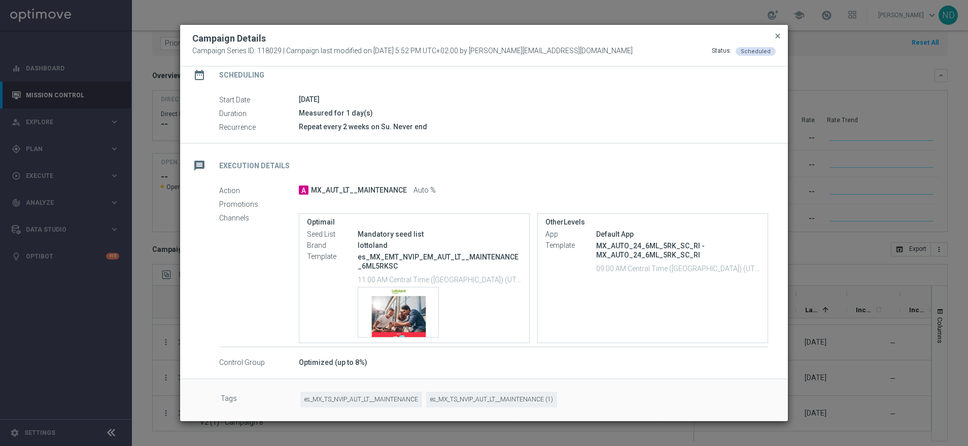
click at [777, 38] on span "close" at bounding box center [778, 36] width 8 height 8
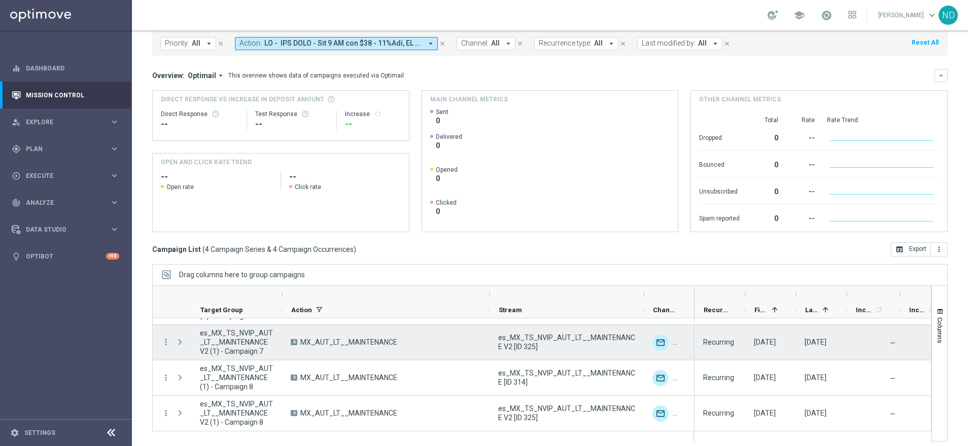
scroll to position [60, 0]
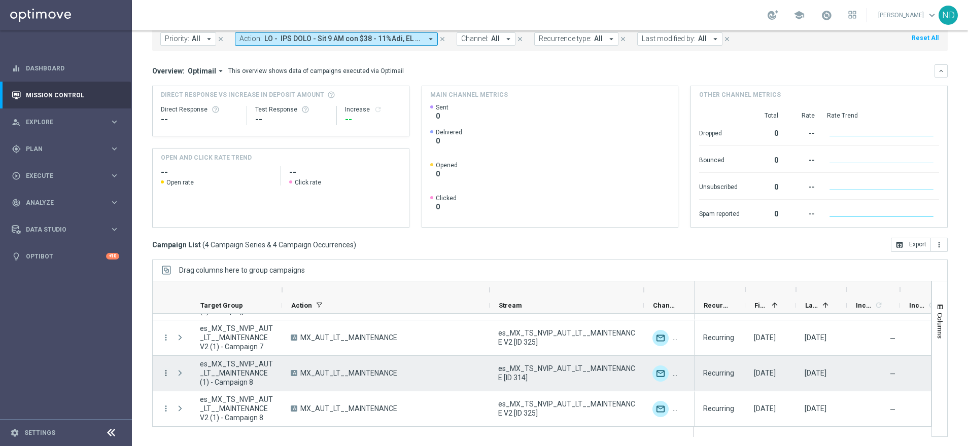
click at [165, 372] on icon "more_vert" at bounding box center [165, 373] width 9 height 9
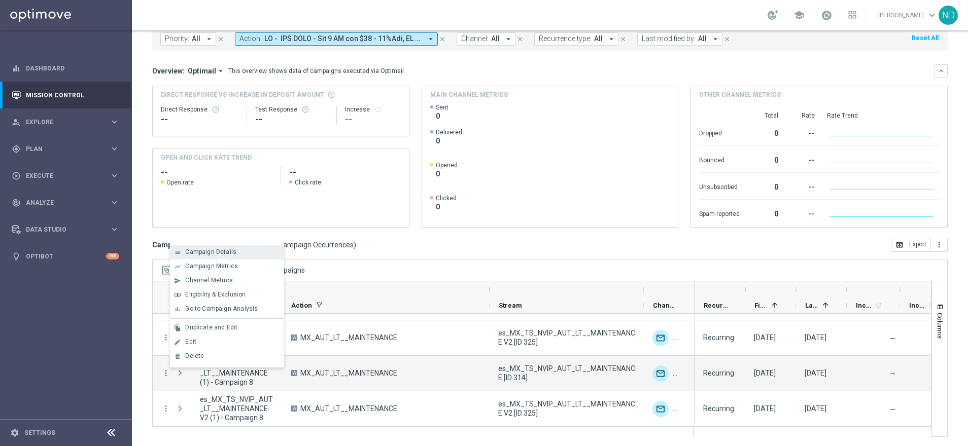
click at [226, 256] on div "list Campaign Details" at bounding box center [227, 253] width 114 height 14
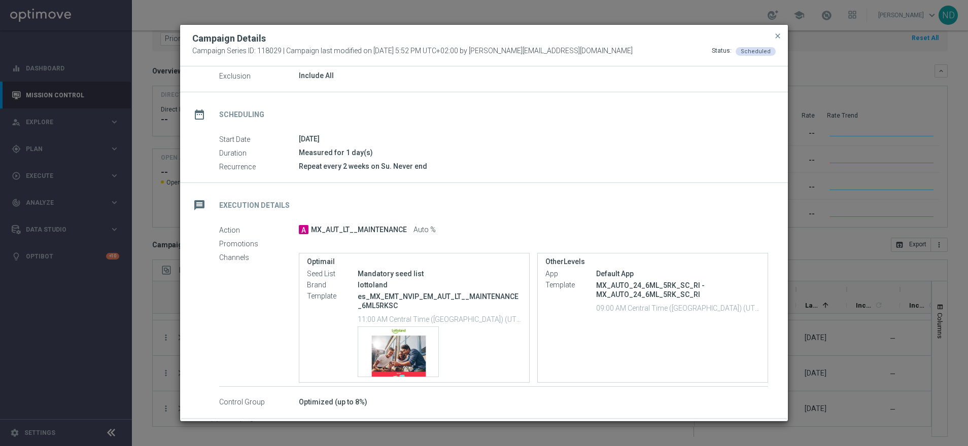
scroll to position [91, 0]
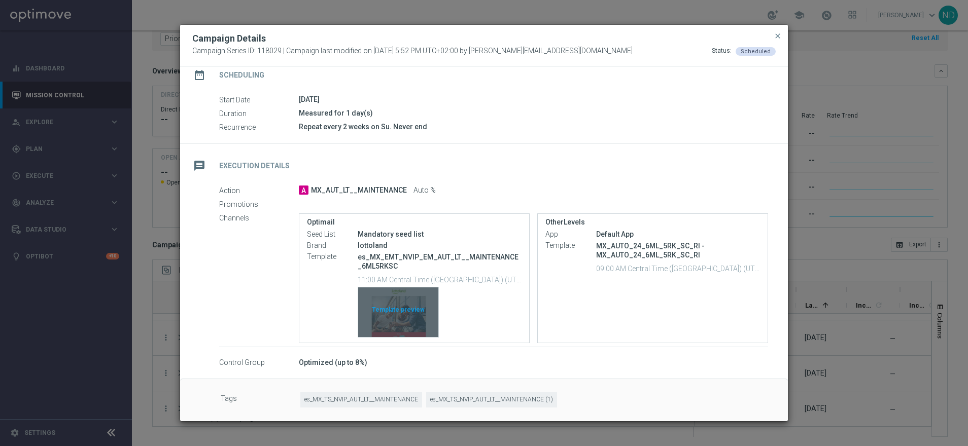
click at [401, 320] on div "Template preview" at bounding box center [398, 313] width 80 height 50
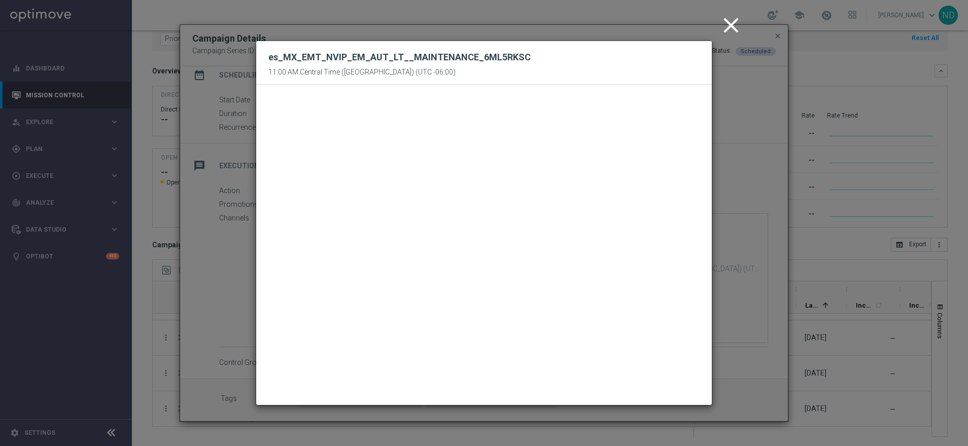
click at [736, 18] on icon "close" at bounding box center [730, 25] width 25 height 25
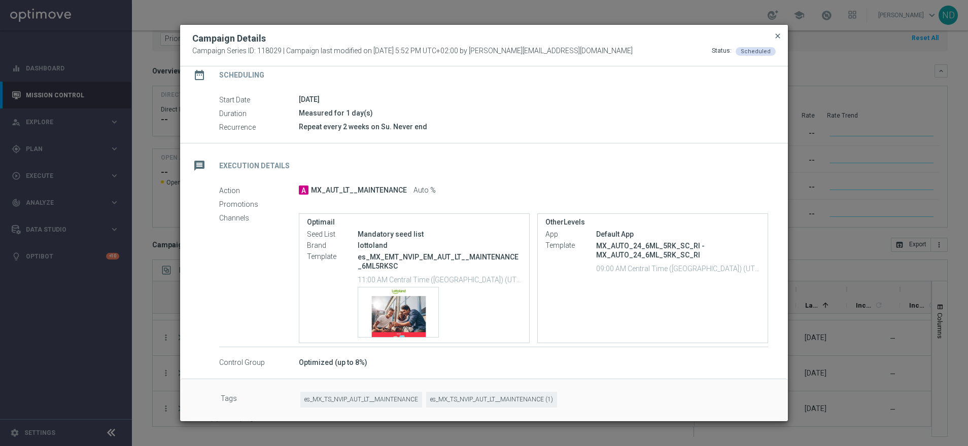
click at [779, 34] on span "close" at bounding box center [778, 36] width 8 height 8
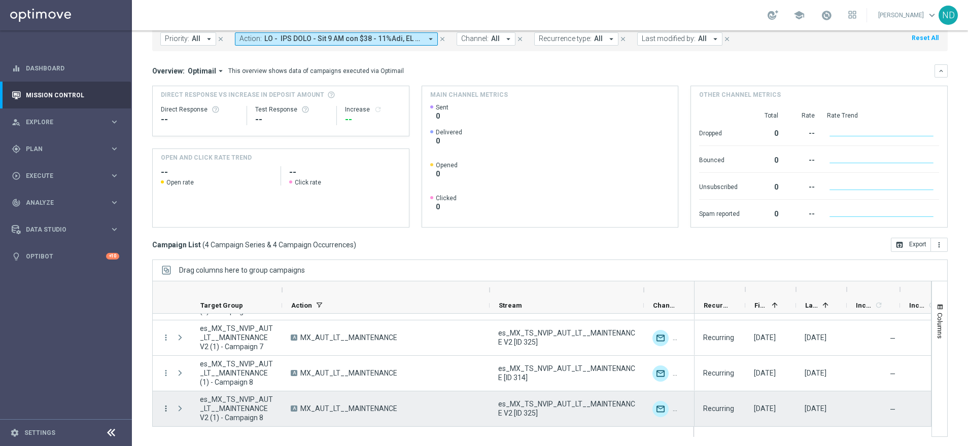
click at [167, 410] on icon "more_vert" at bounding box center [165, 408] width 9 height 9
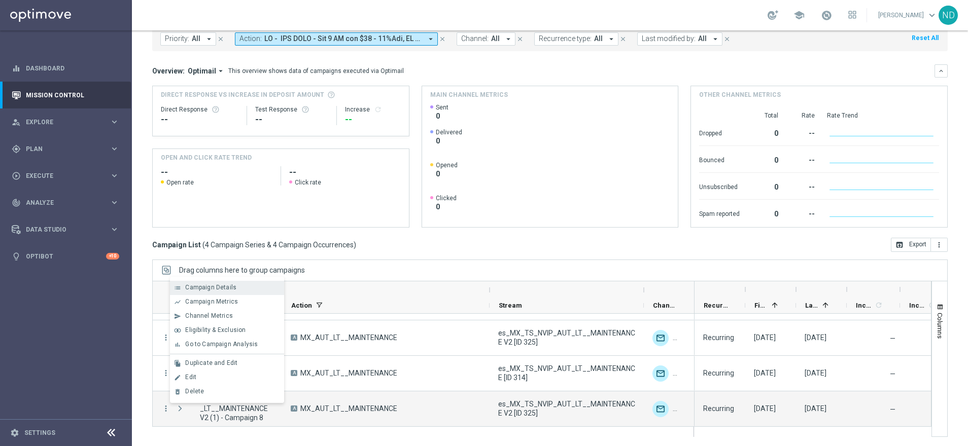
click at [224, 292] on div "list Campaign Details" at bounding box center [227, 288] width 114 height 14
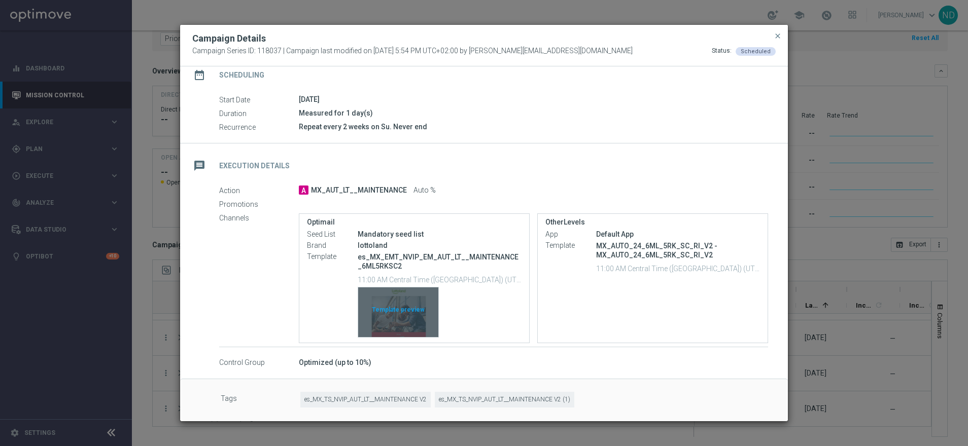
click at [401, 313] on div "Template preview" at bounding box center [398, 313] width 80 height 50
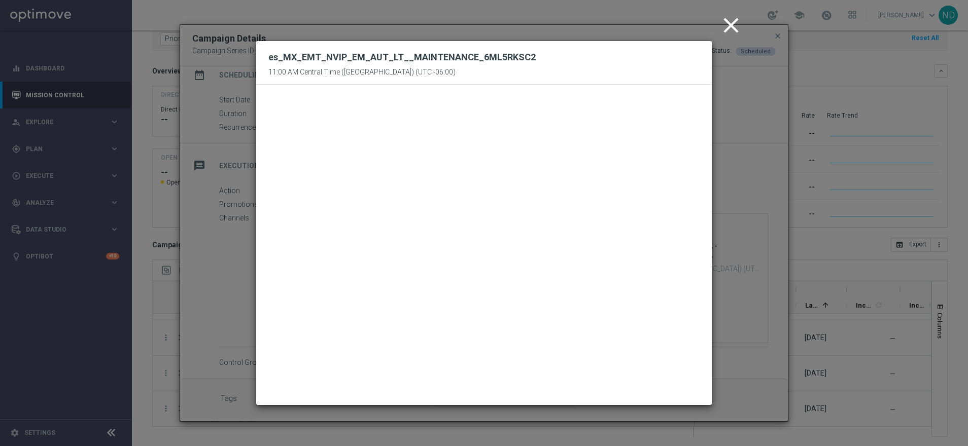
click at [727, 30] on icon "close" at bounding box center [730, 25] width 25 height 25
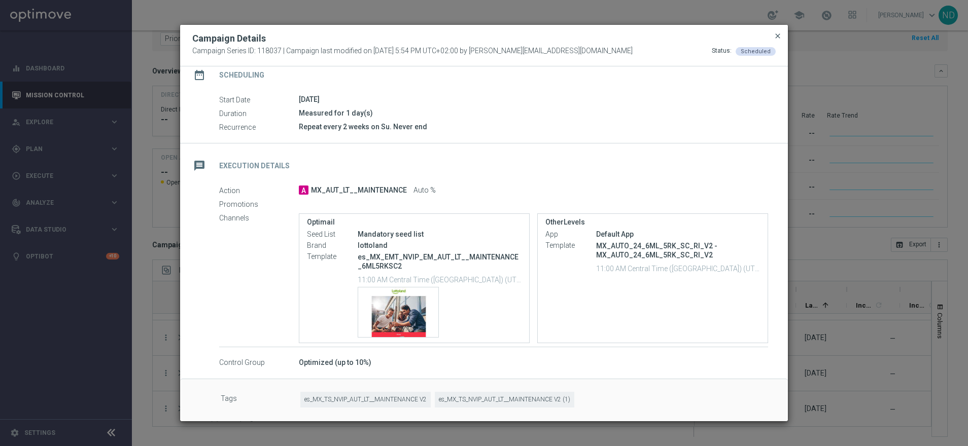
click at [778, 36] on span "close" at bounding box center [778, 36] width 8 height 8
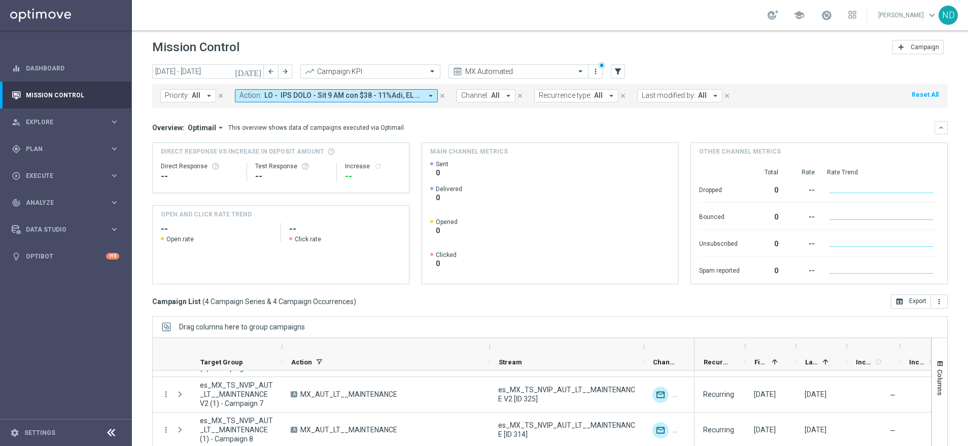
scroll to position [0, 0]
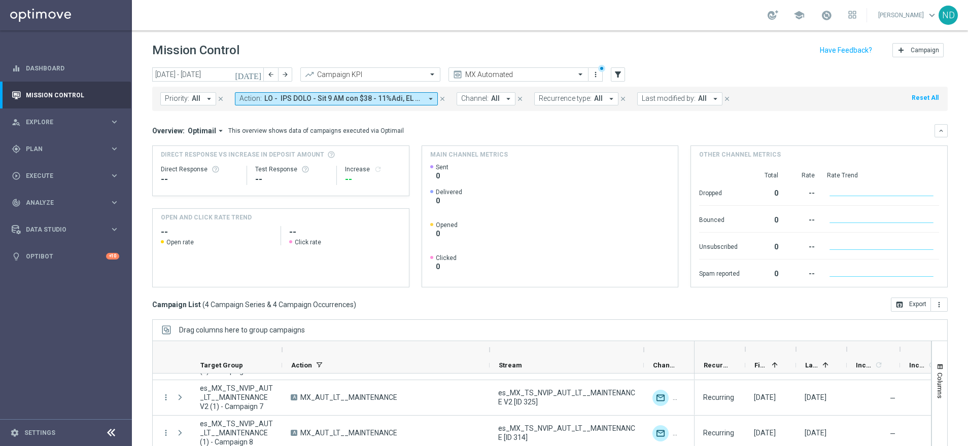
click at [259, 76] on icon "[DATE]" at bounding box center [248, 74] width 27 height 9
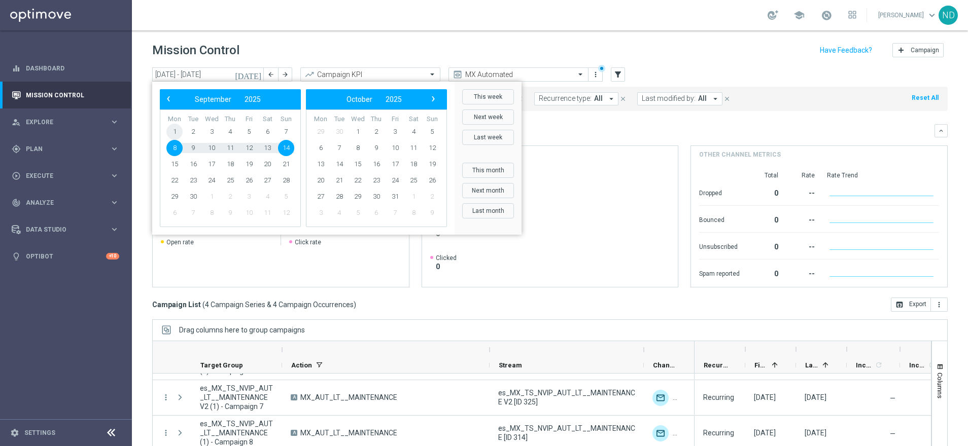
click at [174, 131] on span "1" at bounding box center [174, 132] width 16 height 16
click at [289, 148] on span "14" at bounding box center [286, 148] width 16 height 16
type input "[DATE] - [DATE]"
